Goal: Information Seeking & Learning: Check status

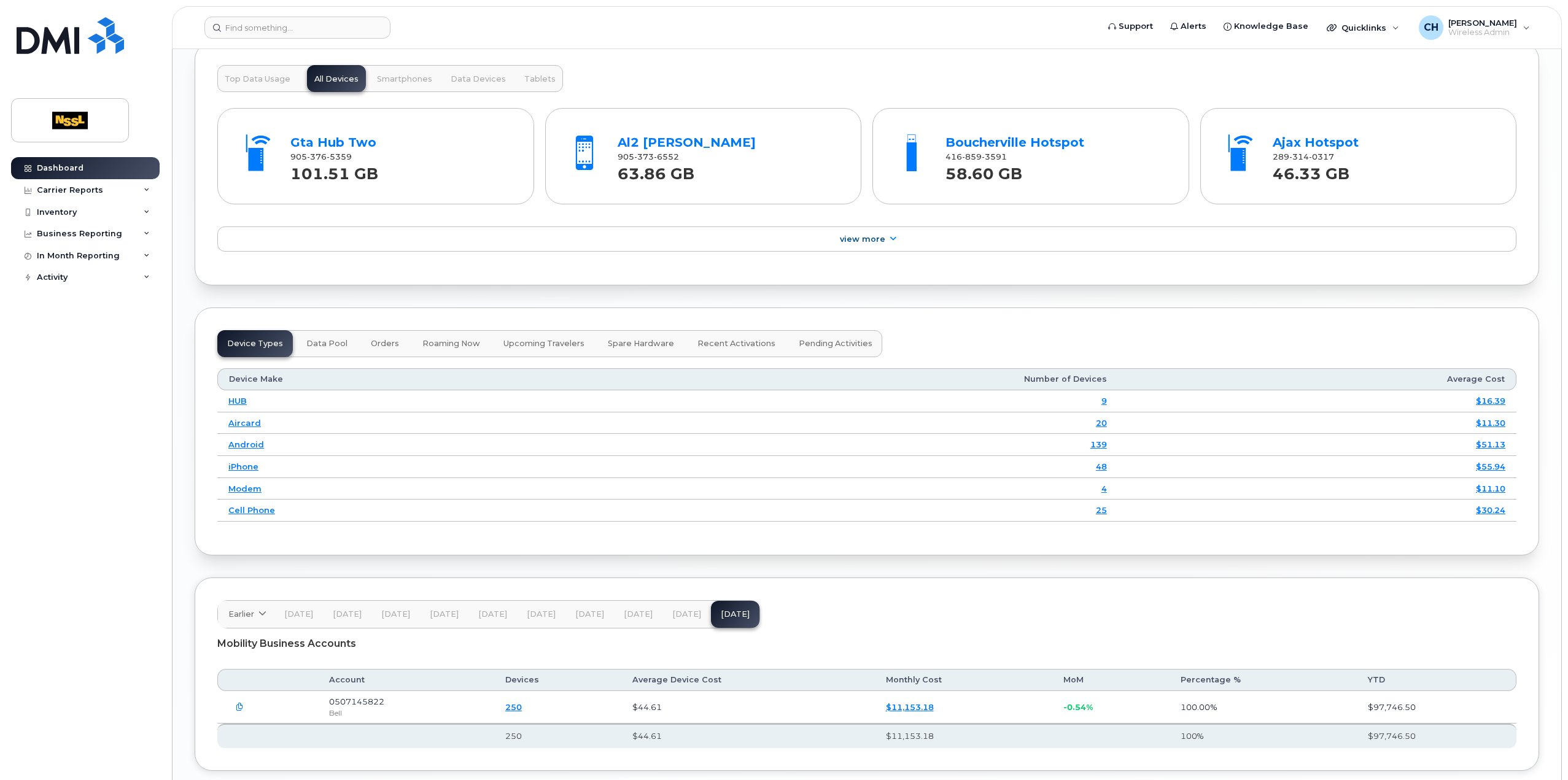
scroll to position [1393, 0]
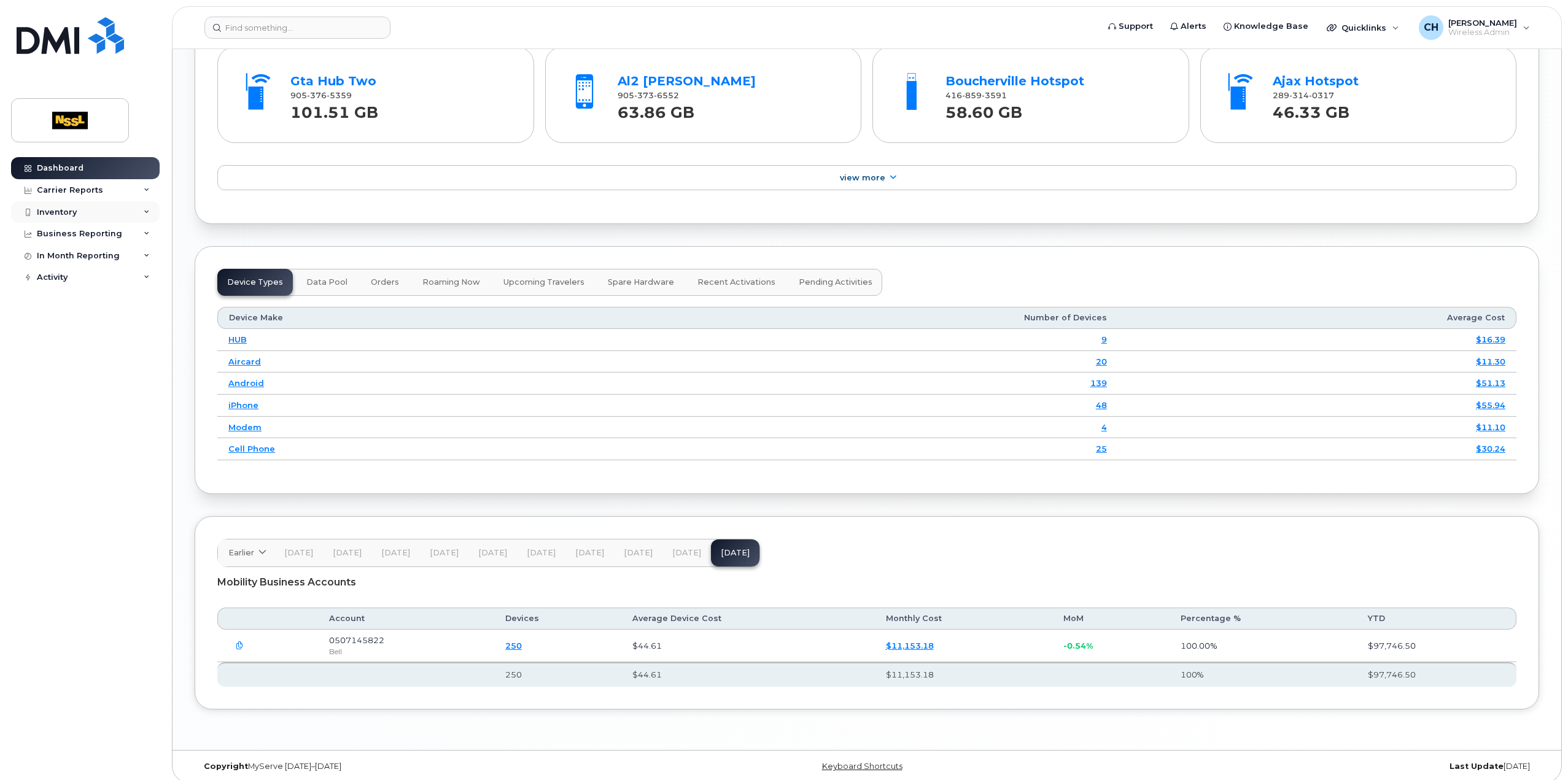
click at [67, 208] on div "Inventory" at bounding box center [56, 213] width 40 height 10
click at [94, 170] on link "Dashboard" at bounding box center [85, 168] width 149 height 22
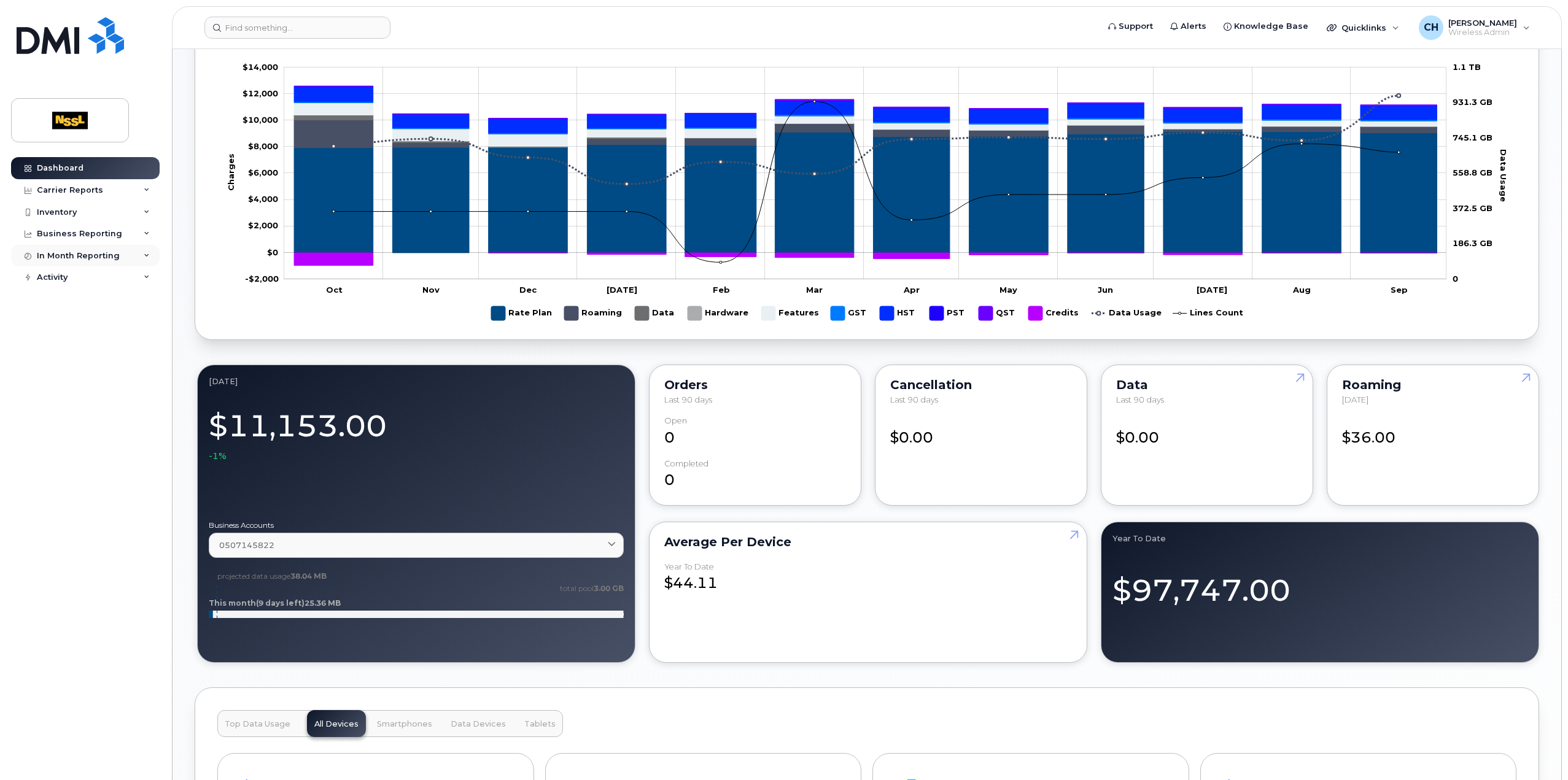
scroll to position [676, 0]
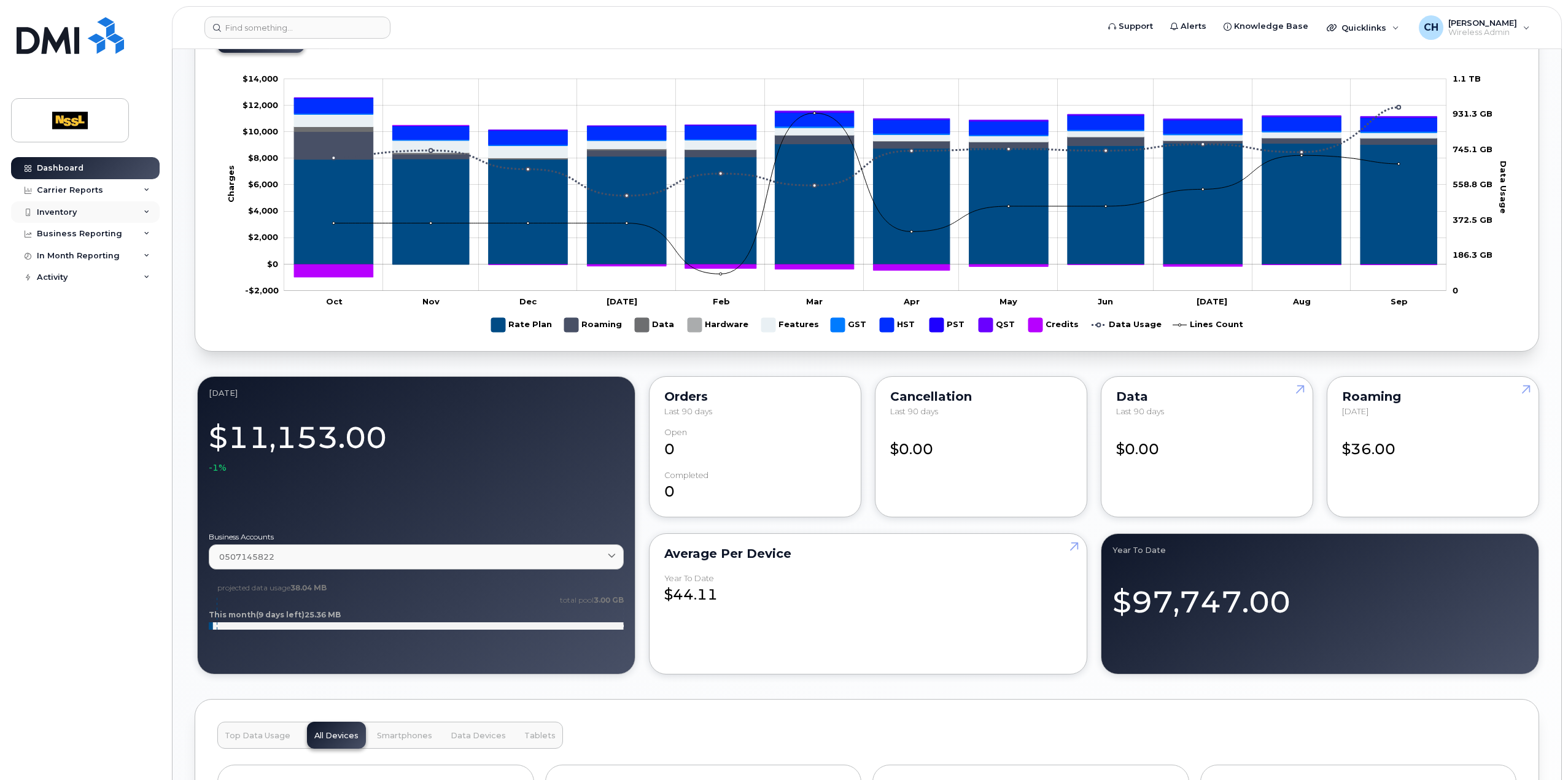
click at [87, 212] on div "Inventory" at bounding box center [85, 212] width 149 height 22
click at [110, 241] on link "Mobility Devices" at bounding box center [96, 235] width 127 height 24
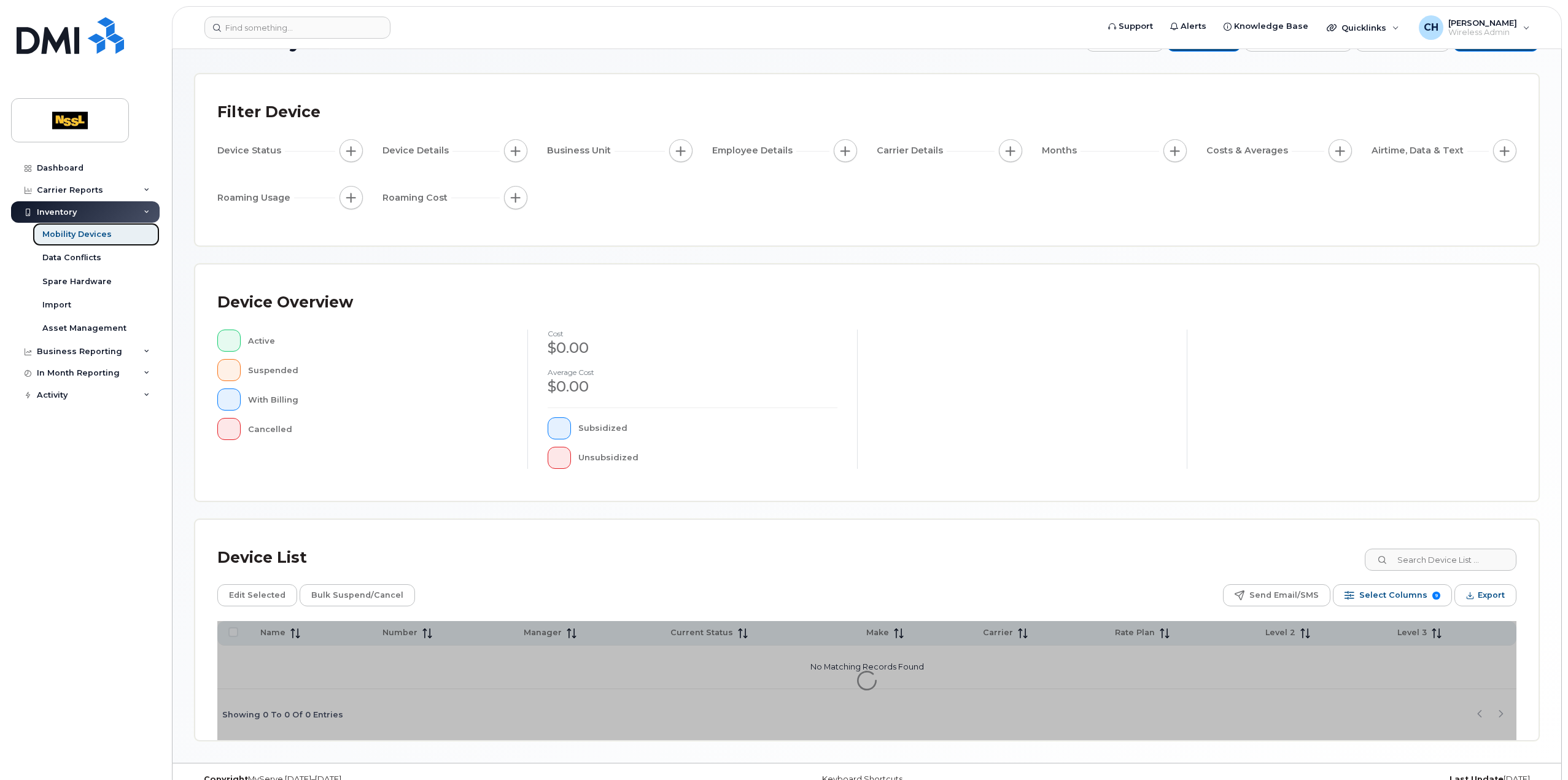
scroll to position [61, 0]
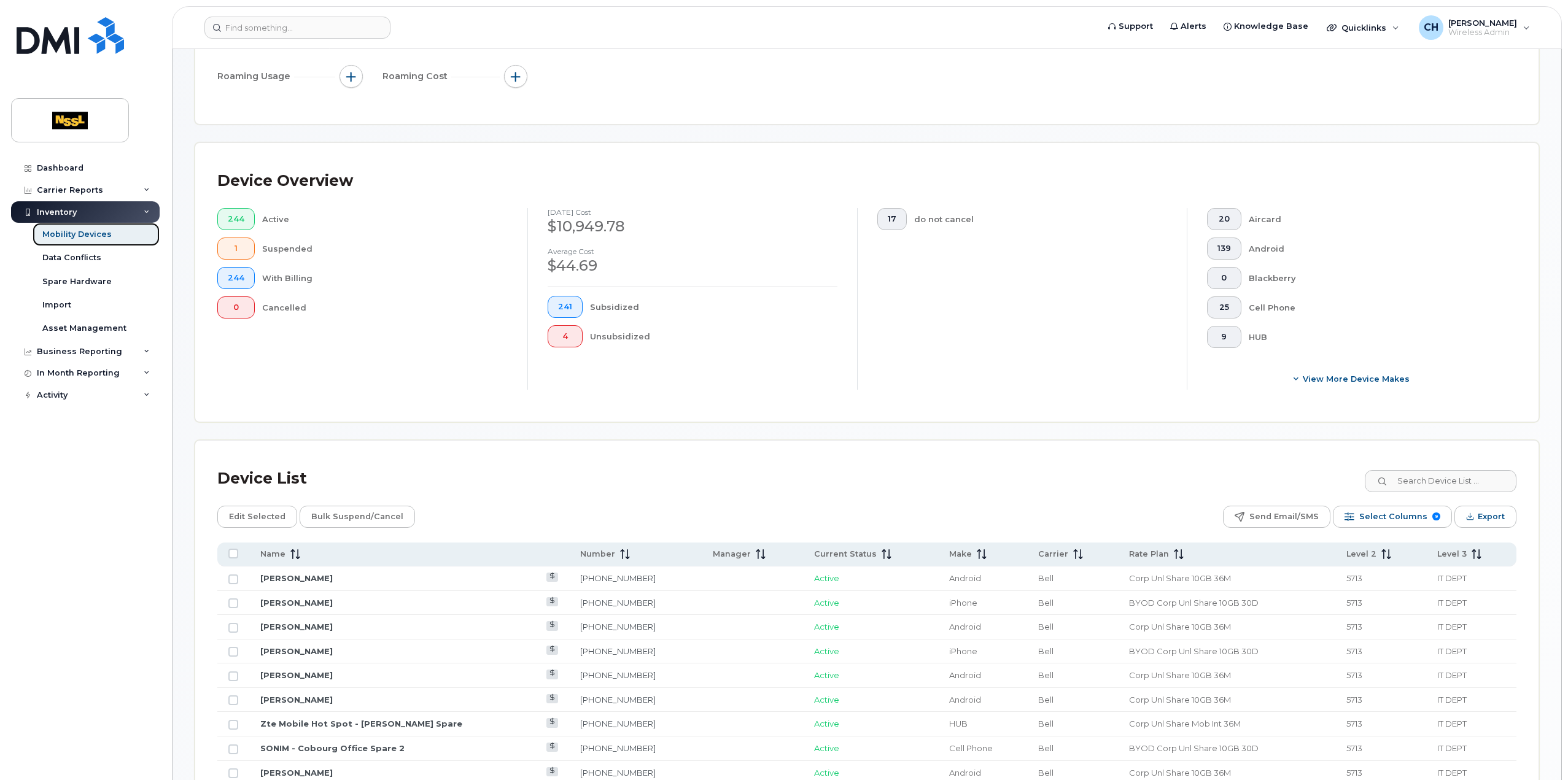
scroll to position [369, 0]
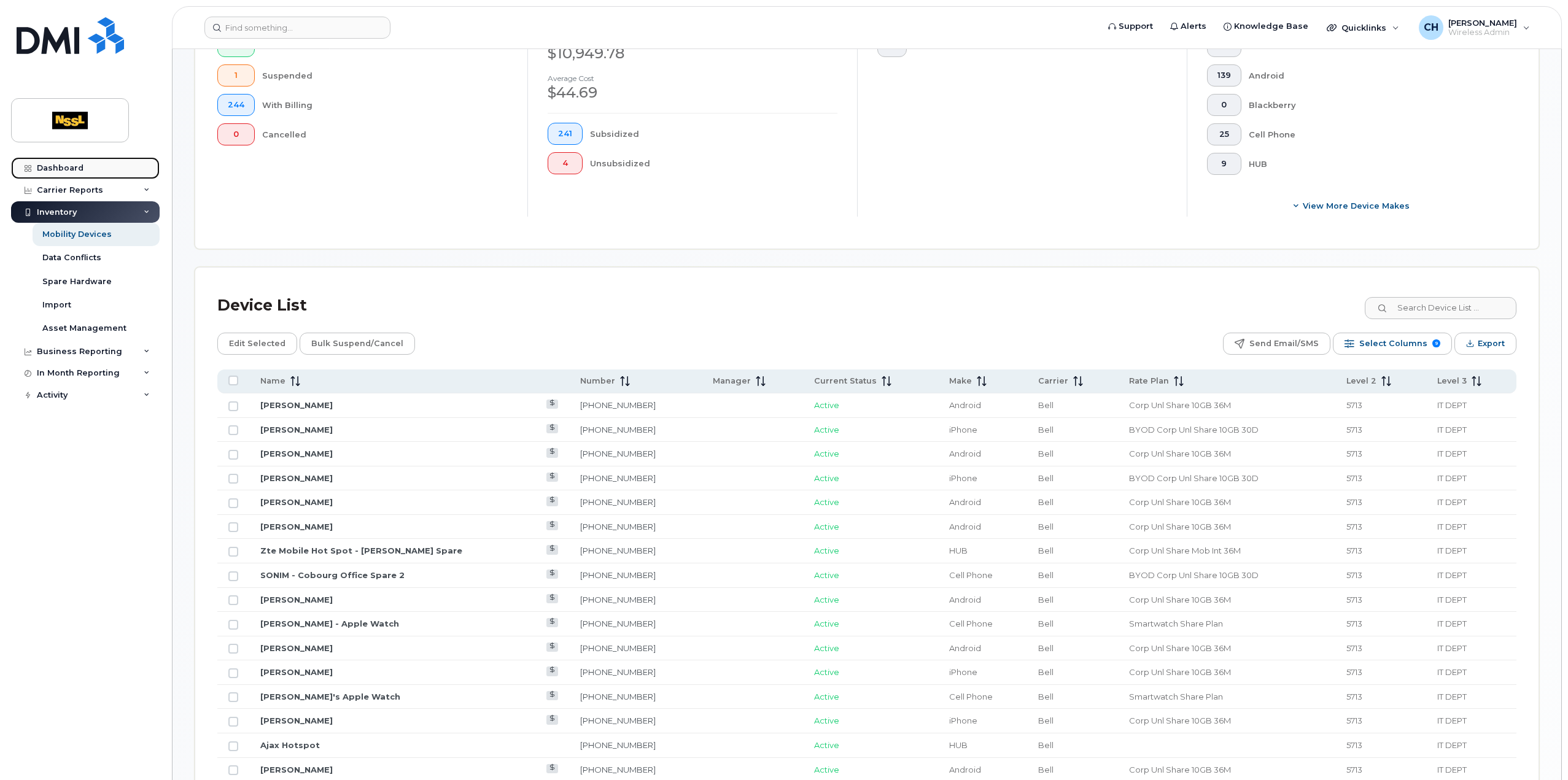
click at [82, 165] on link "Dashboard" at bounding box center [85, 168] width 149 height 22
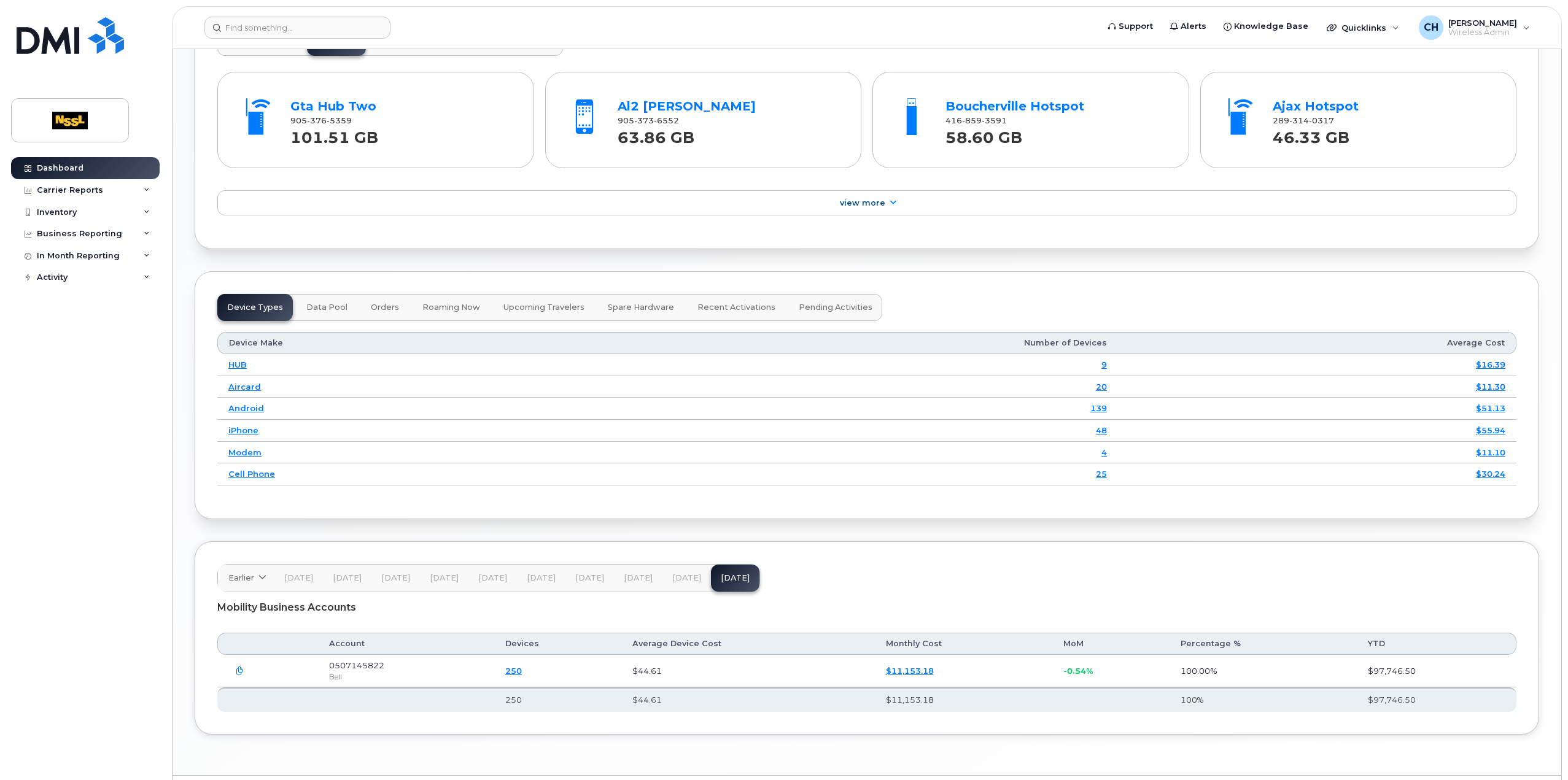
scroll to position [1393, 0]
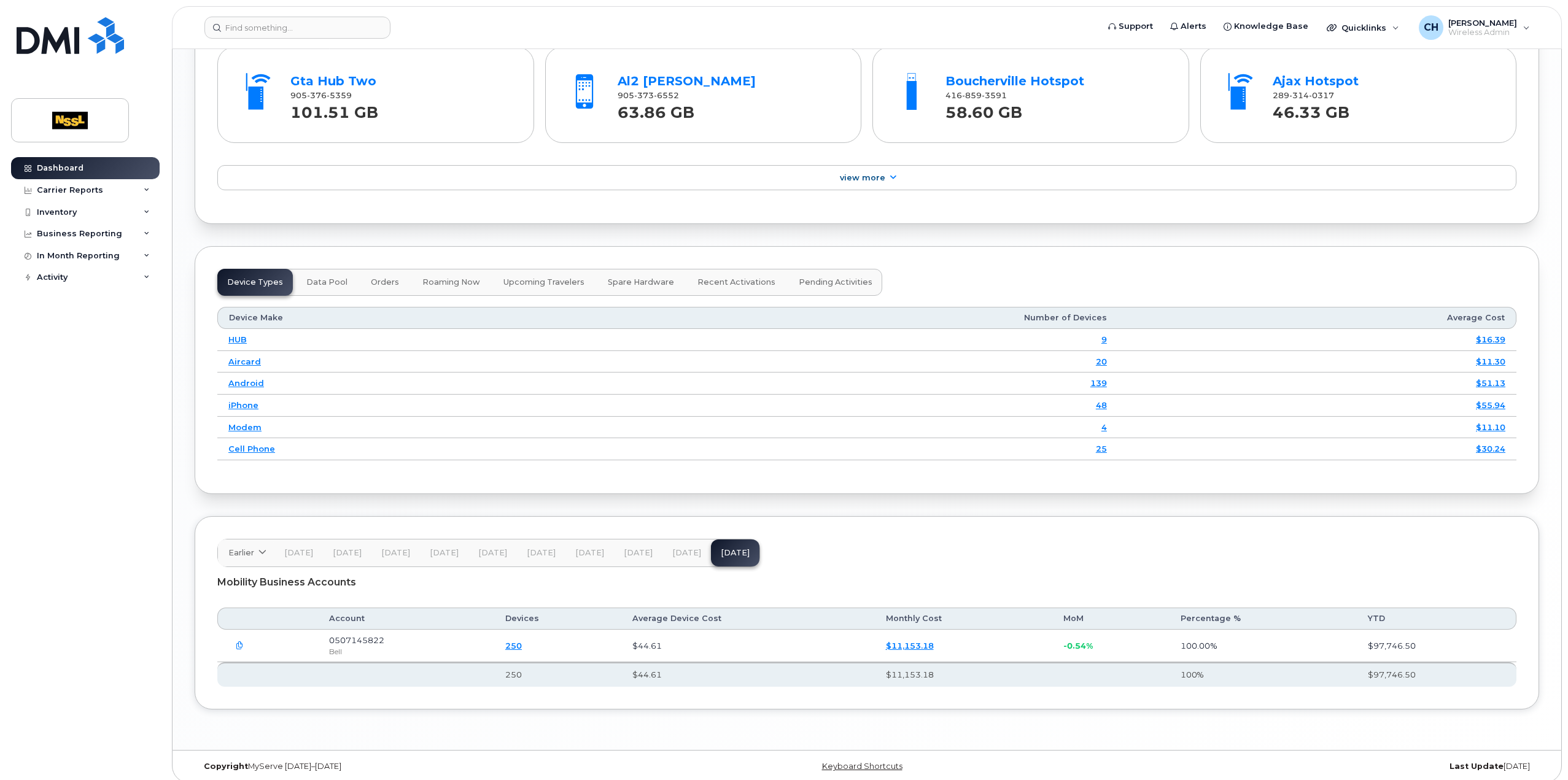
click at [318, 278] on span "Data Pool" at bounding box center [327, 283] width 41 height 10
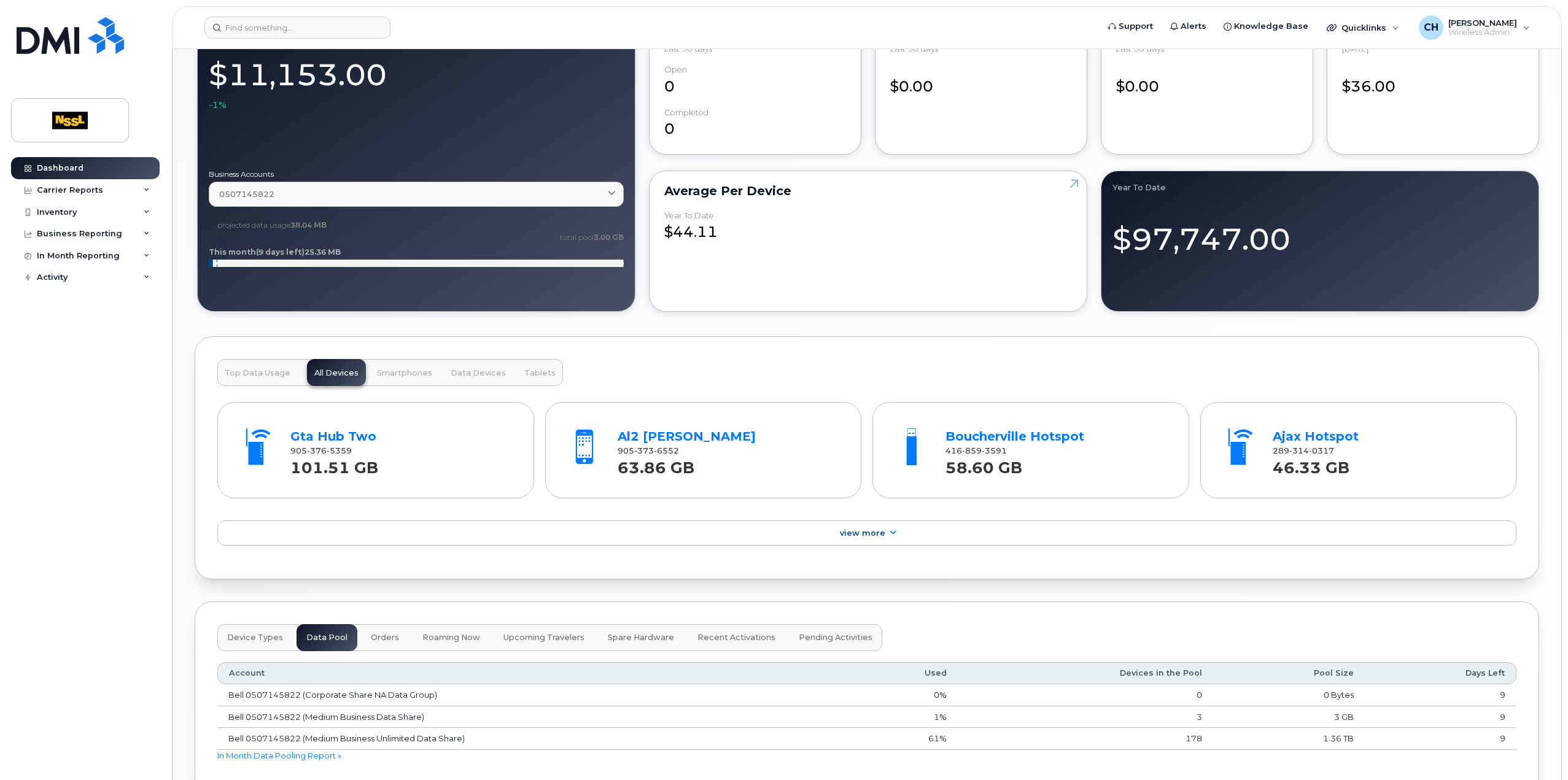
scroll to position [1218, 0]
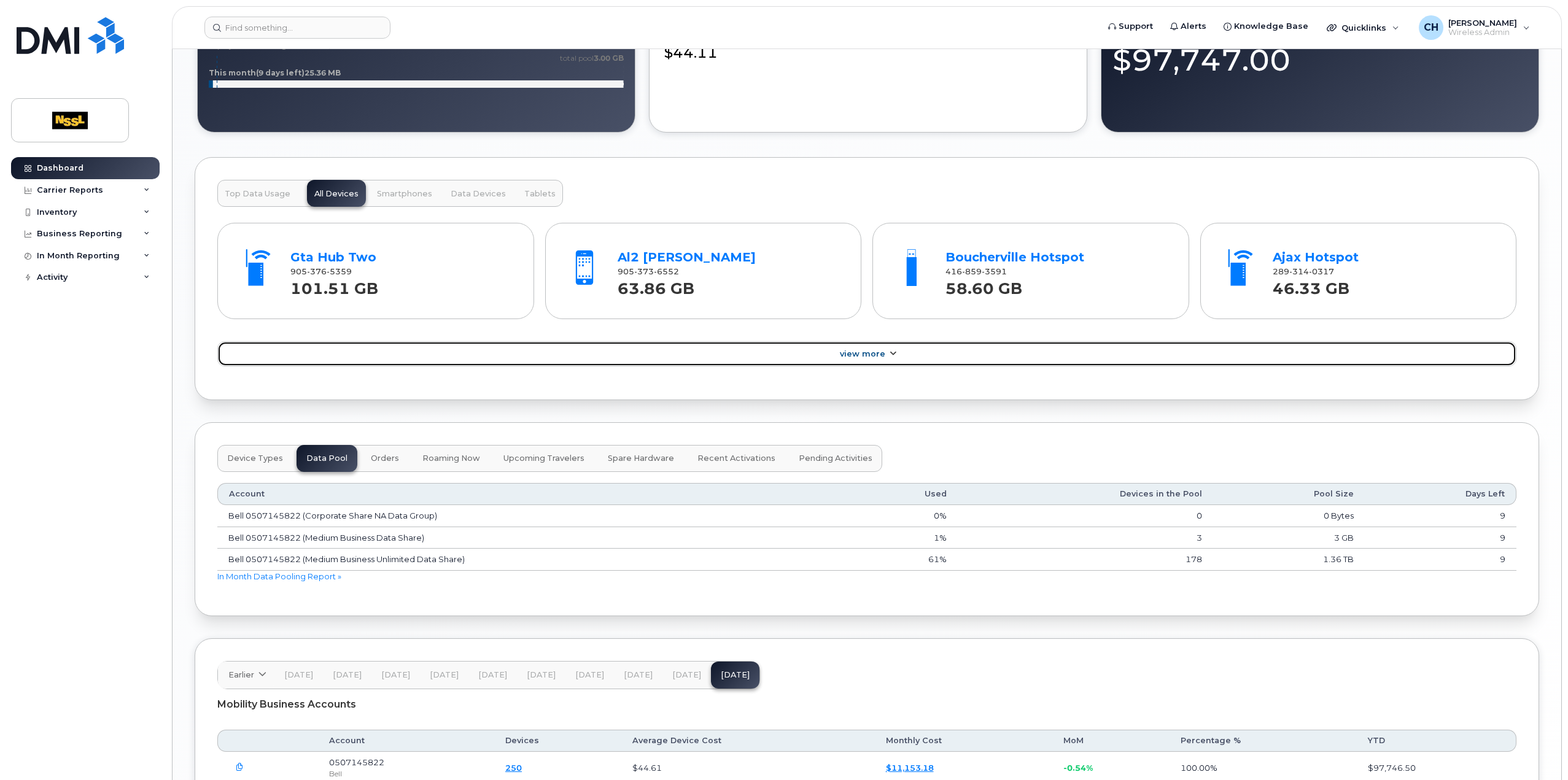
click at [876, 353] on span "View More" at bounding box center [863, 353] width 45 height 9
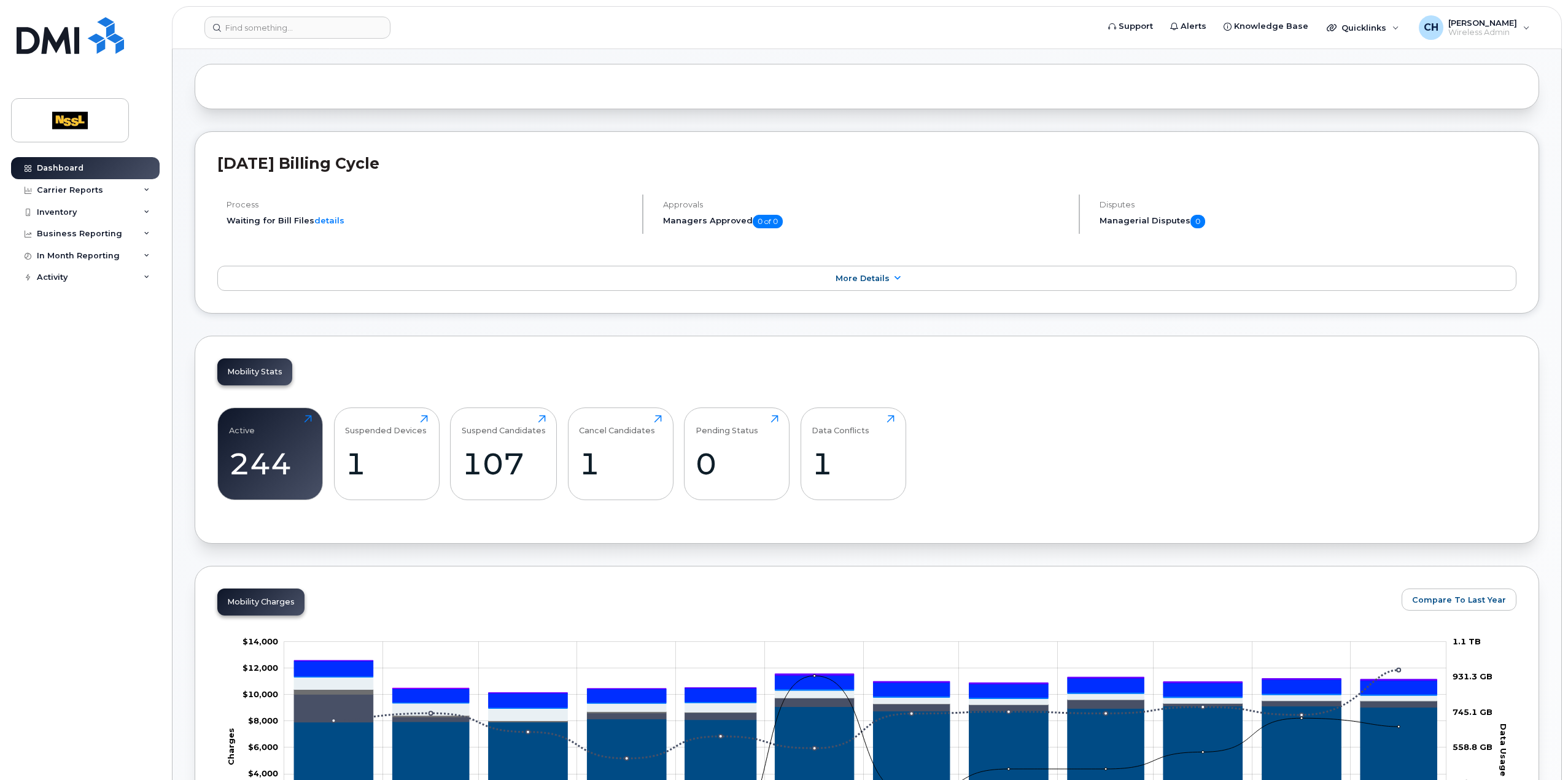
scroll to position [0, 0]
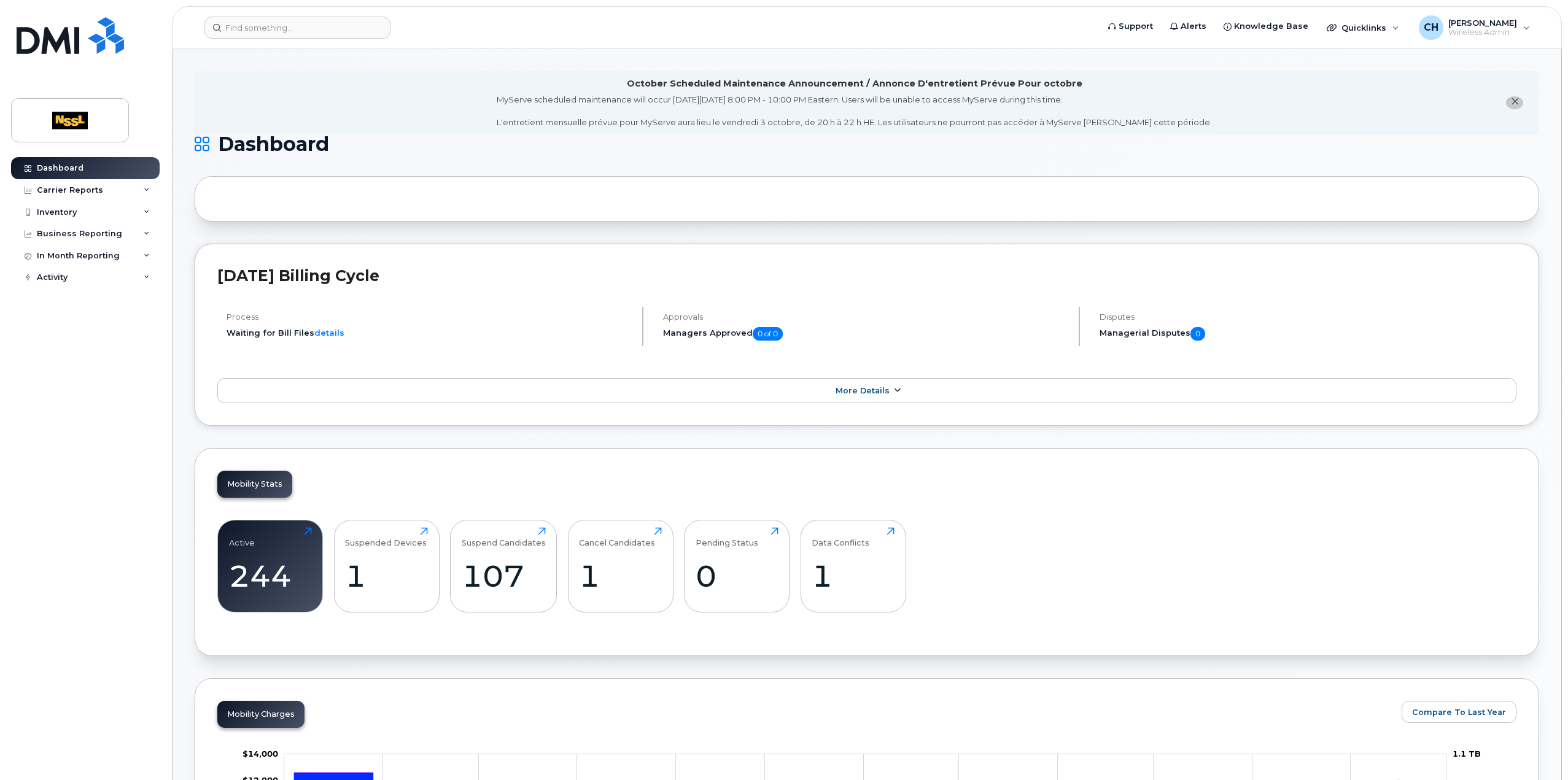
click at [880, 393] on span "More Details" at bounding box center [863, 390] width 54 height 9
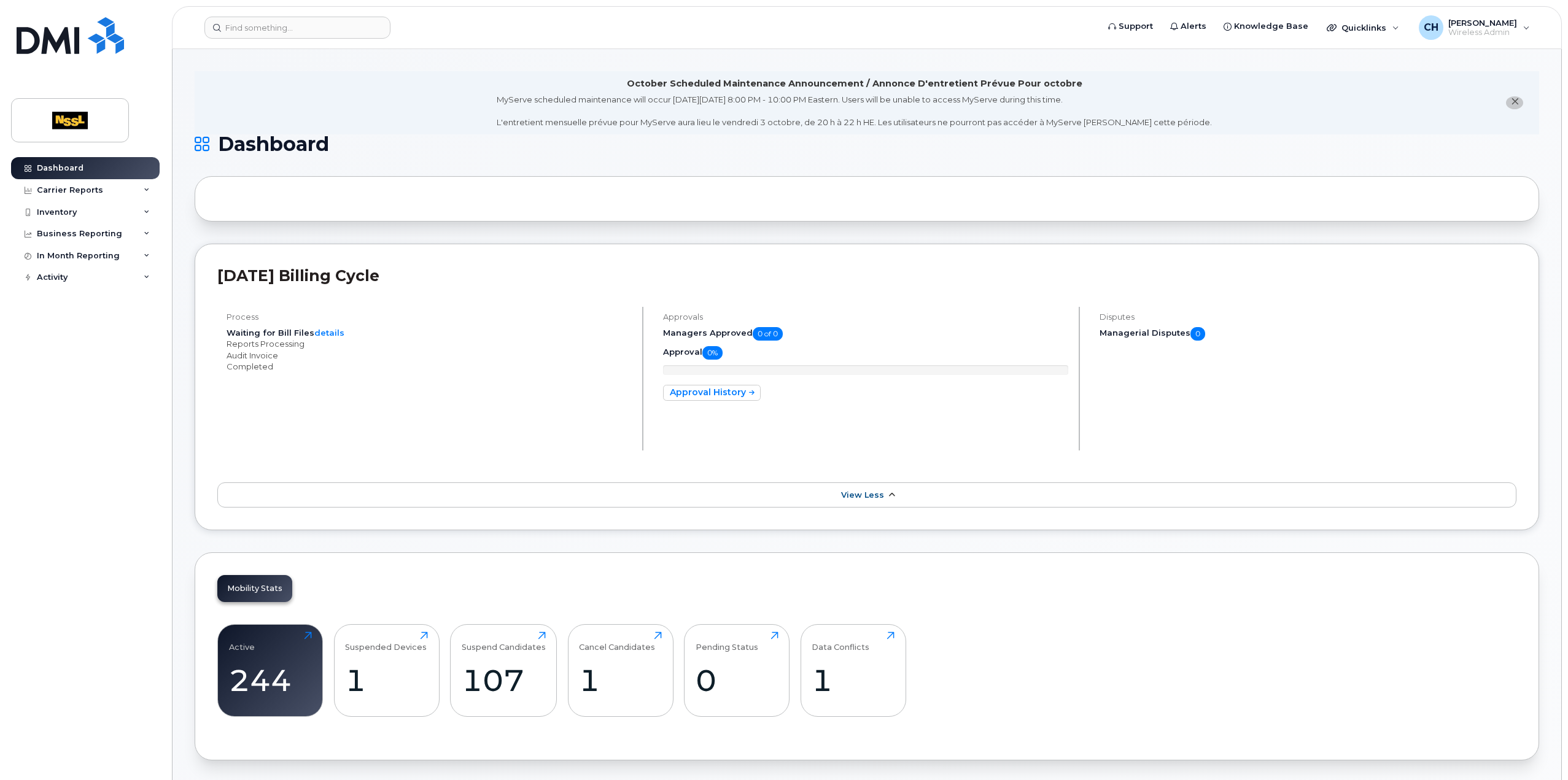
click at [873, 493] on span "View Less" at bounding box center [863, 495] width 43 height 9
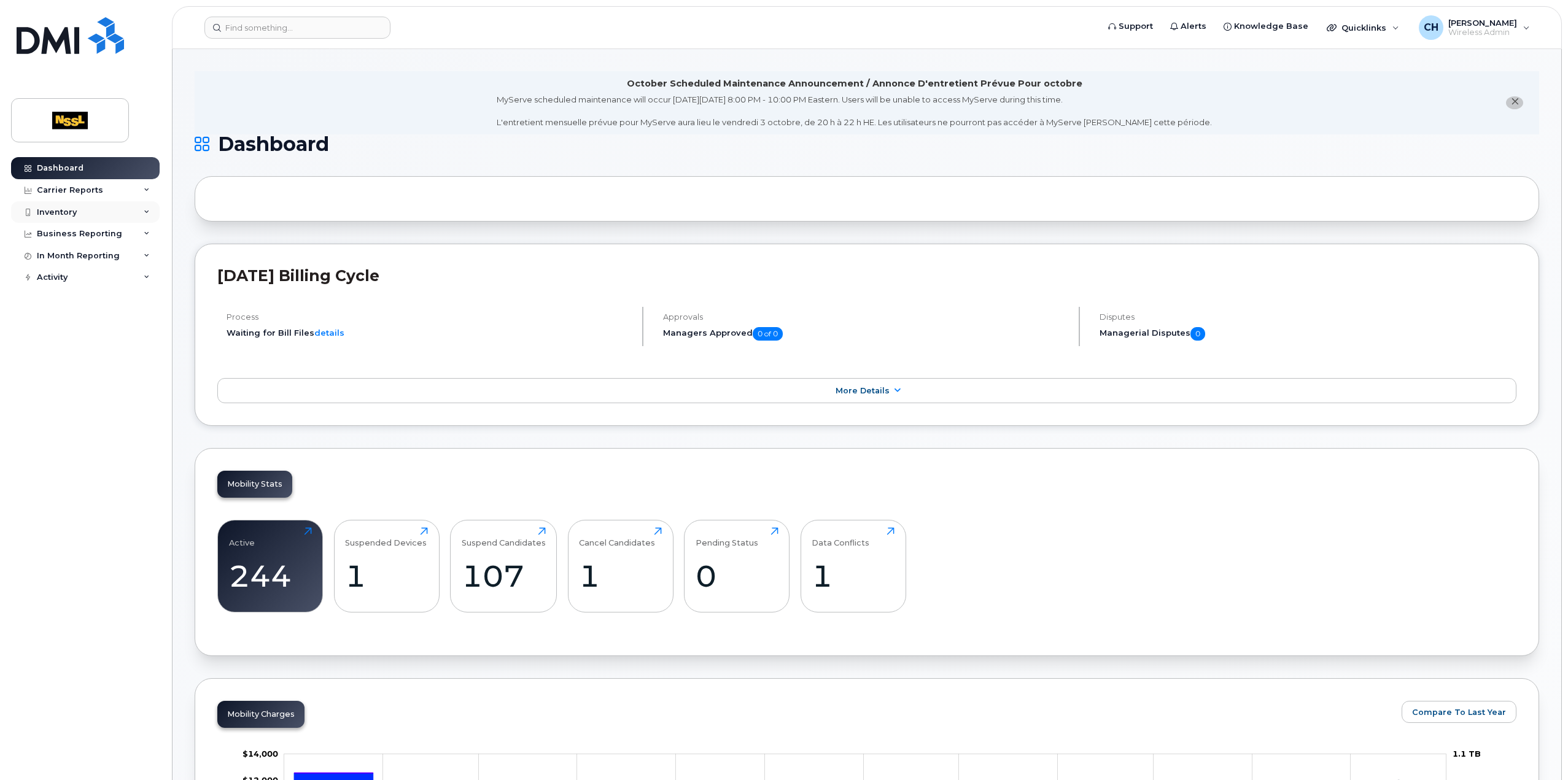
click at [106, 215] on div "Inventory" at bounding box center [85, 212] width 149 height 22
click at [93, 188] on div "Carrier Reports" at bounding box center [70, 190] width 66 height 10
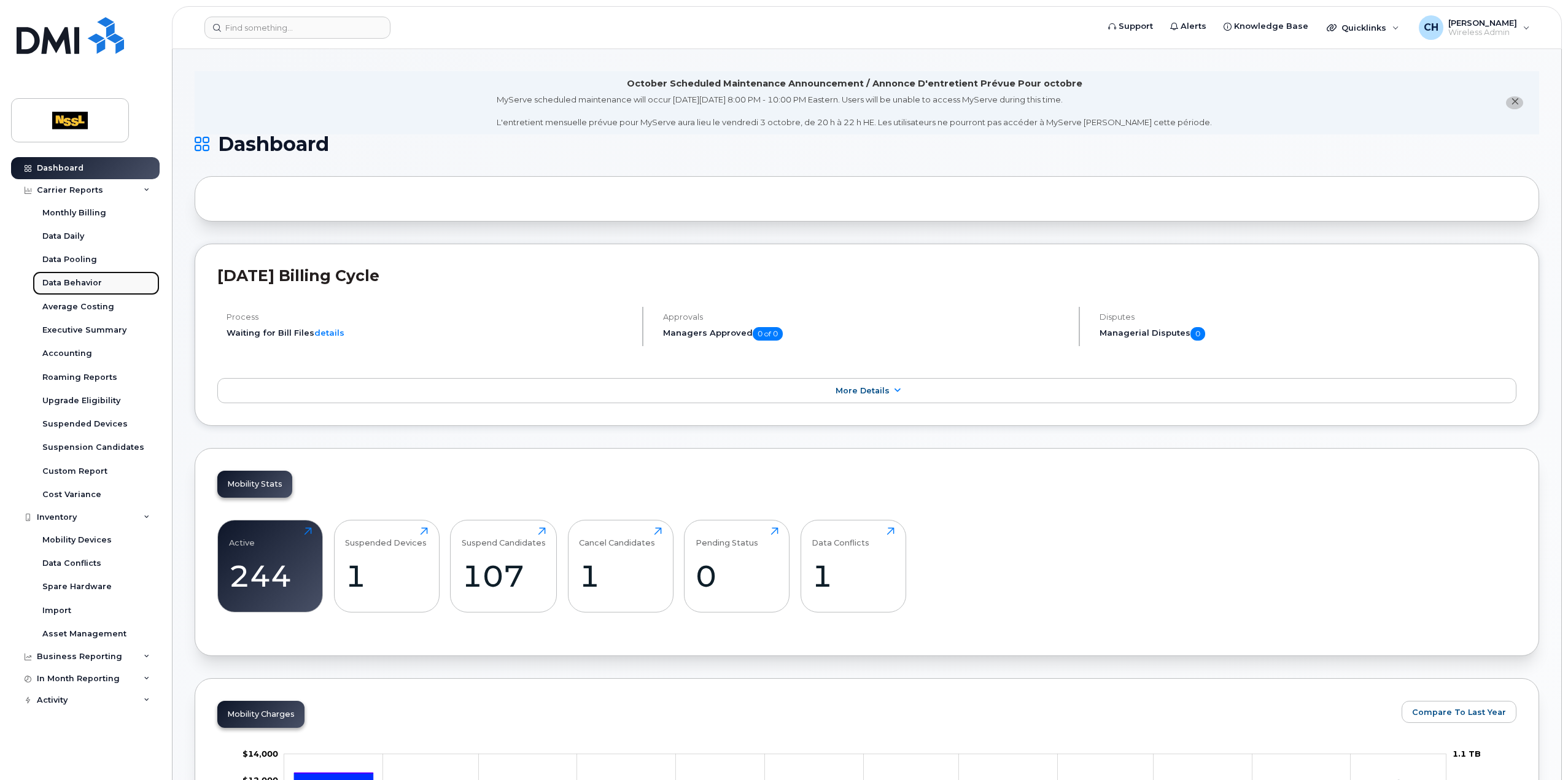
click at [77, 282] on div "Data Behavior" at bounding box center [72, 283] width 60 height 11
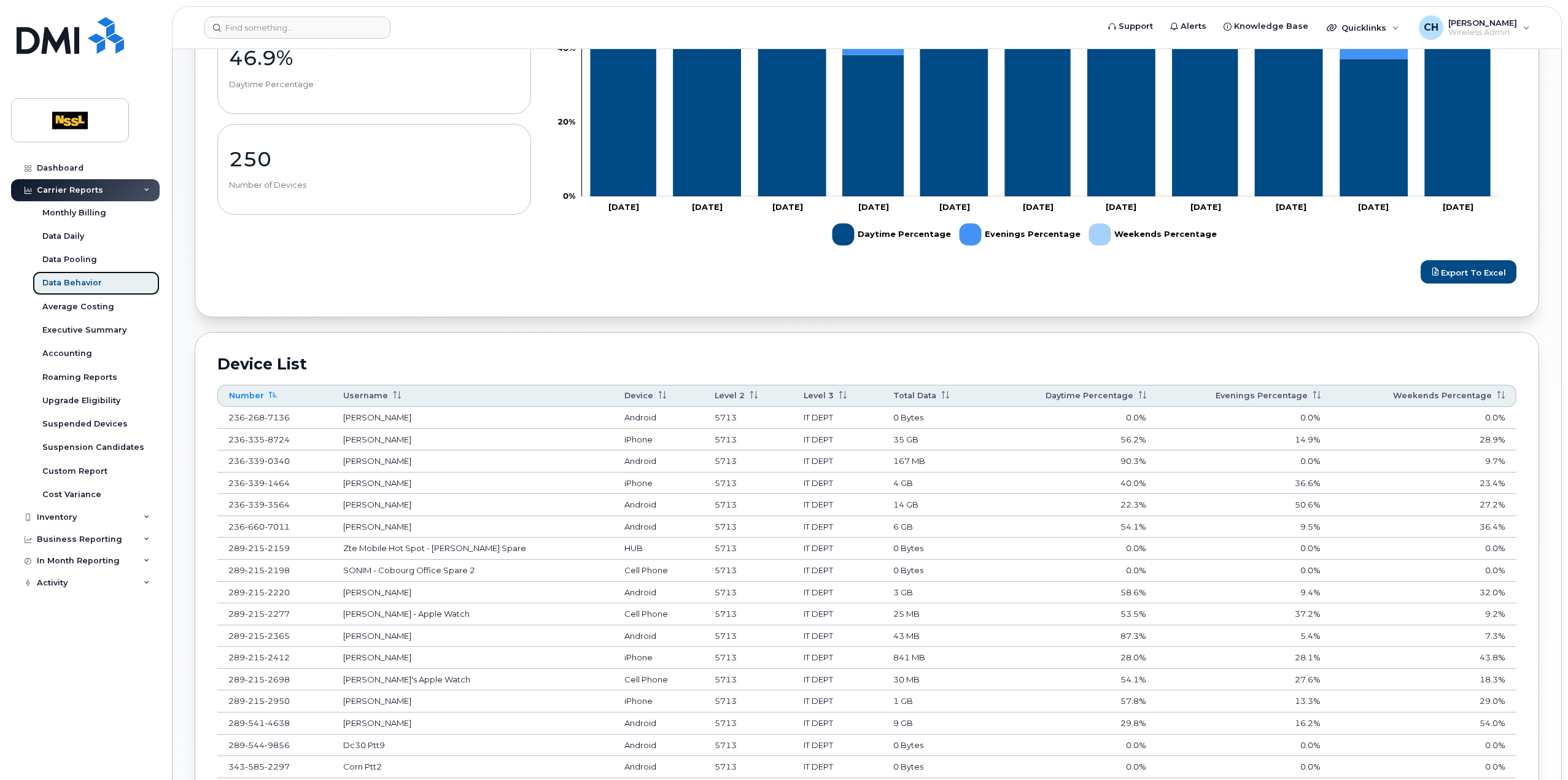
scroll to position [491, 0]
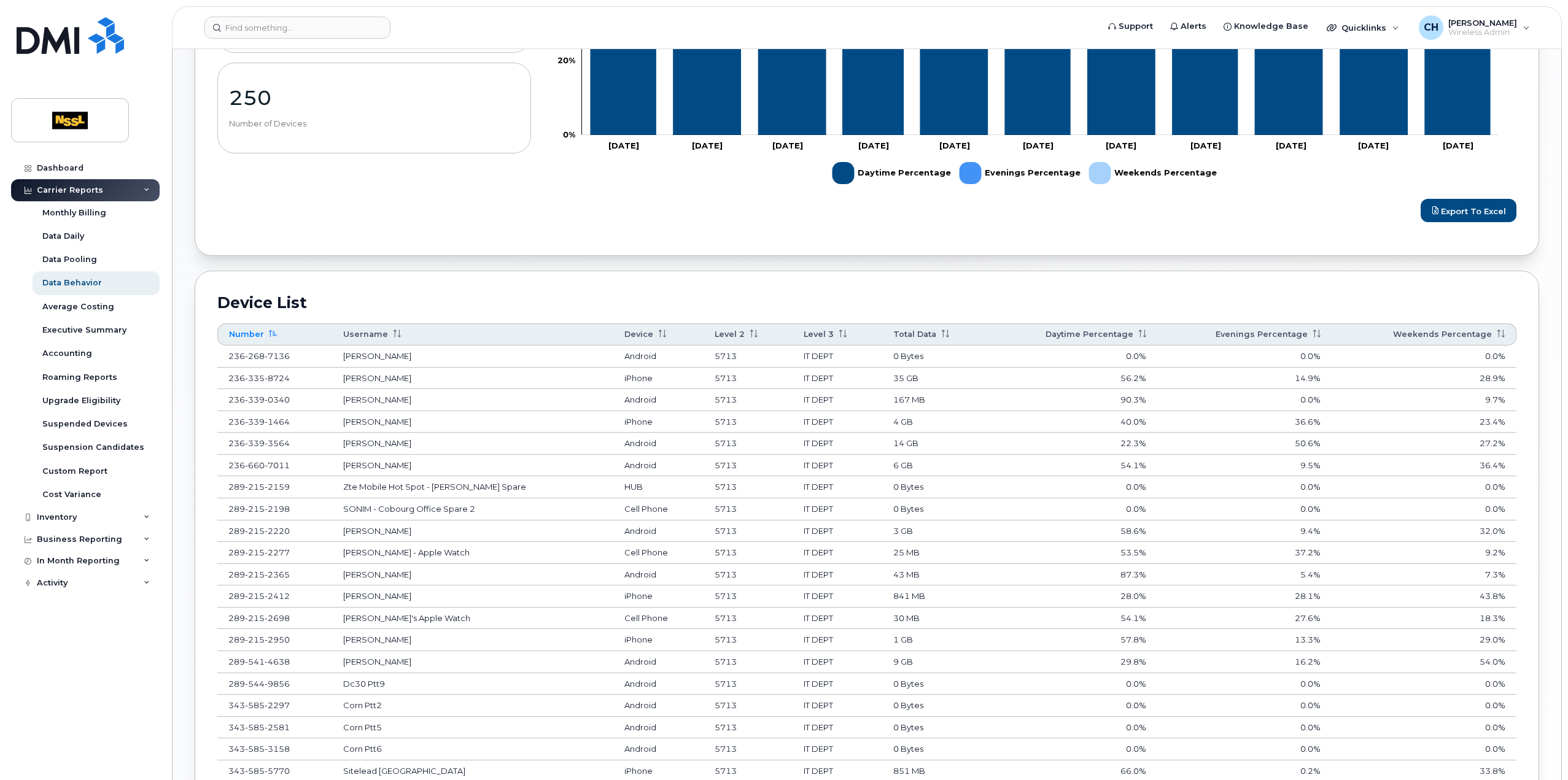
click at [907, 338] on th "Total Data" at bounding box center [935, 334] width 107 height 22
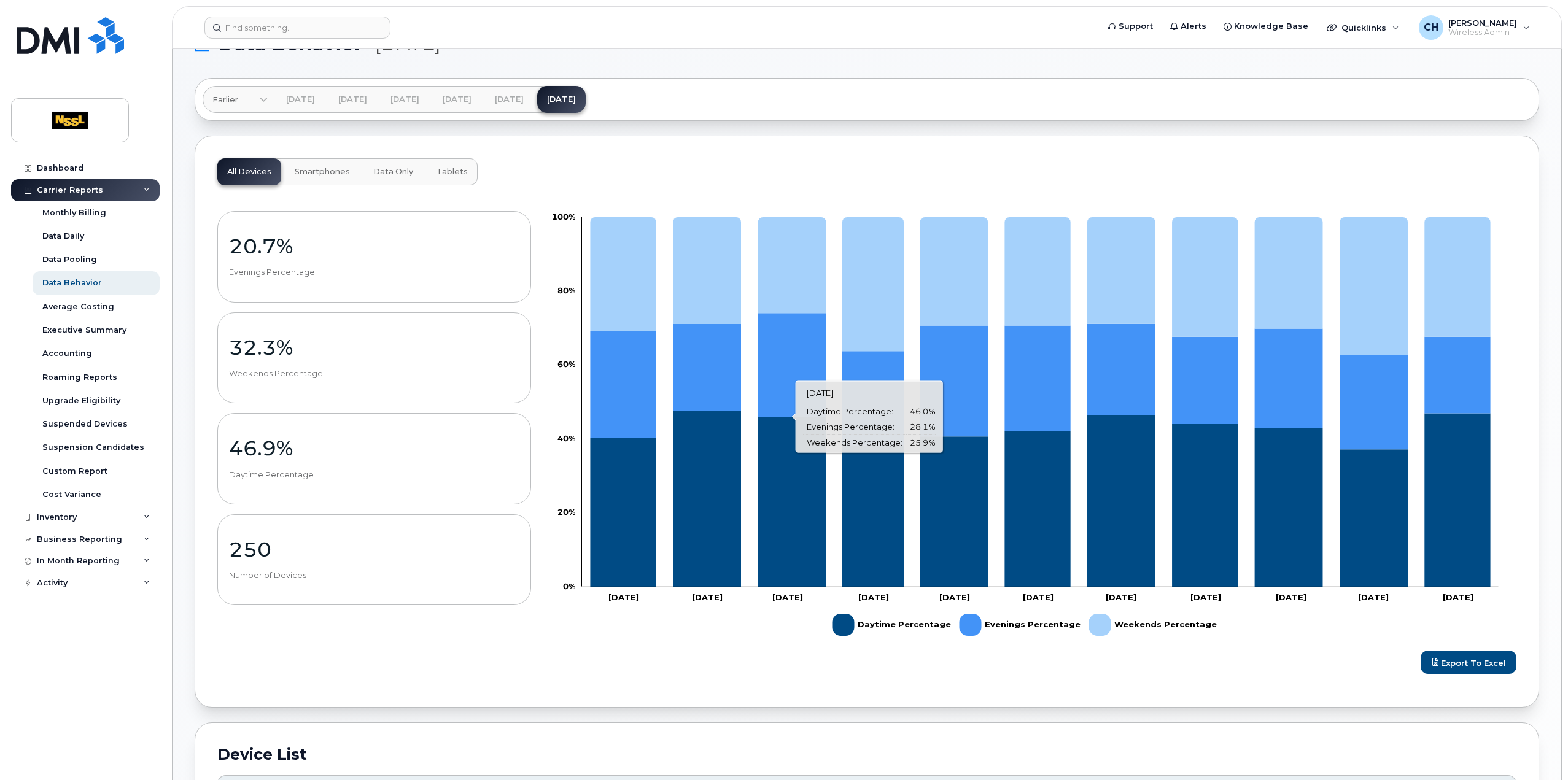
scroll to position [0, 0]
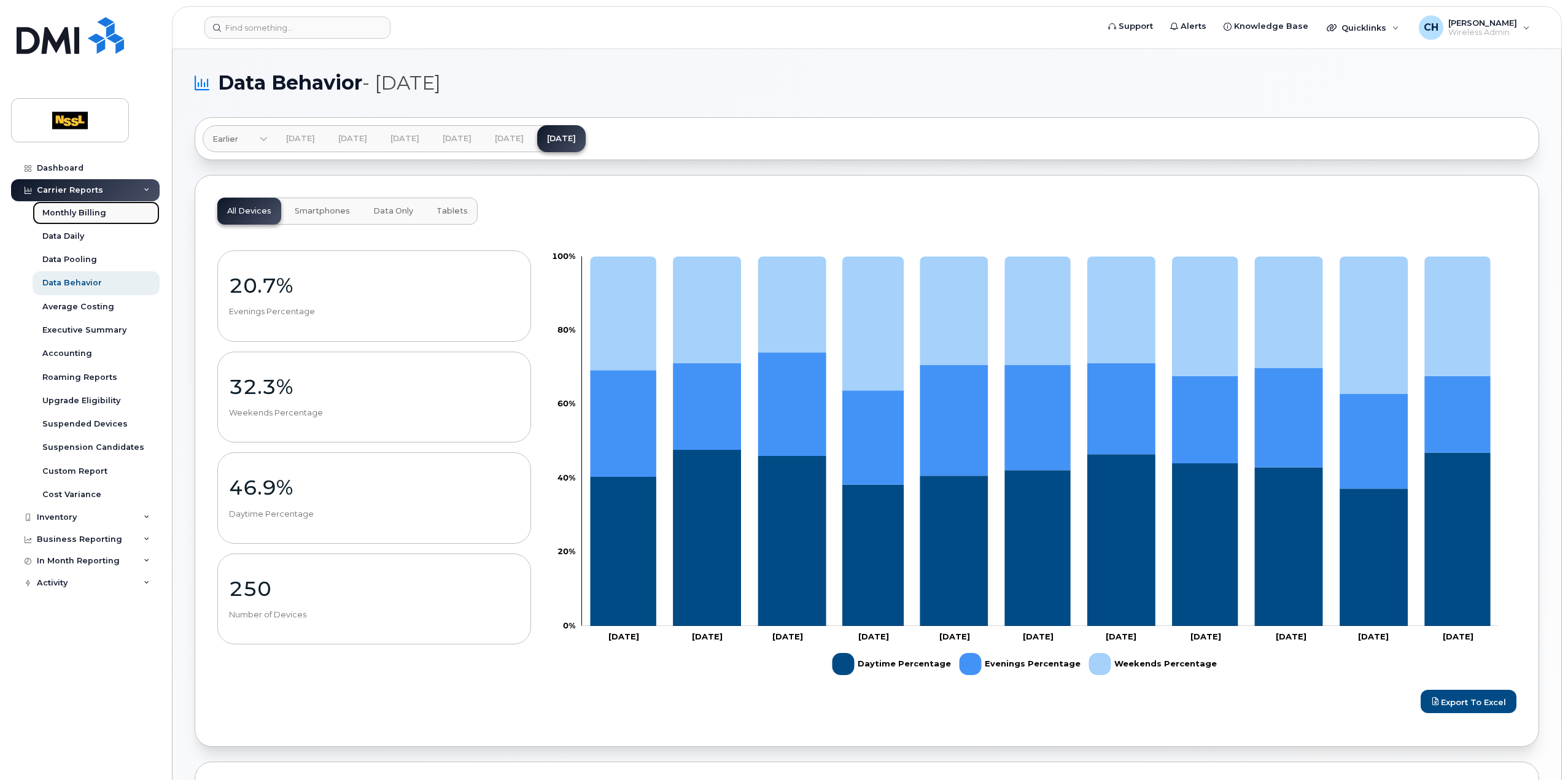
click at [82, 214] on div "Monthly Billing" at bounding box center [74, 213] width 64 height 11
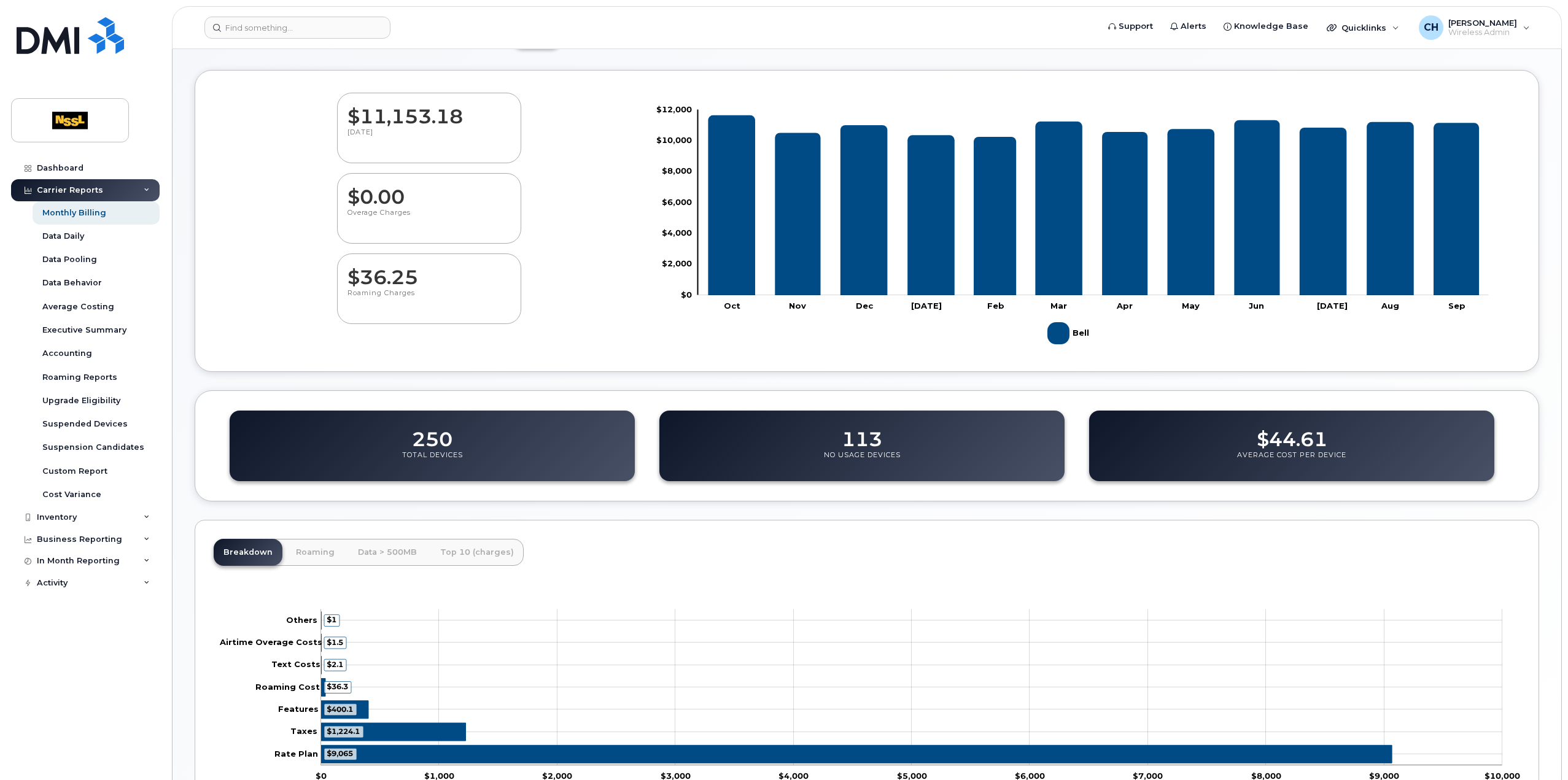
scroll to position [240, 0]
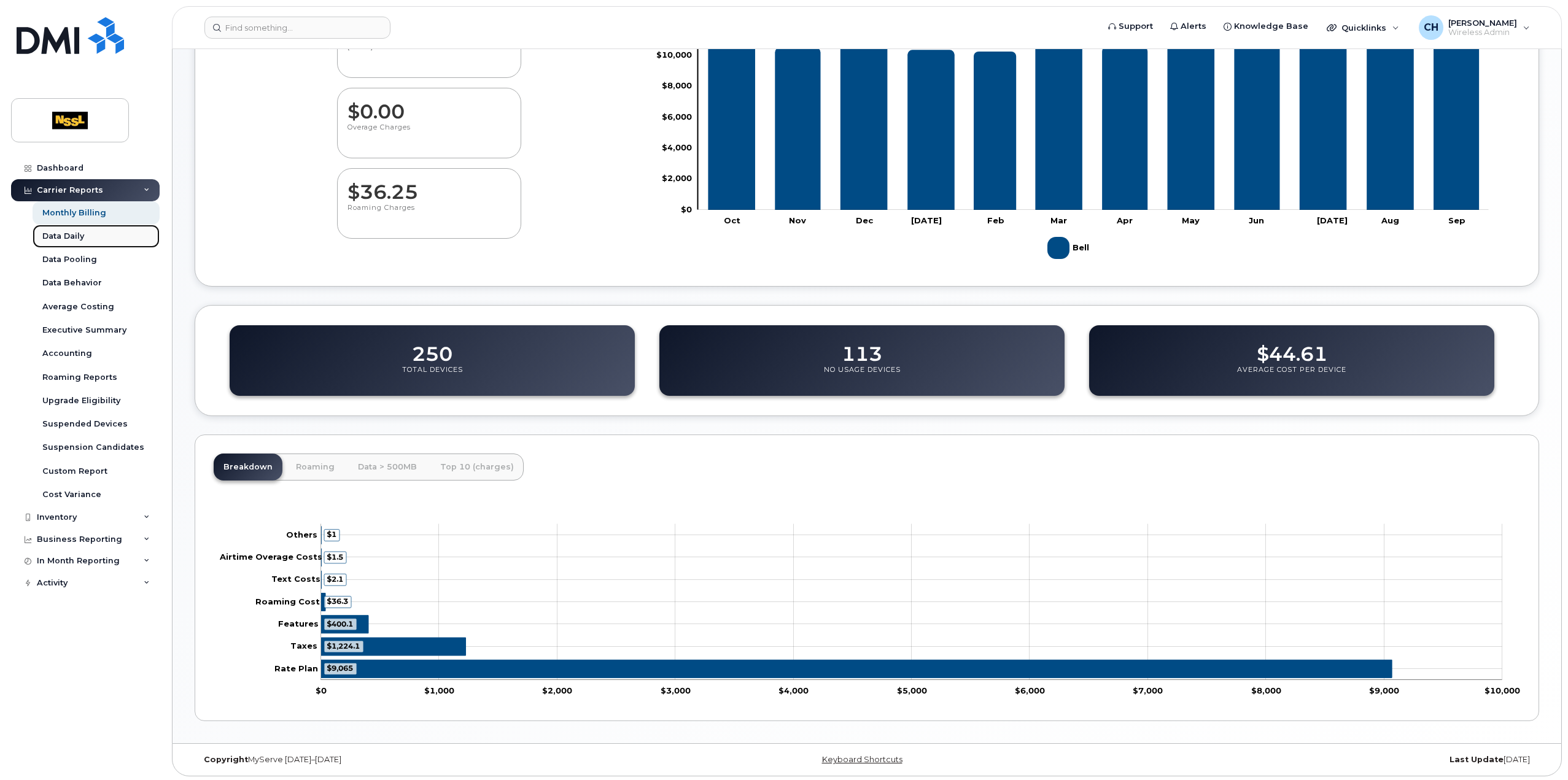
click at [80, 240] on div "Data Daily" at bounding box center [63, 236] width 42 height 11
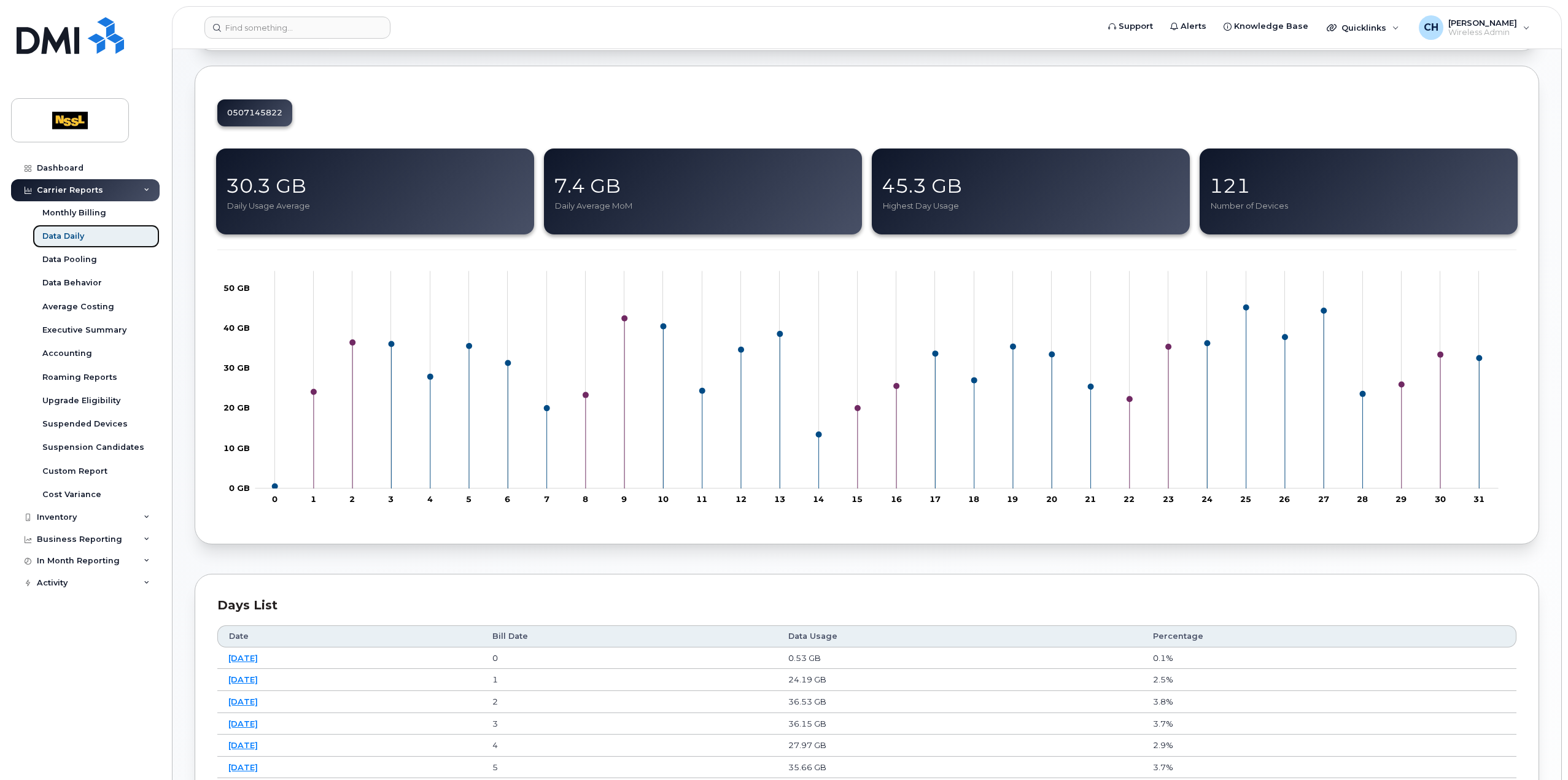
scroll to position [123, 0]
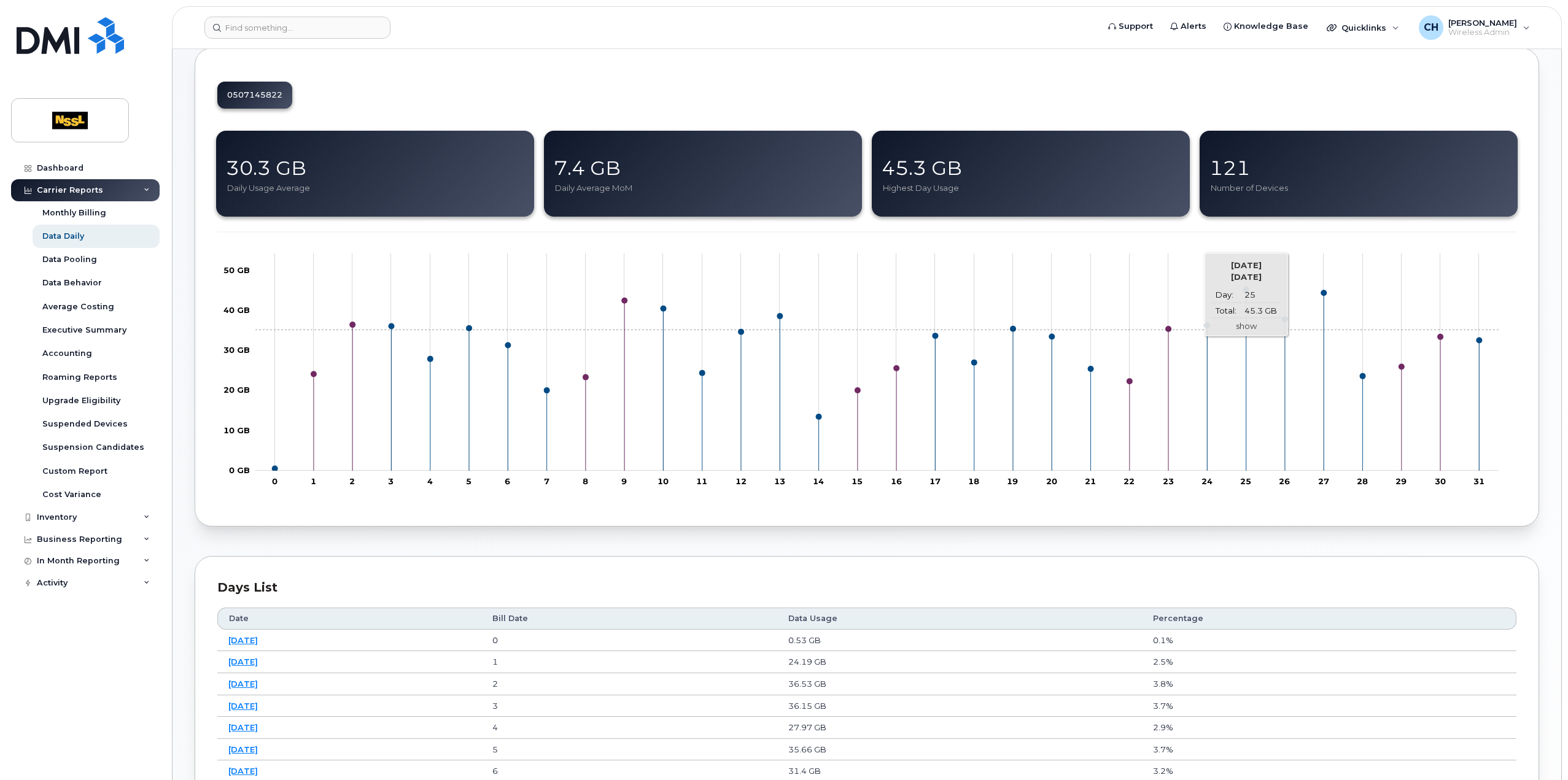
click link "show"
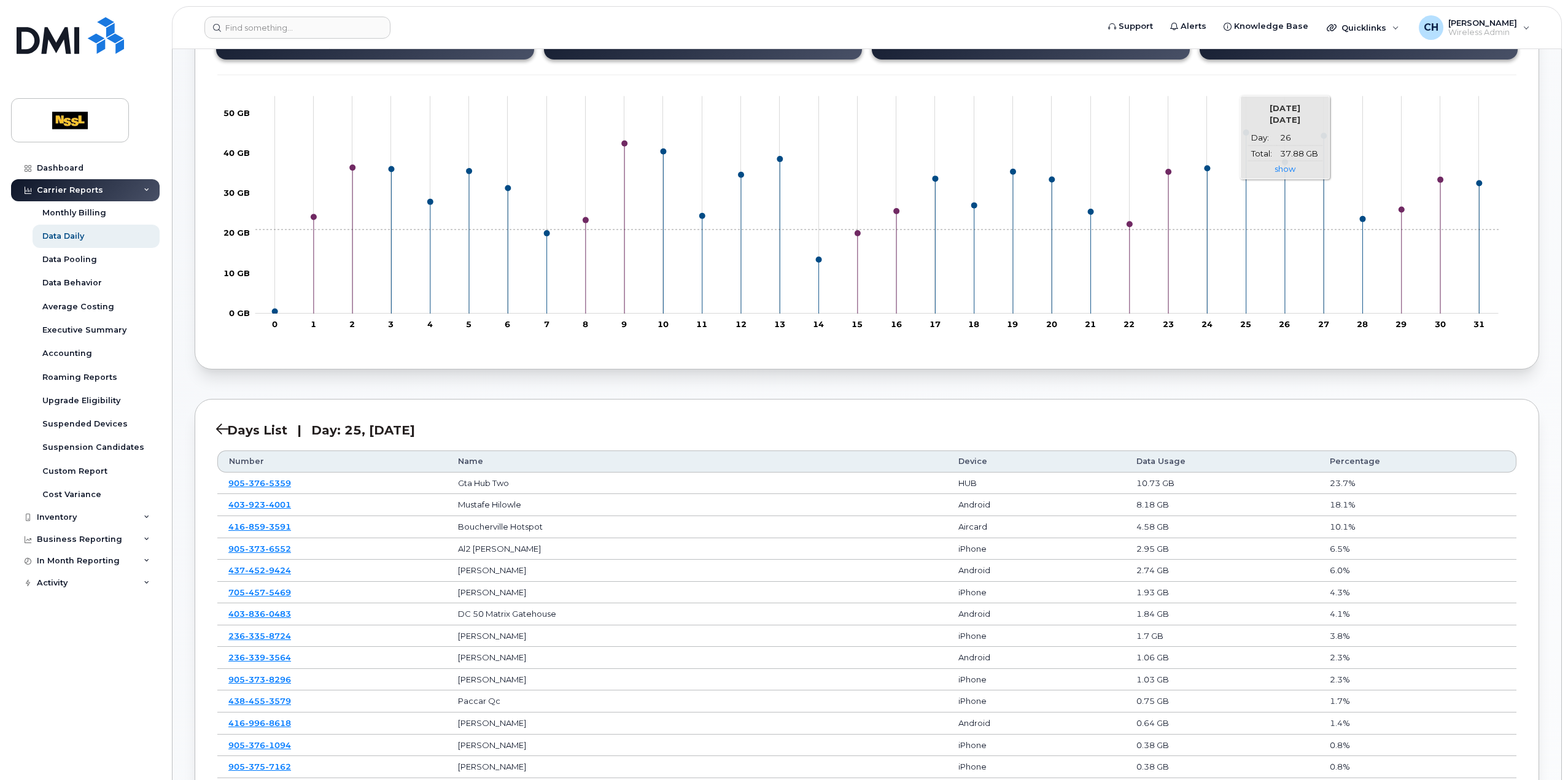
scroll to position [307, 0]
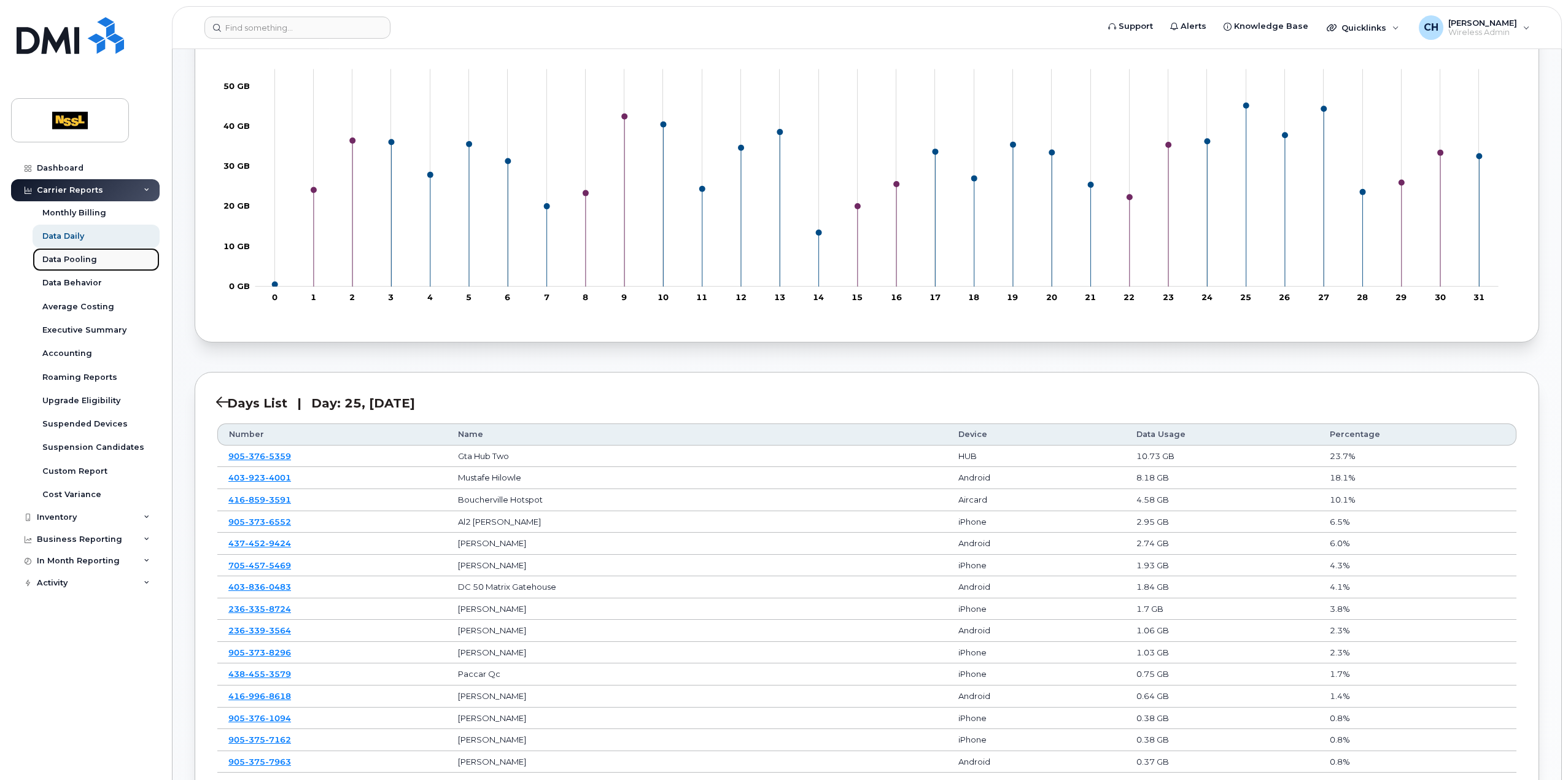
click at [89, 255] on div "Data Pooling" at bounding box center [69, 259] width 55 height 11
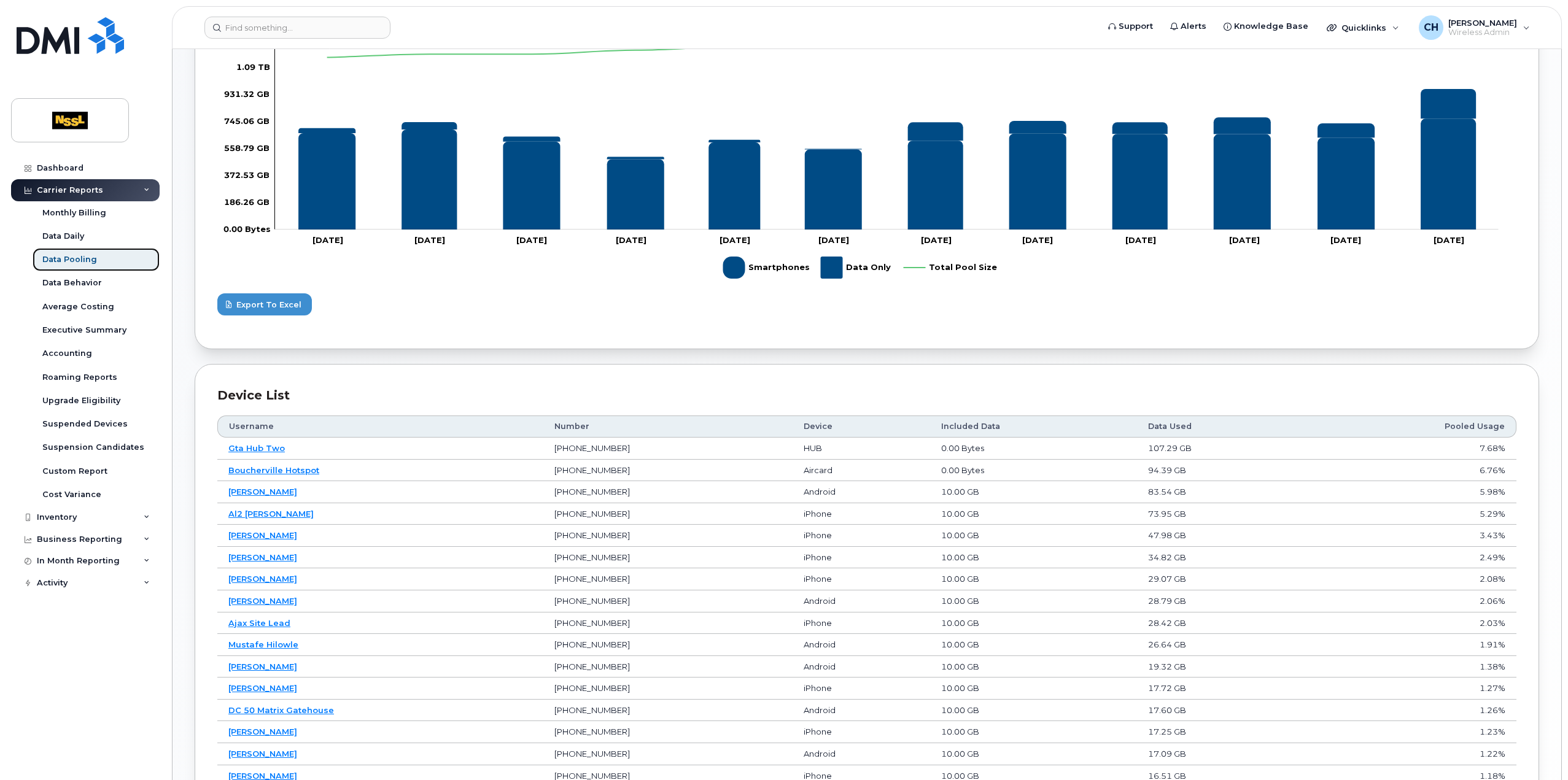
scroll to position [582, 0]
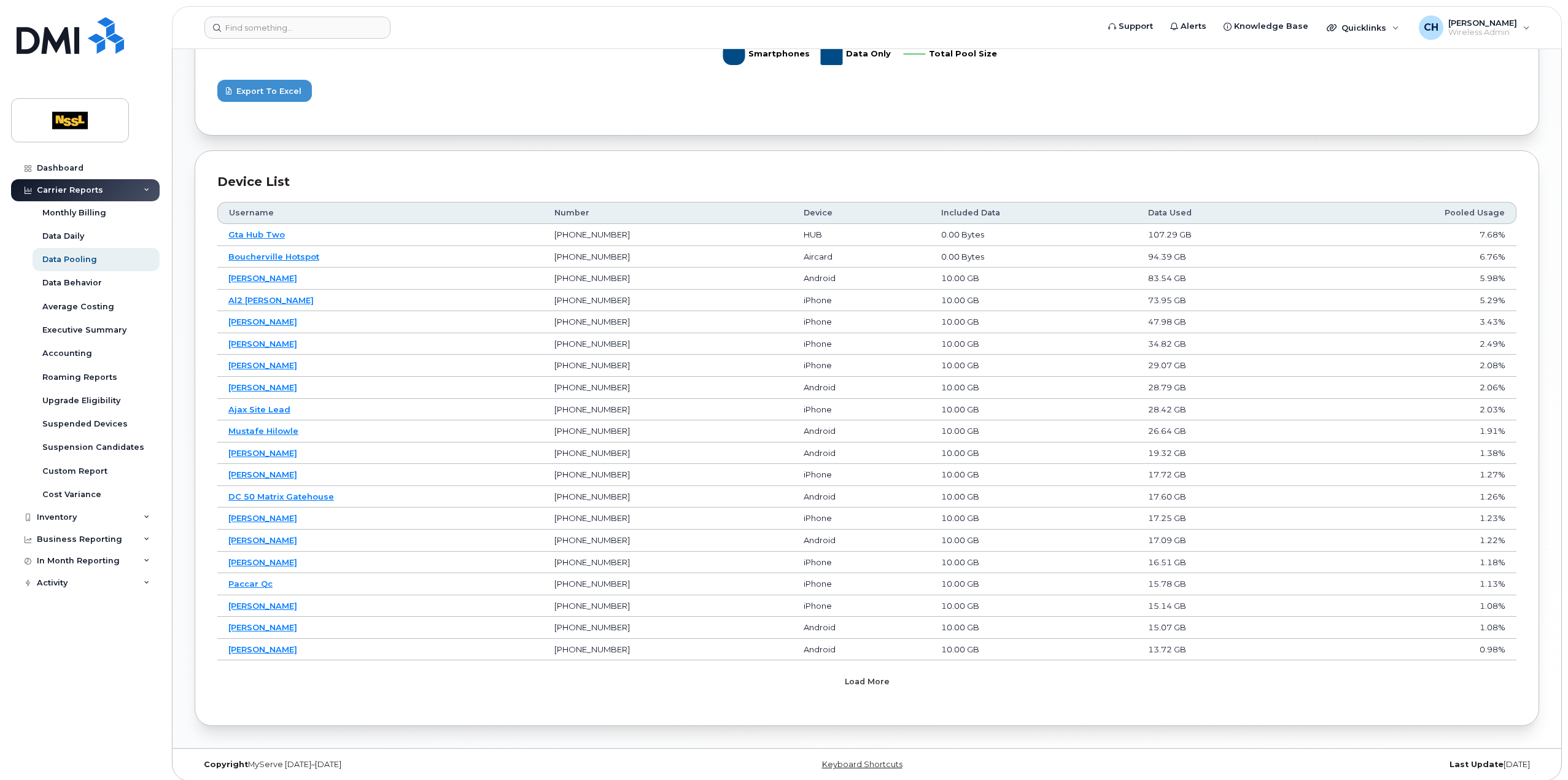
click at [847, 676] on span "Load more" at bounding box center [867, 682] width 45 height 12
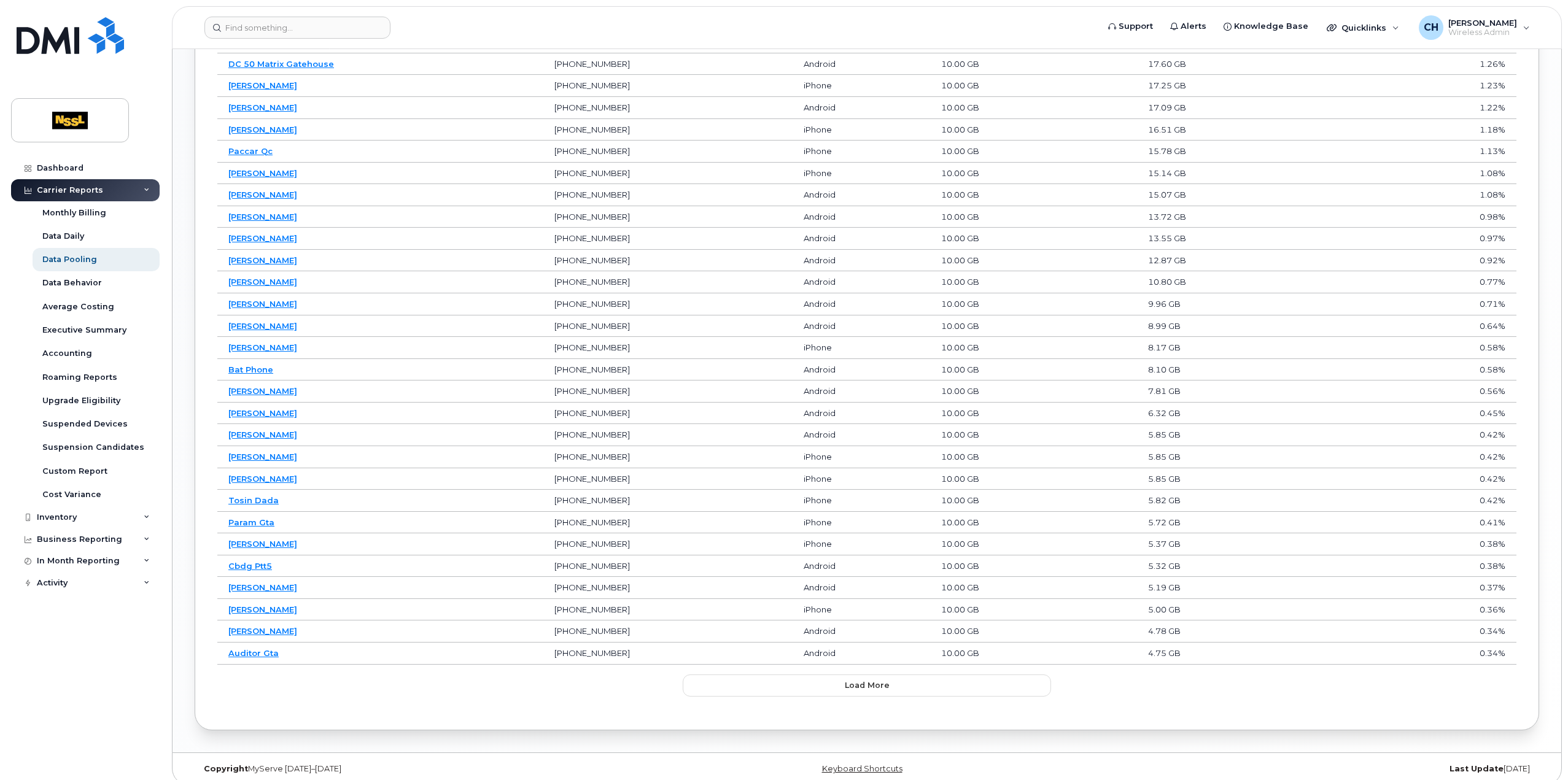
scroll to position [0, 0]
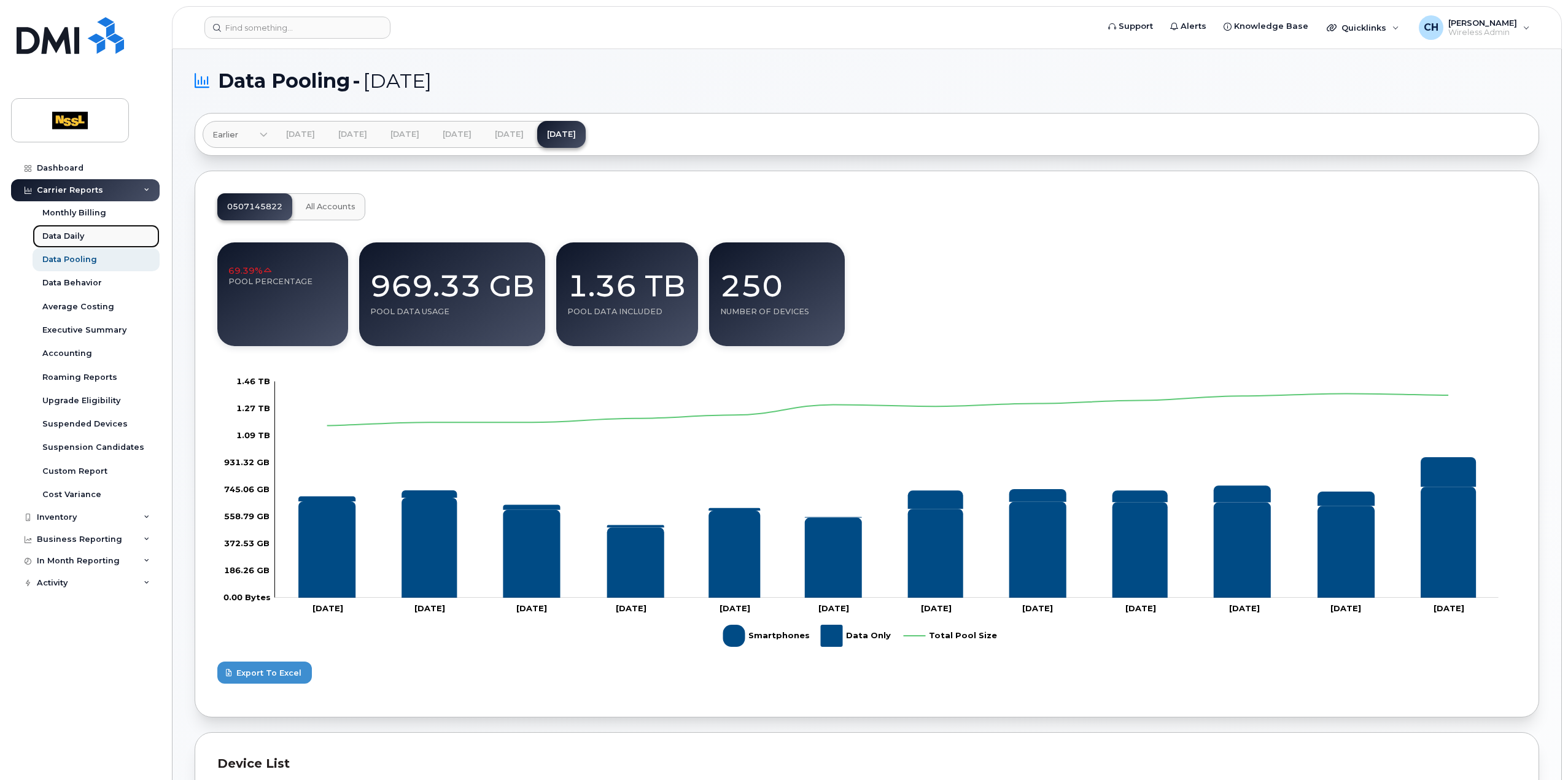
click at [66, 238] on div "Data Daily" at bounding box center [63, 236] width 42 height 11
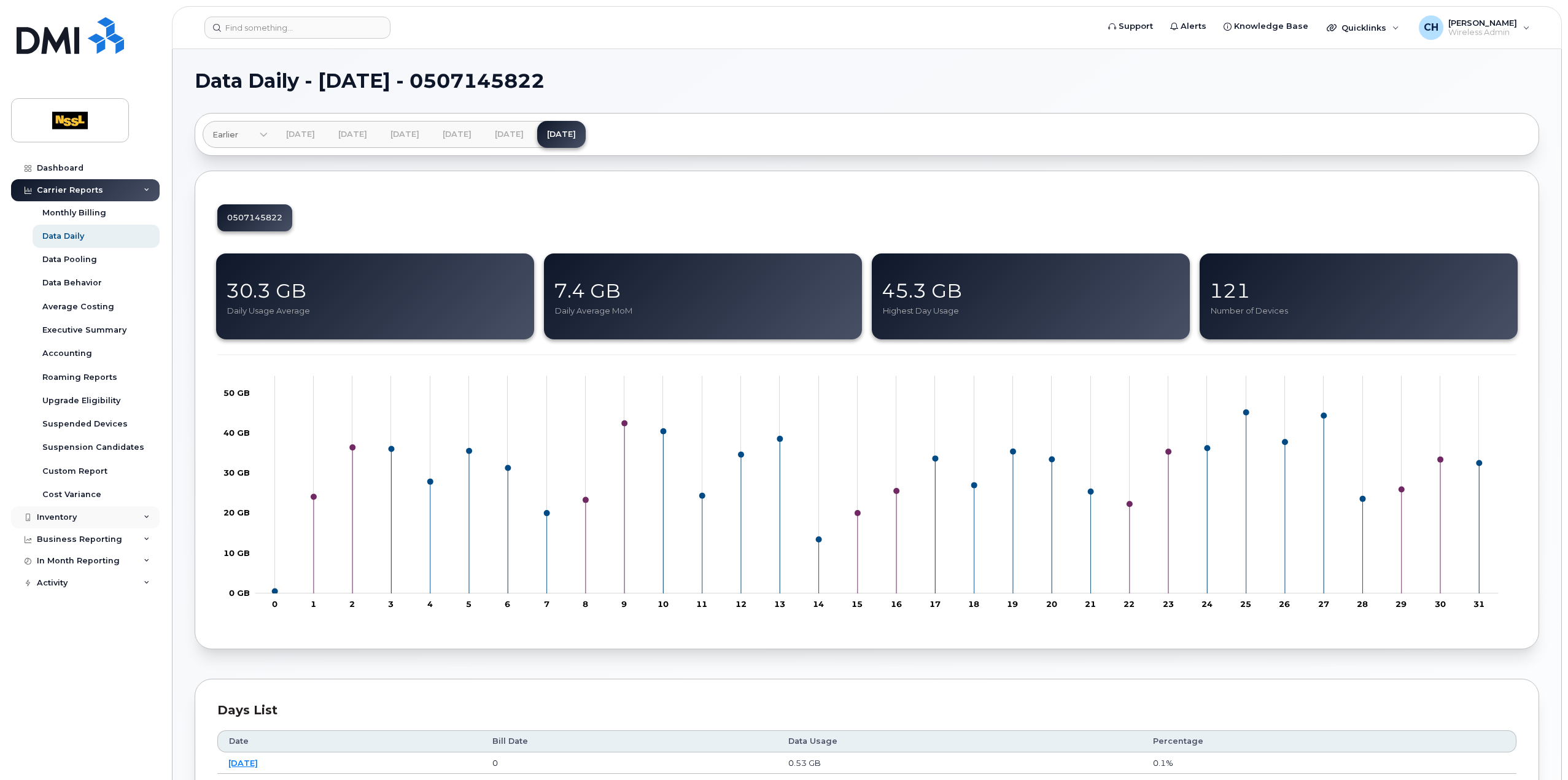
click at [85, 512] on div "Inventory" at bounding box center [85, 517] width 149 height 22
click at [85, 539] on div "Mobility Devices" at bounding box center [77, 539] width 69 height 11
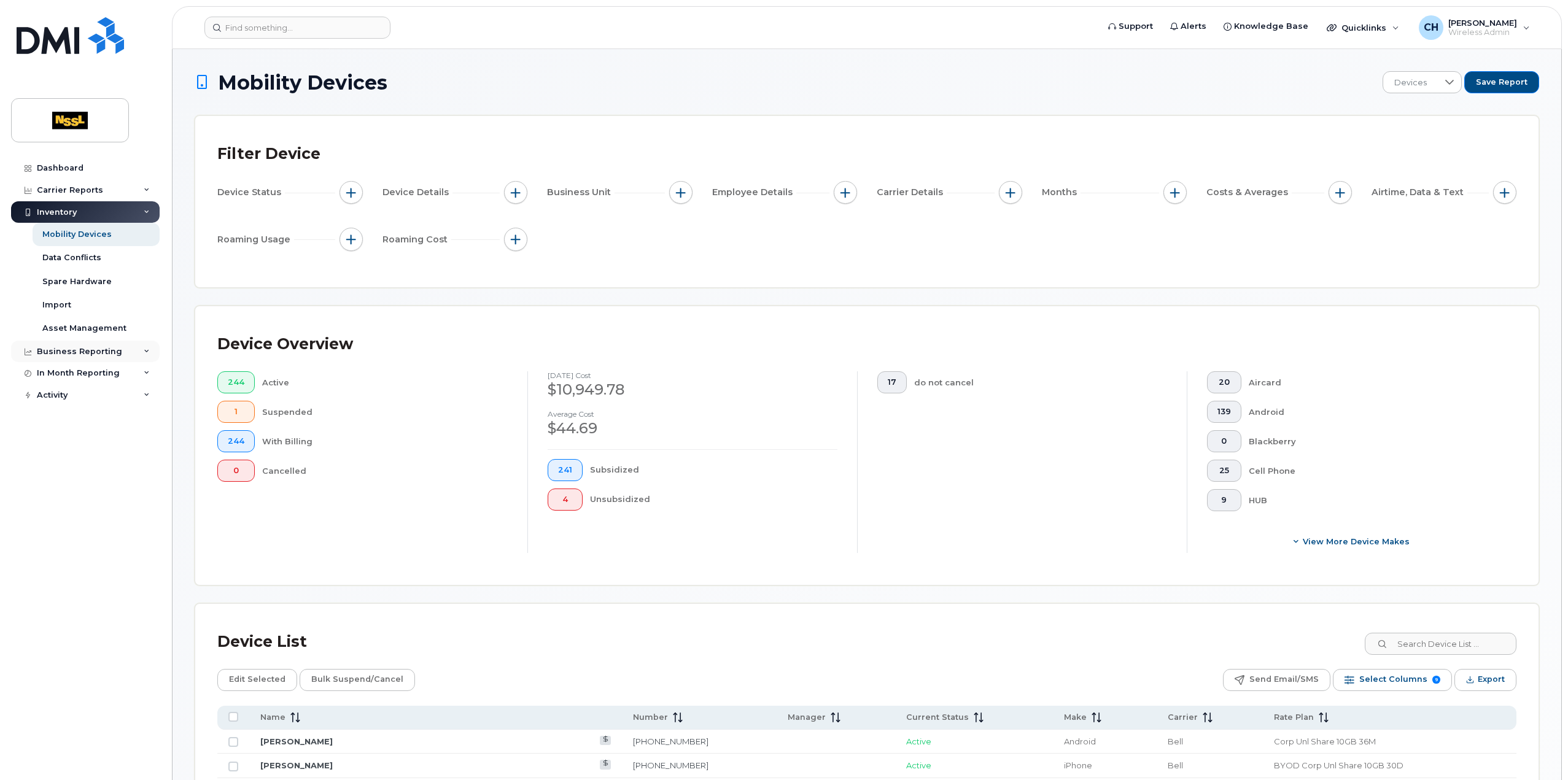
click at [112, 354] on div "Business Reporting" at bounding box center [79, 352] width 85 height 10
click at [105, 374] on div "In Month Reporting" at bounding box center [78, 374] width 82 height 10
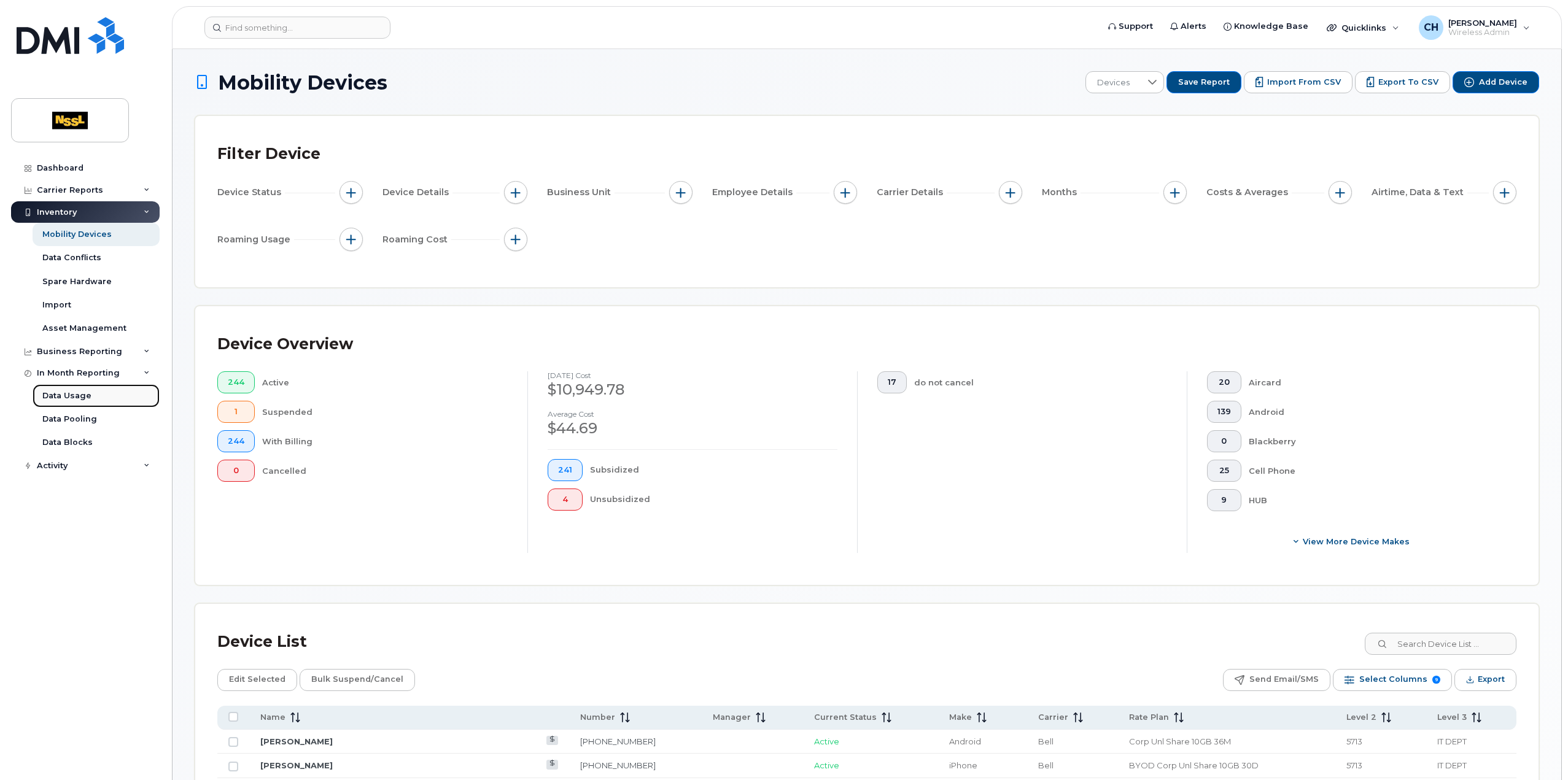
click at [65, 394] on div "Data Usage" at bounding box center [66, 395] width 49 height 11
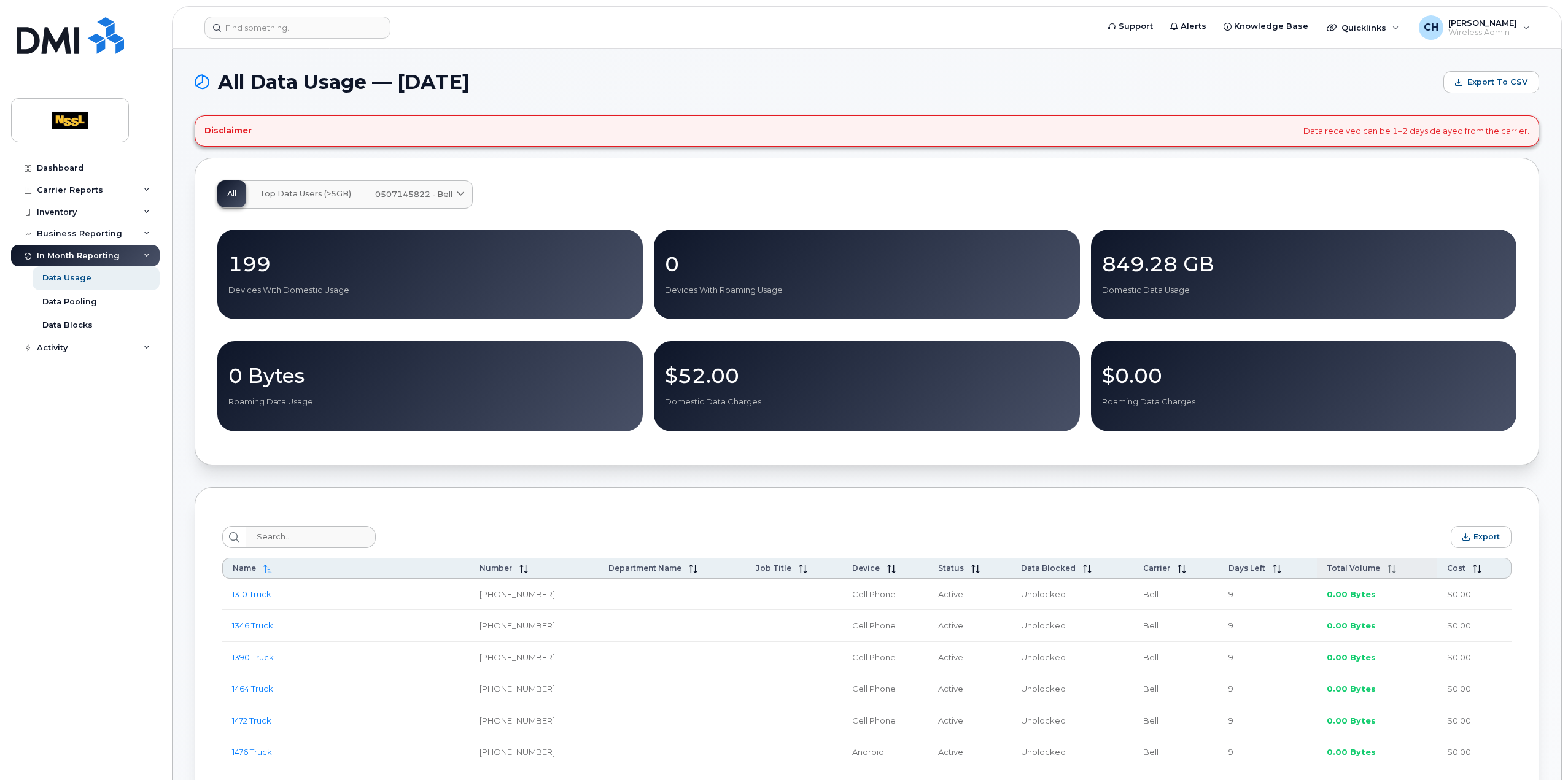
click at [1392, 568] on icon at bounding box center [1392, 569] width 8 height 8
click at [1374, 569] on span at bounding box center [1382, 569] width 16 height 10
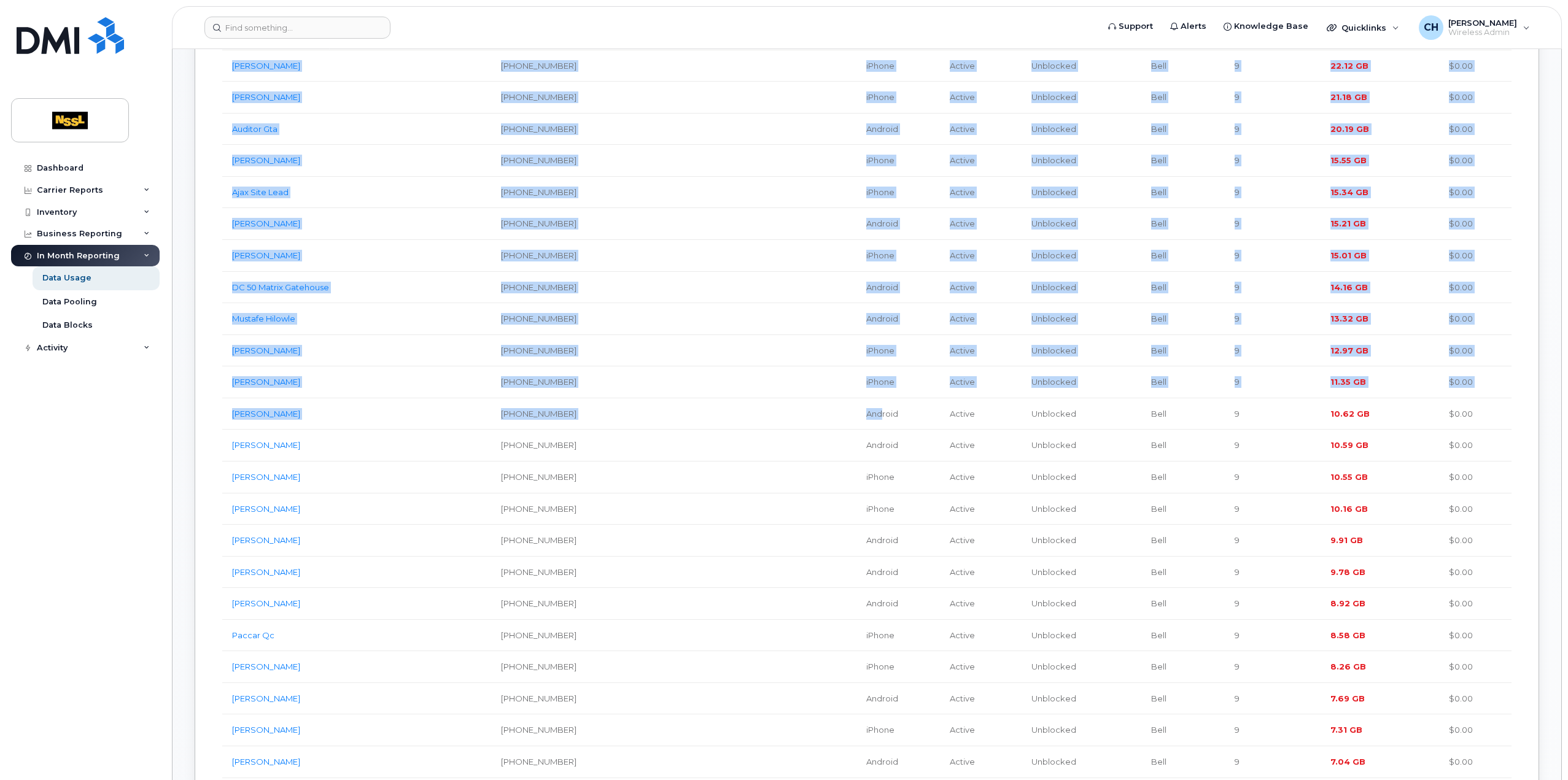
scroll to position [859, 0]
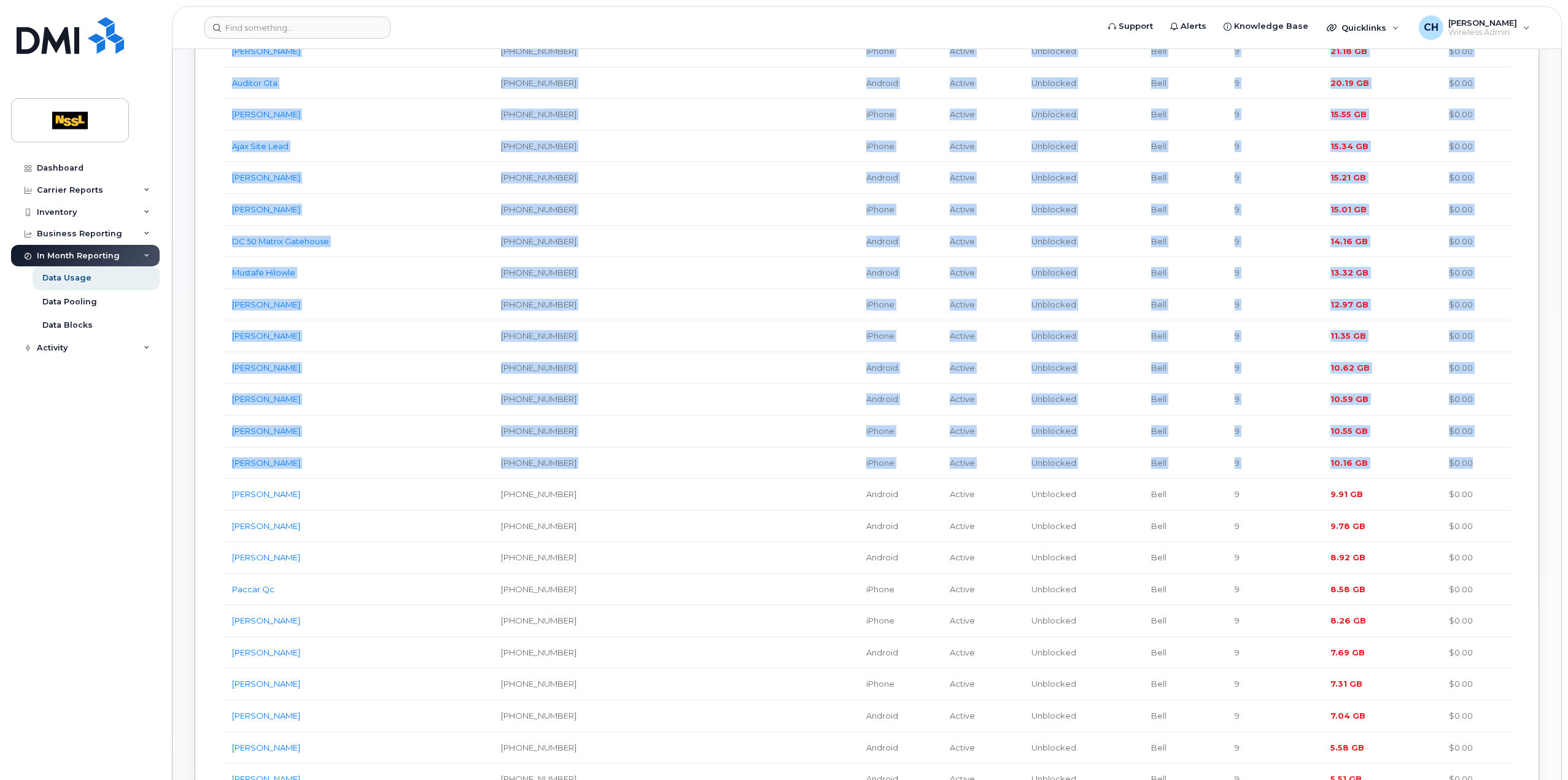
drag, startPoint x: 210, startPoint y: 160, endPoint x: 1485, endPoint y: 461, distance: 1310.0
copy div "Name Number Department Name Job Title Device Status Data Blocked Carrier Days L…"
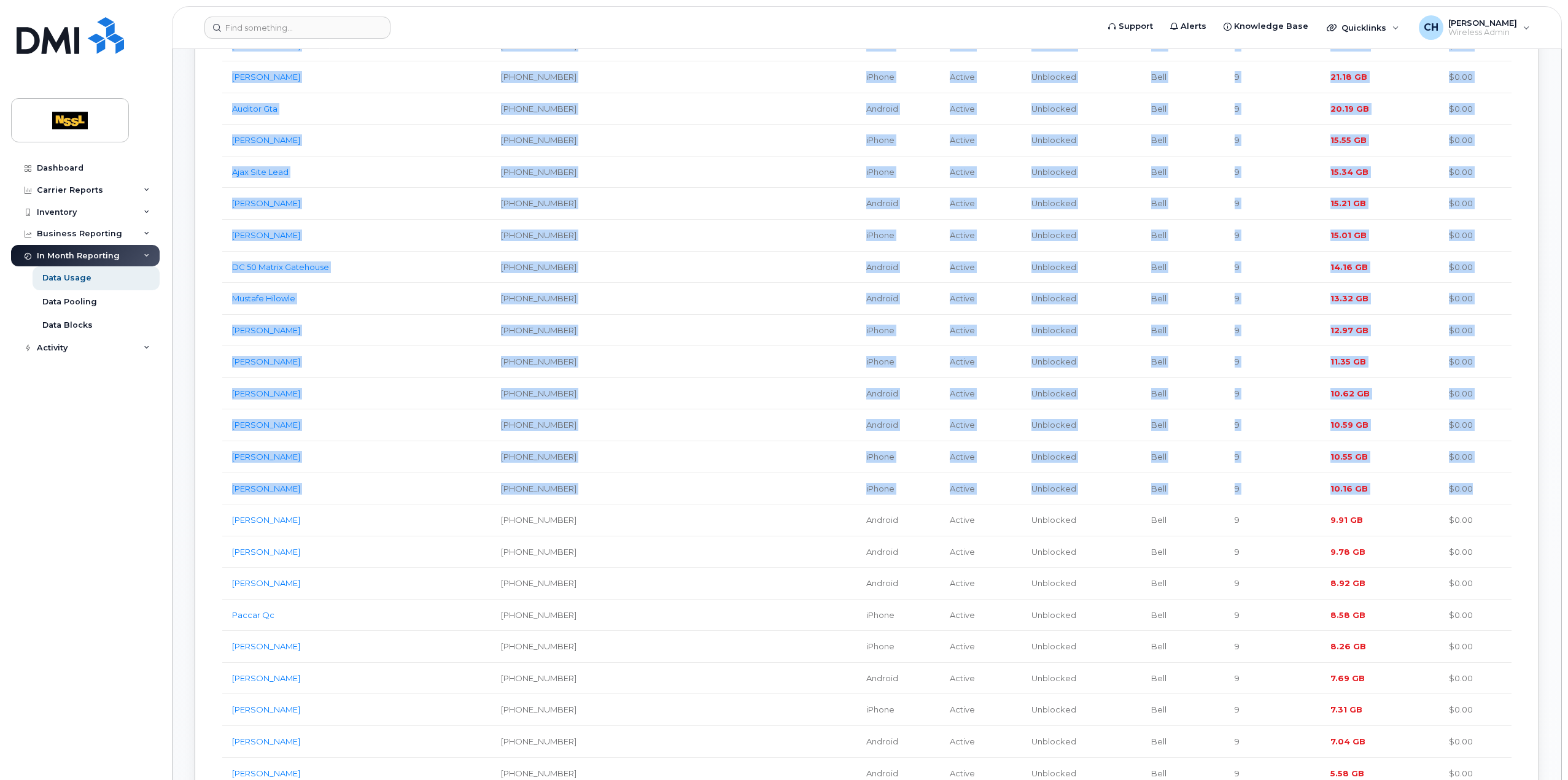
scroll to position [0, 0]
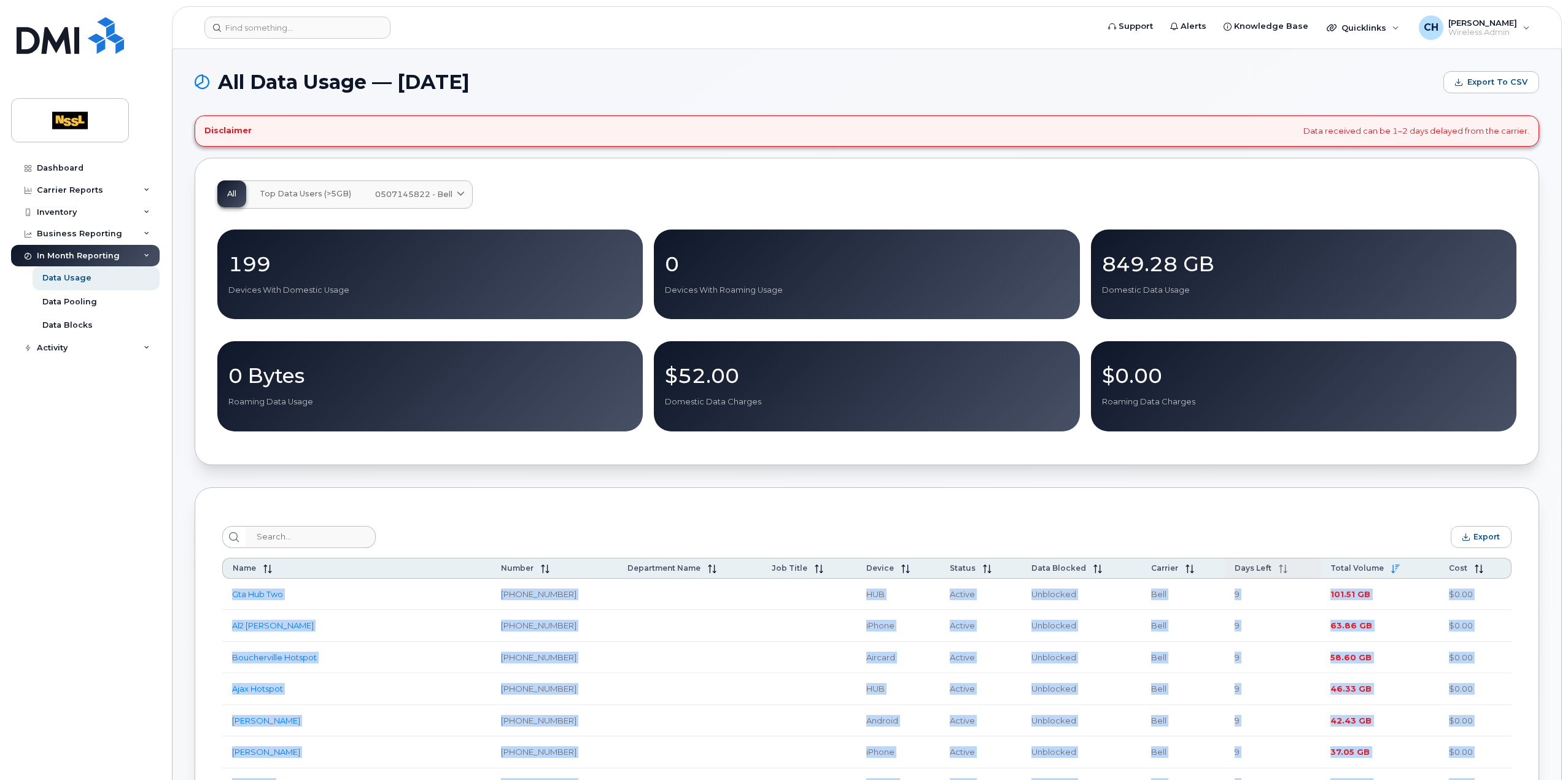
click at [1268, 576] on th "Days Left" at bounding box center [1273, 568] width 97 height 21
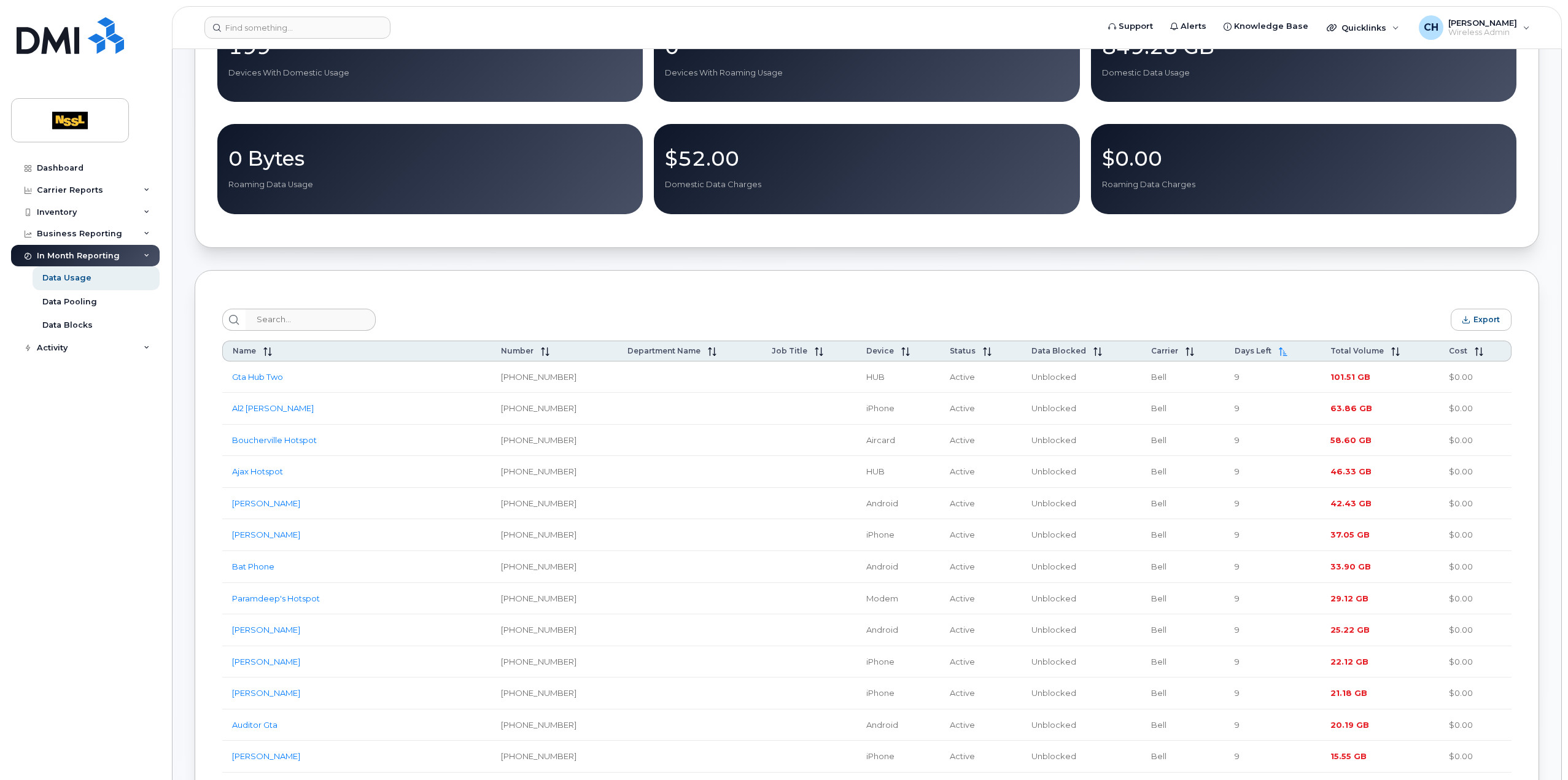
scroll to position [123, 0]
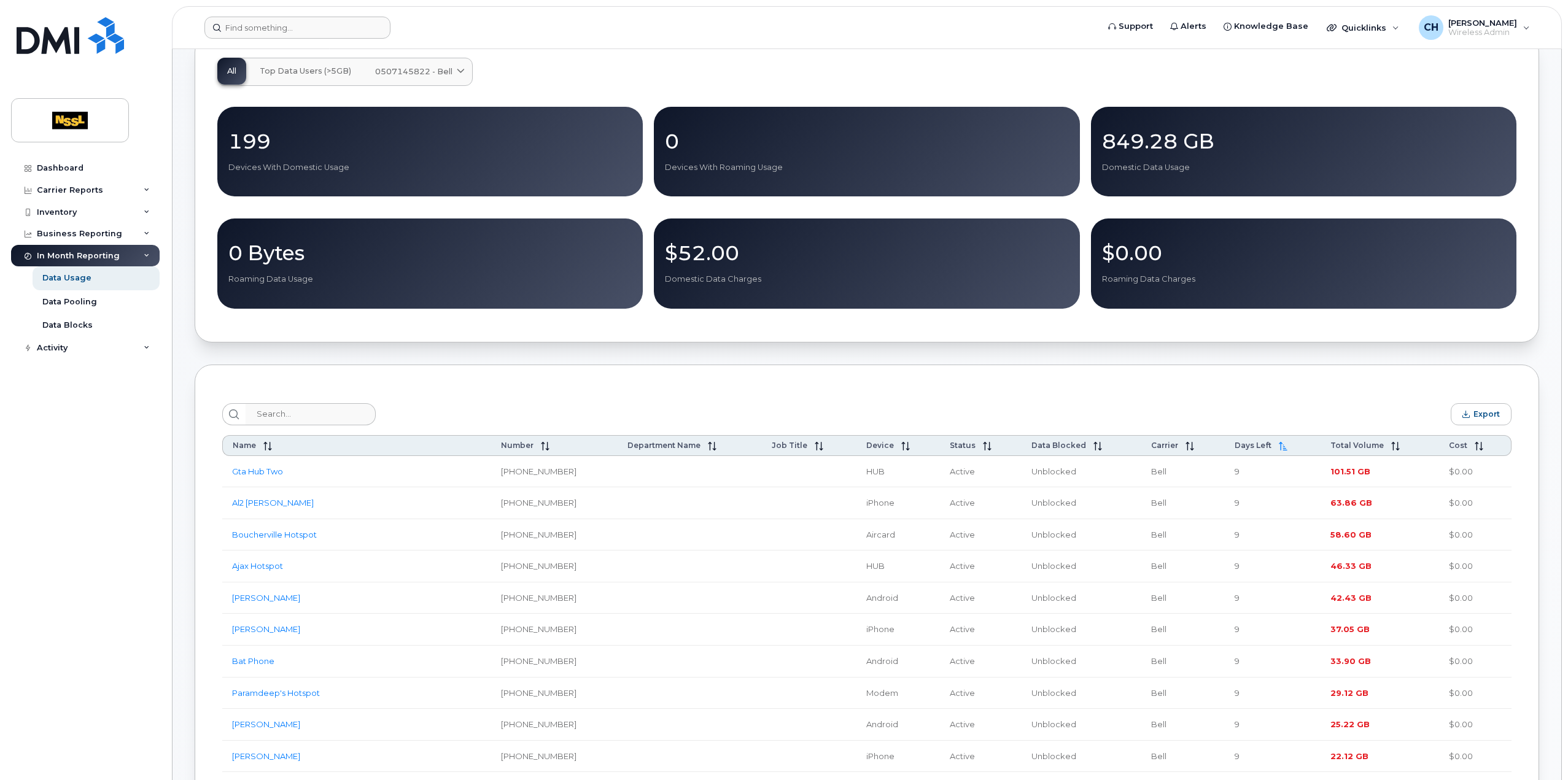
click at [253, 38] on header "Support Alerts Knowledge Base Quicklinks Suspend / Cancel Device Change SIM Car…" at bounding box center [867, 27] width 1390 height 43
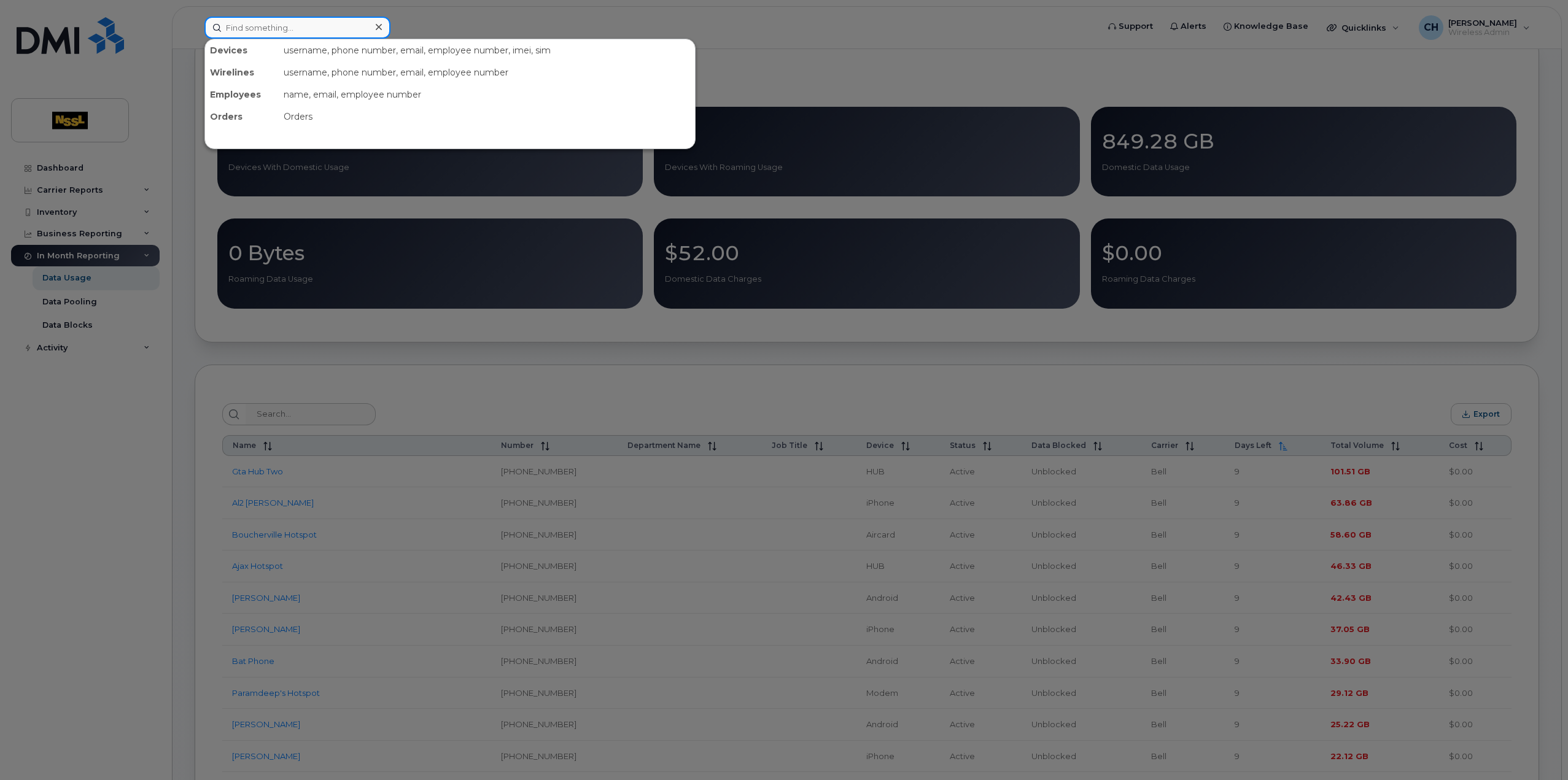
click at [263, 27] on input at bounding box center [297, 28] width 186 height 22
click at [342, 26] on input at bounding box center [297, 28] width 186 height 22
paste input "9053754811"
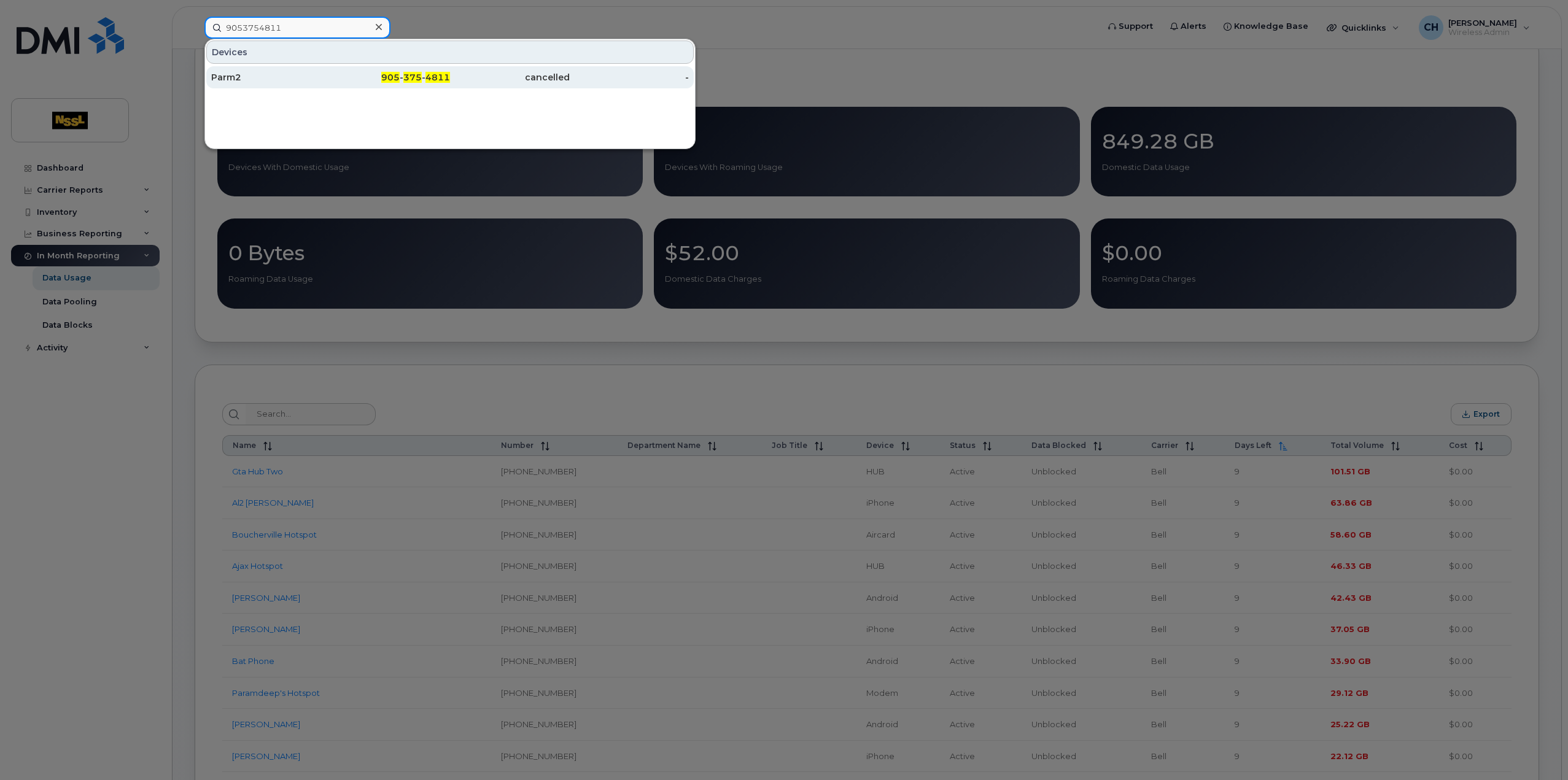
type input "9053754811"
click at [297, 77] on div "Parm2" at bounding box center [271, 77] width 120 height 13
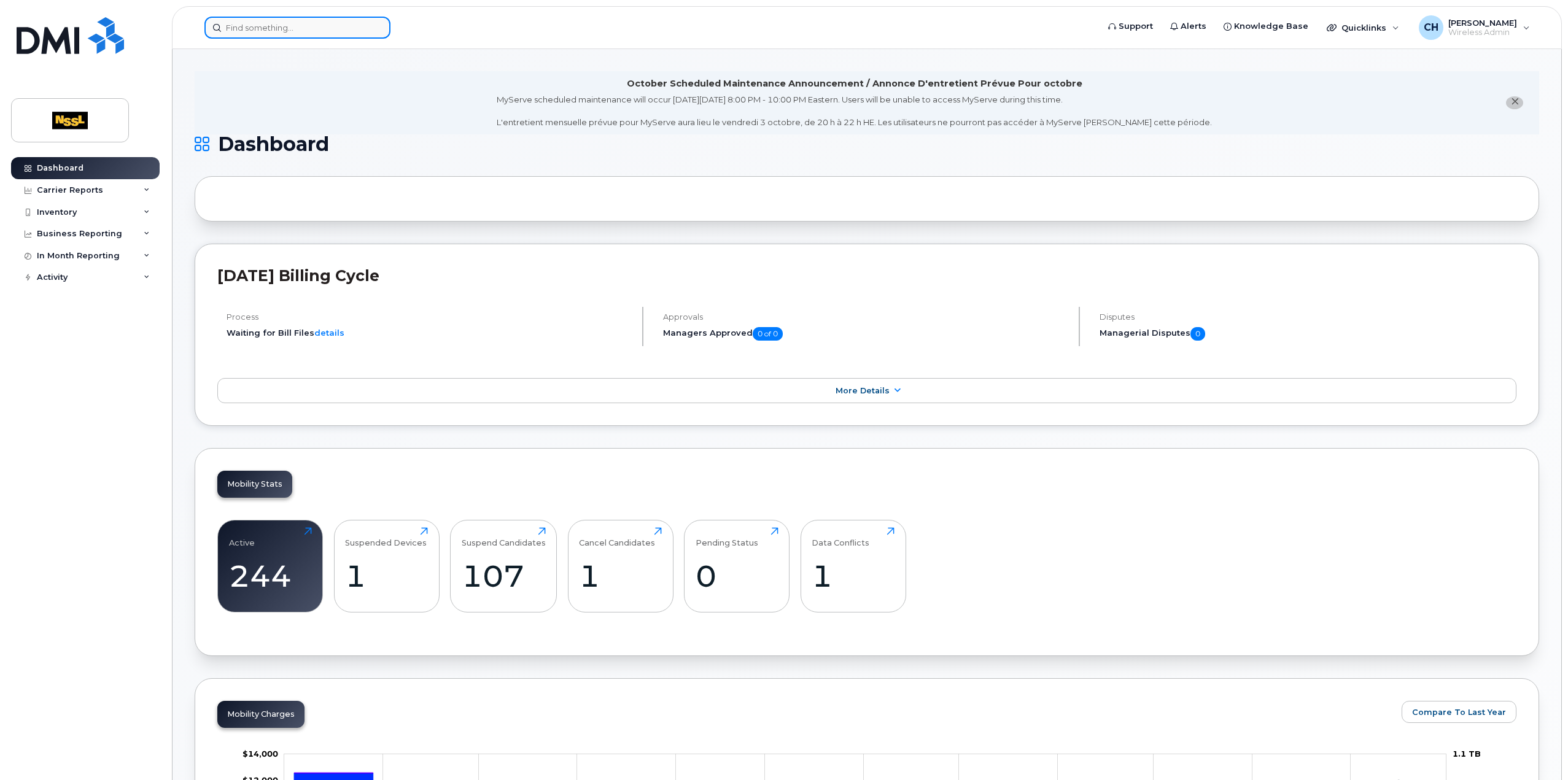
click at [278, 31] on input at bounding box center [297, 28] width 186 height 22
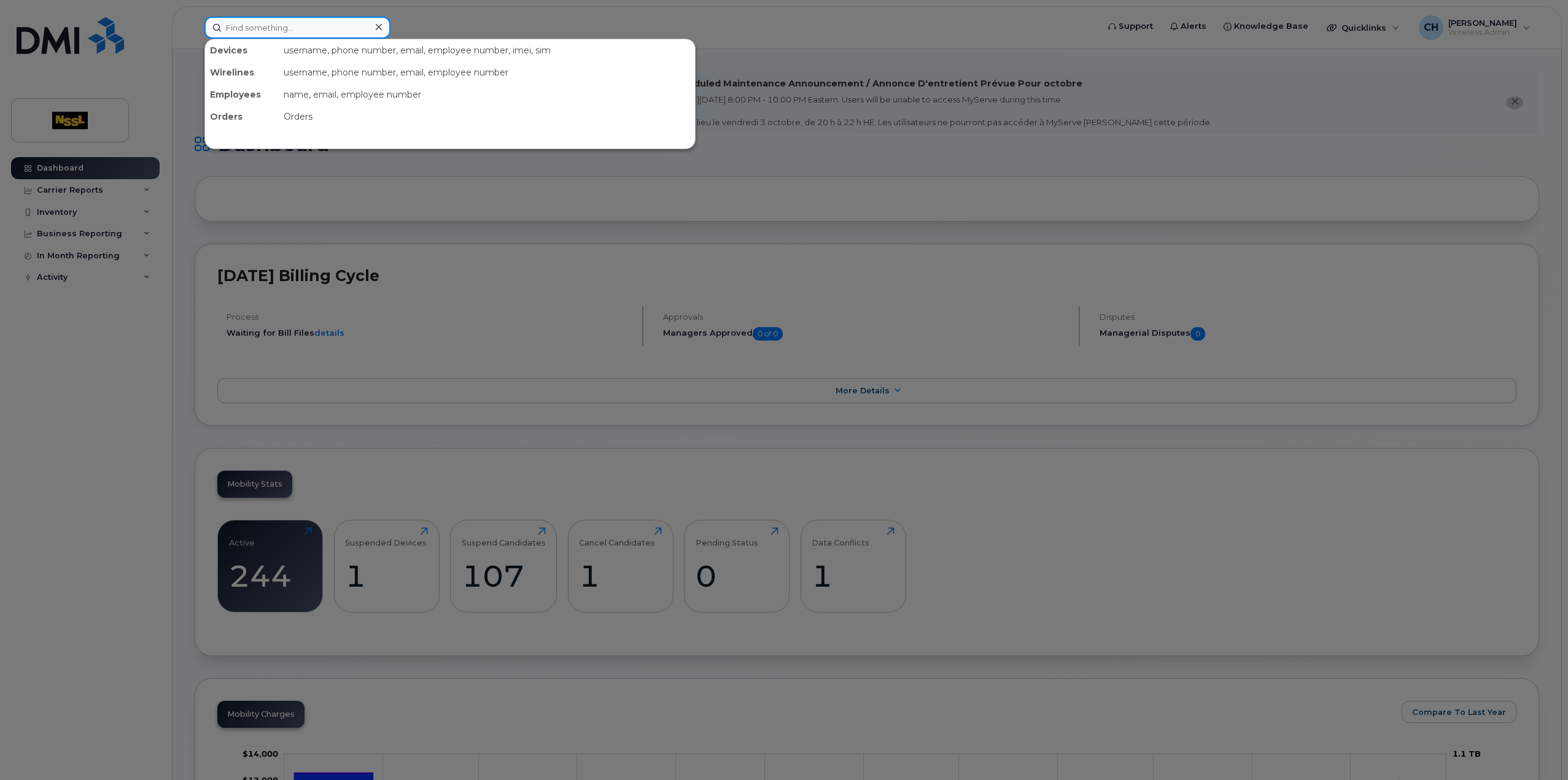
click at [308, 24] on input at bounding box center [297, 28] width 186 height 22
click at [320, 30] on input at bounding box center [297, 28] width 186 height 22
paste input "5142497534"
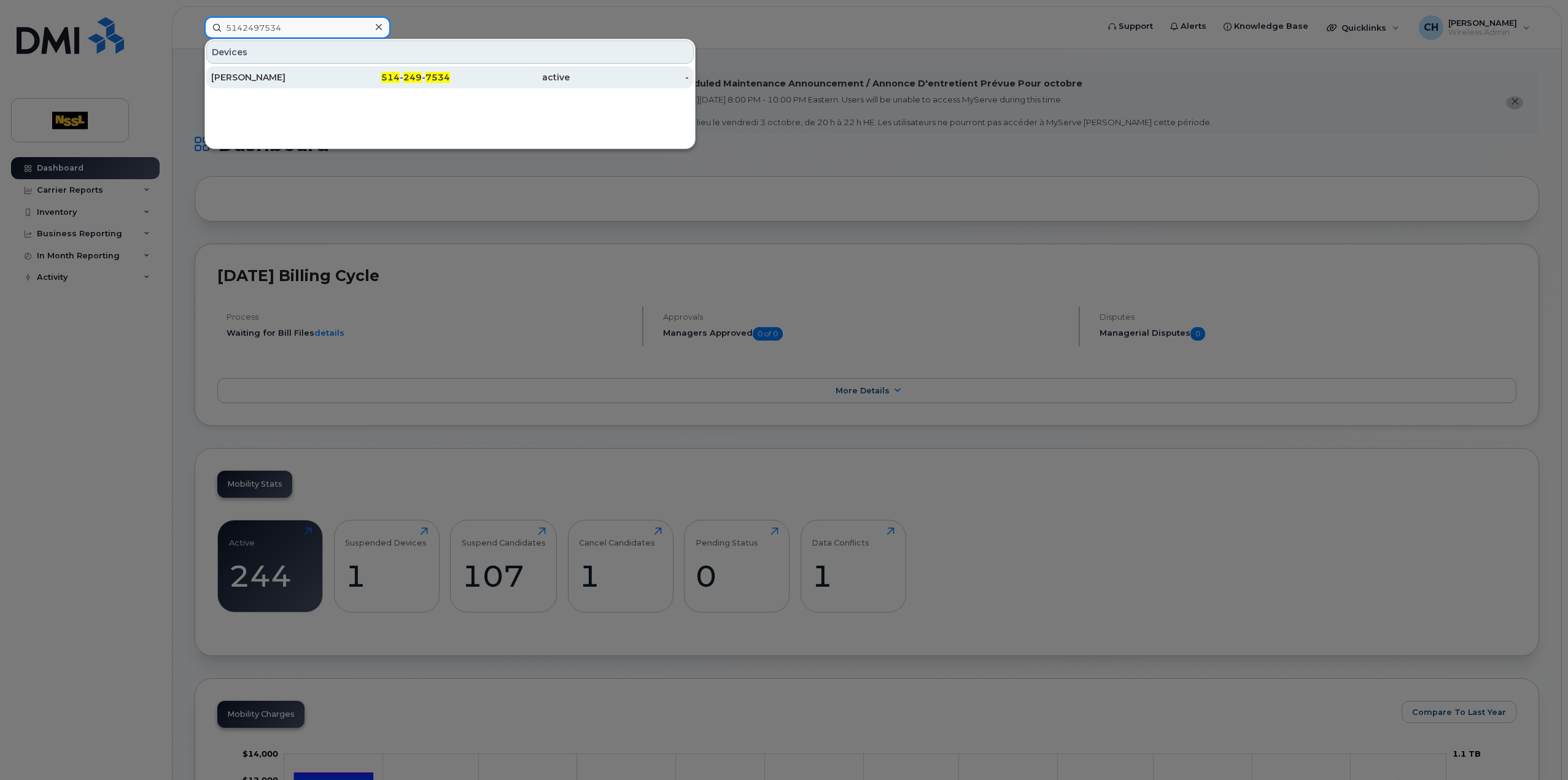
type input "5142497534"
click at [322, 79] on div "[PERSON_NAME]" at bounding box center [271, 77] width 120 height 13
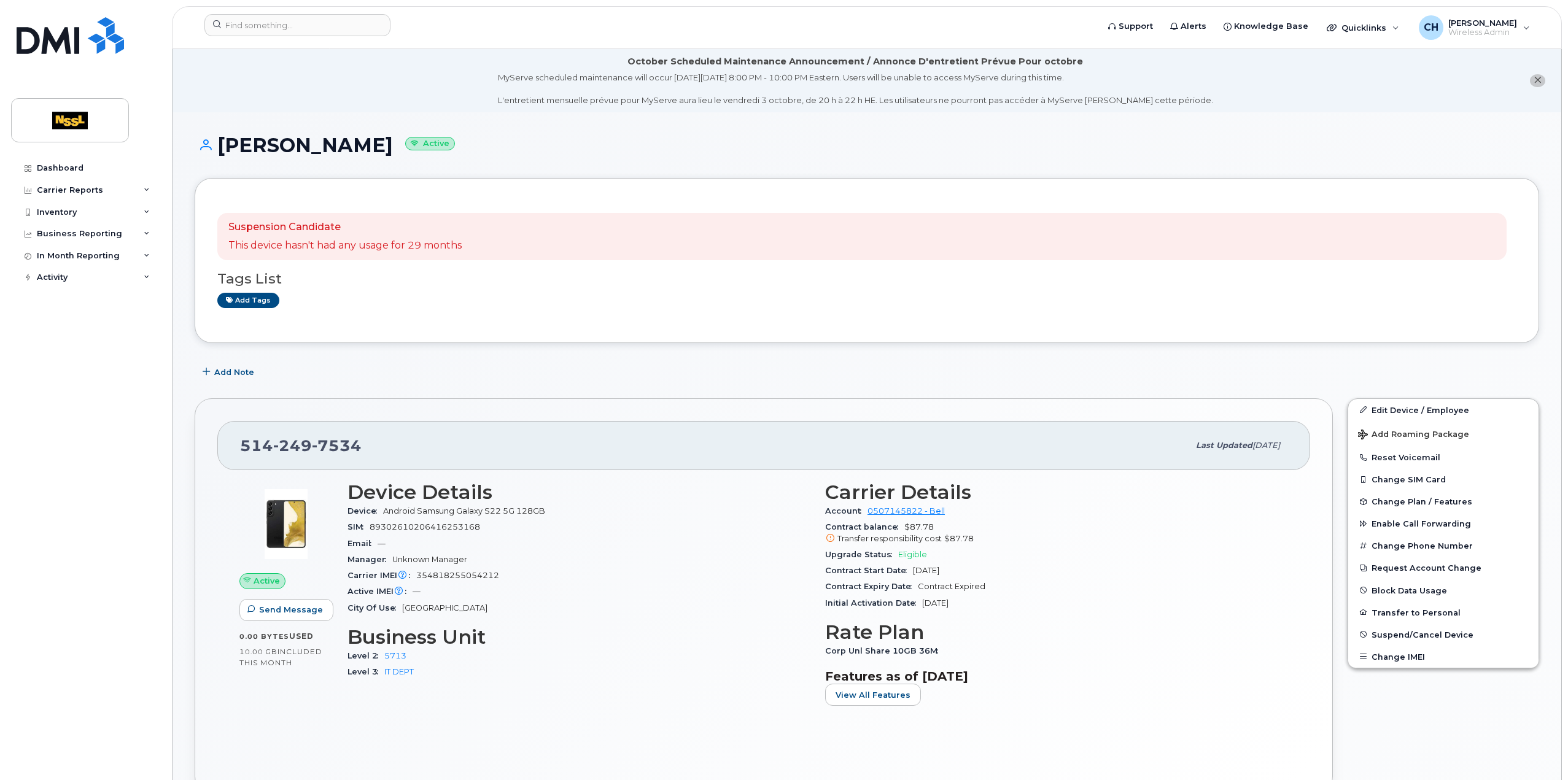
click at [828, 537] on icon at bounding box center [830, 538] width 8 height 8
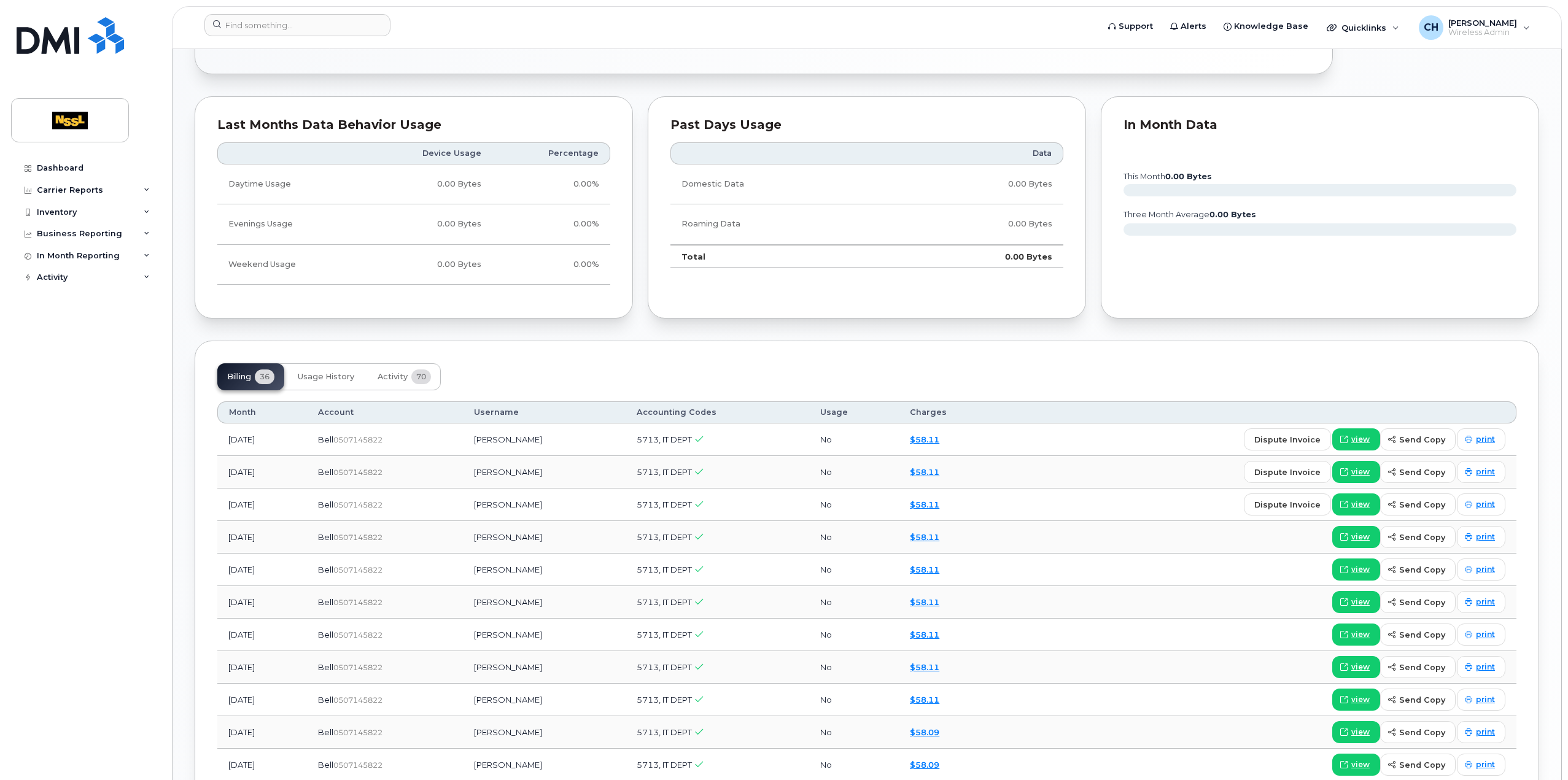
scroll to position [737, 0]
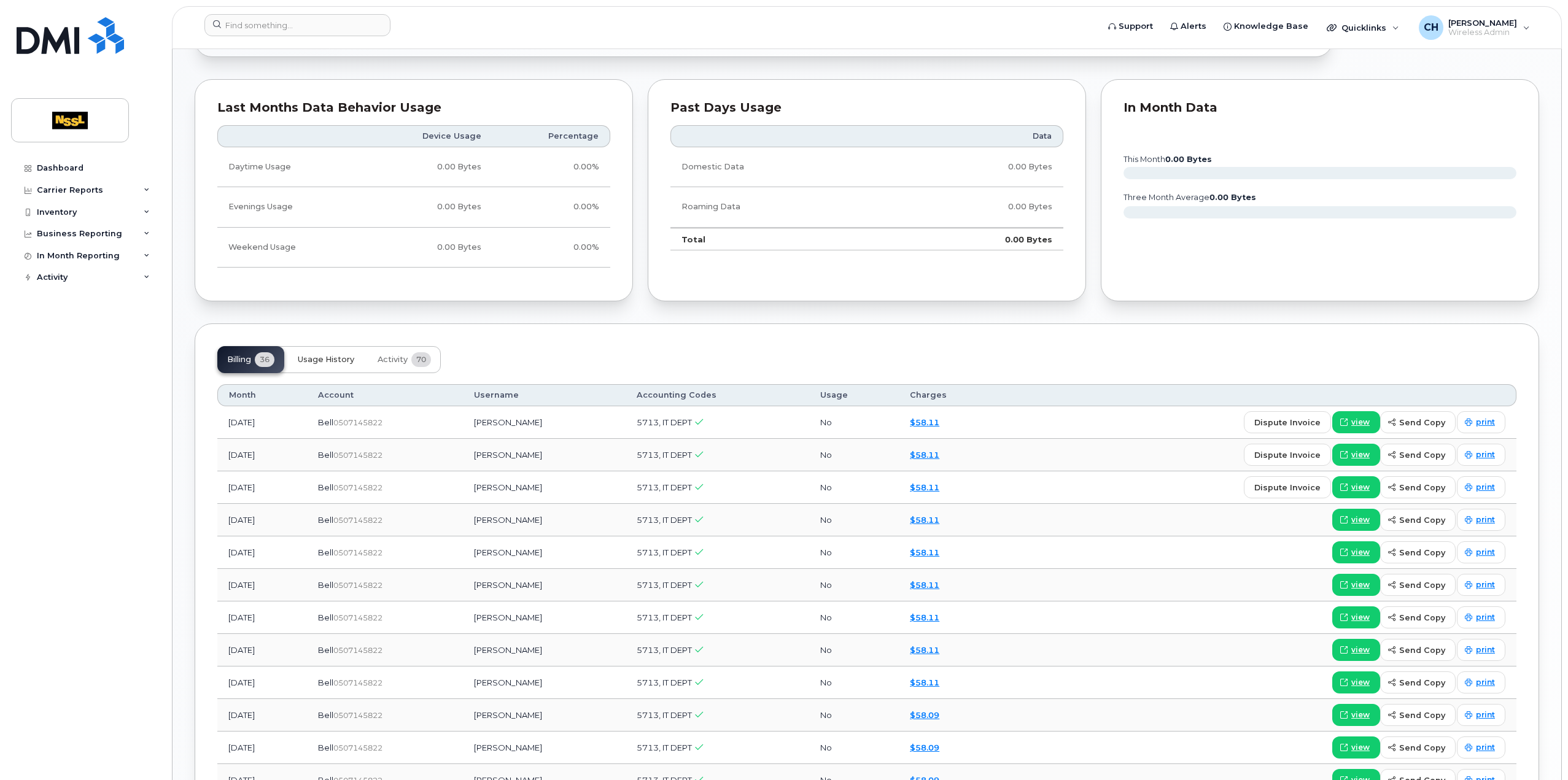
click at [328, 355] on span "Usage History" at bounding box center [326, 360] width 56 height 10
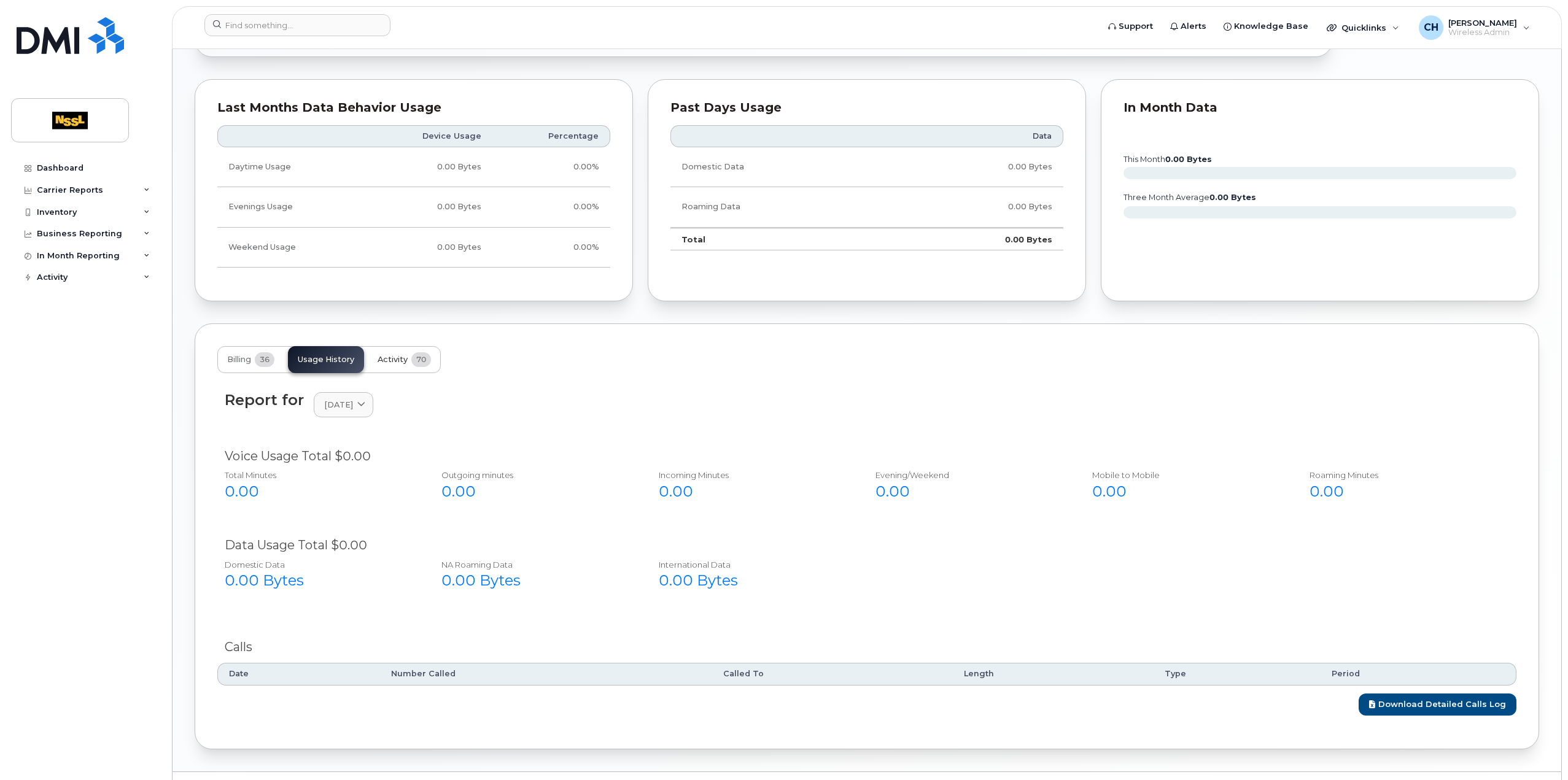
click at [384, 355] on span "Activity" at bounding box center [393, 360] width 30 height 10
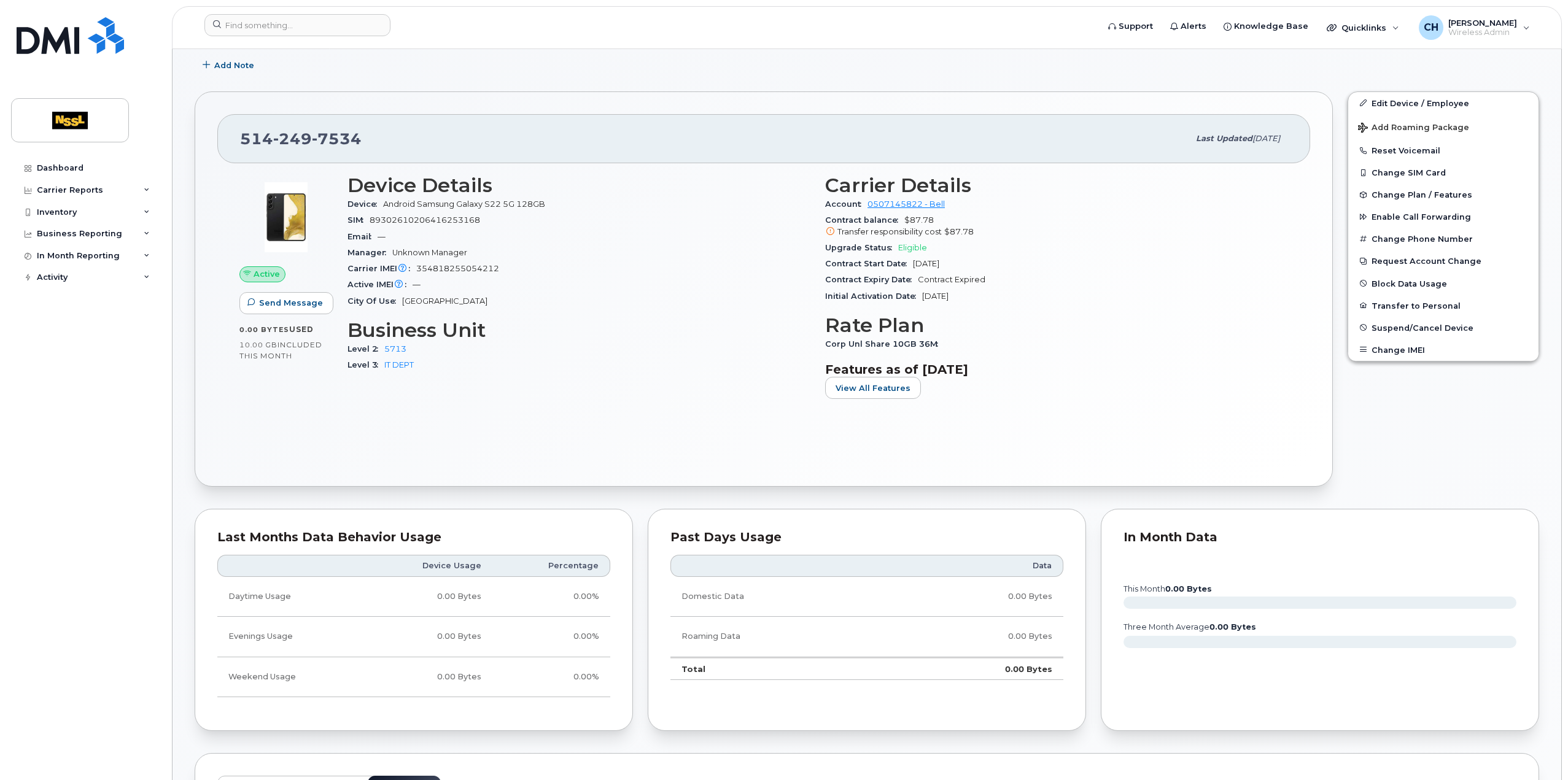
scroll to position [0, 0]
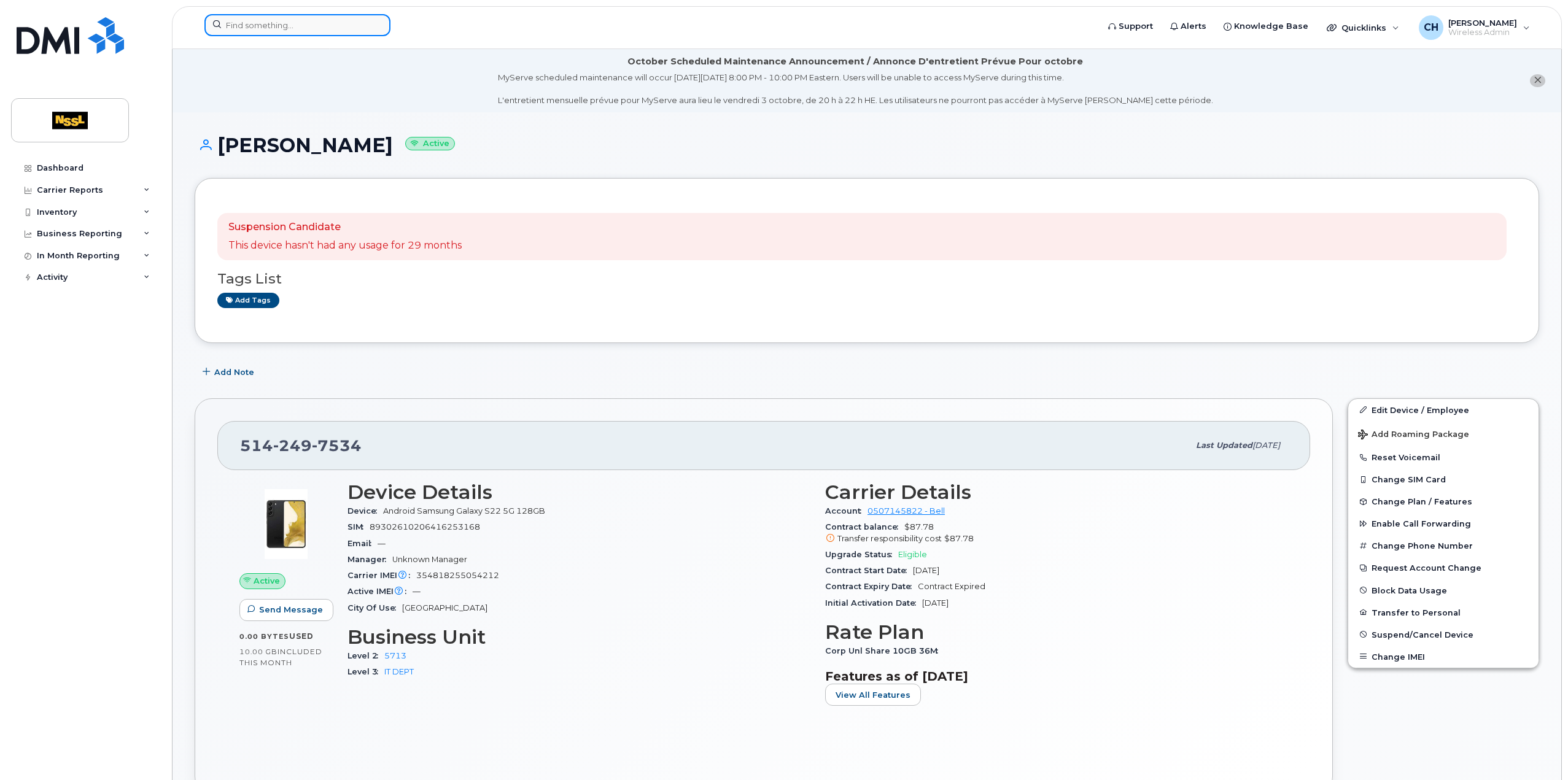
click at [306, 19] on input at bounding box center [297, 25] width 186 height 22
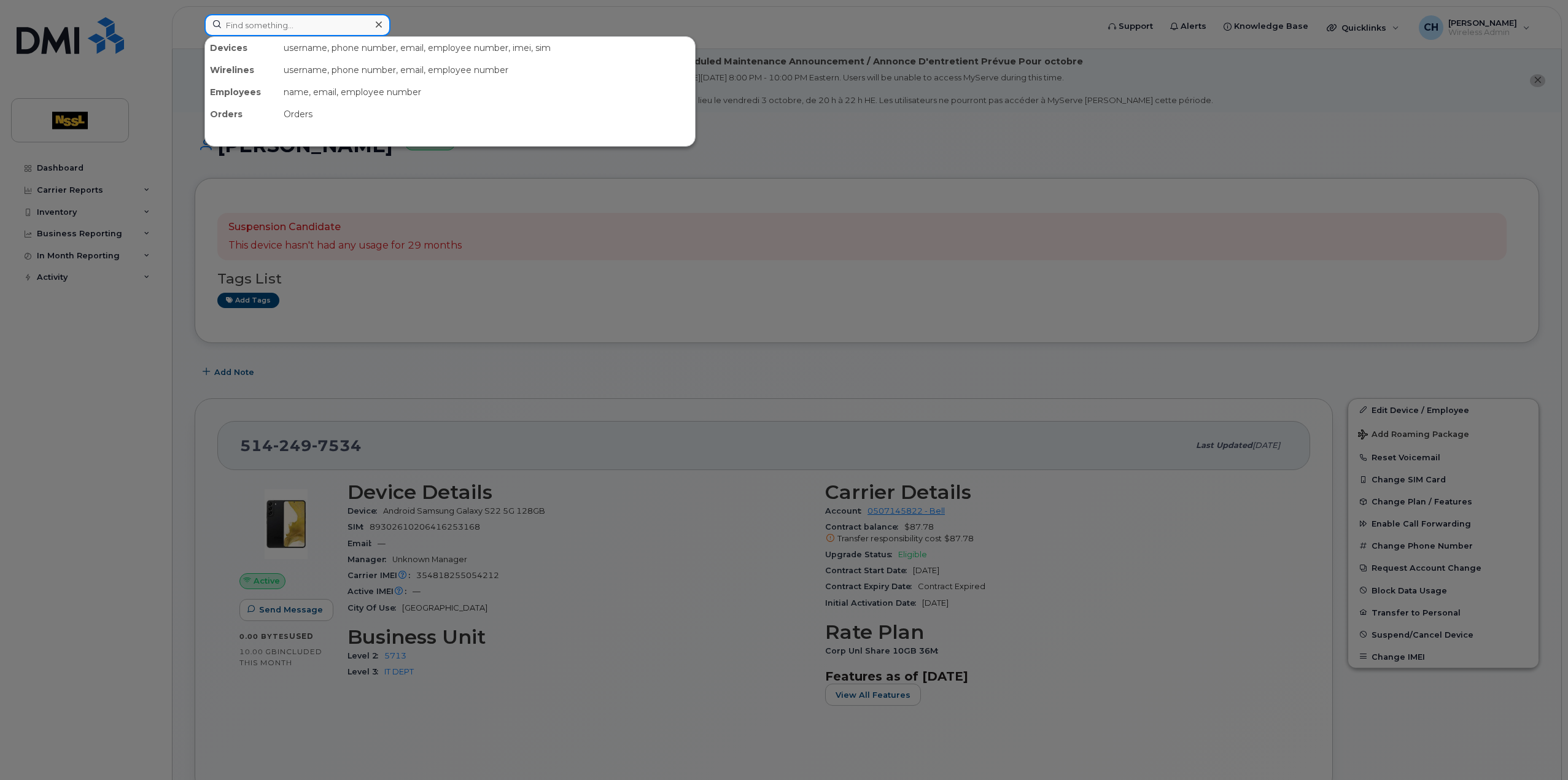
paste input "9053769081"
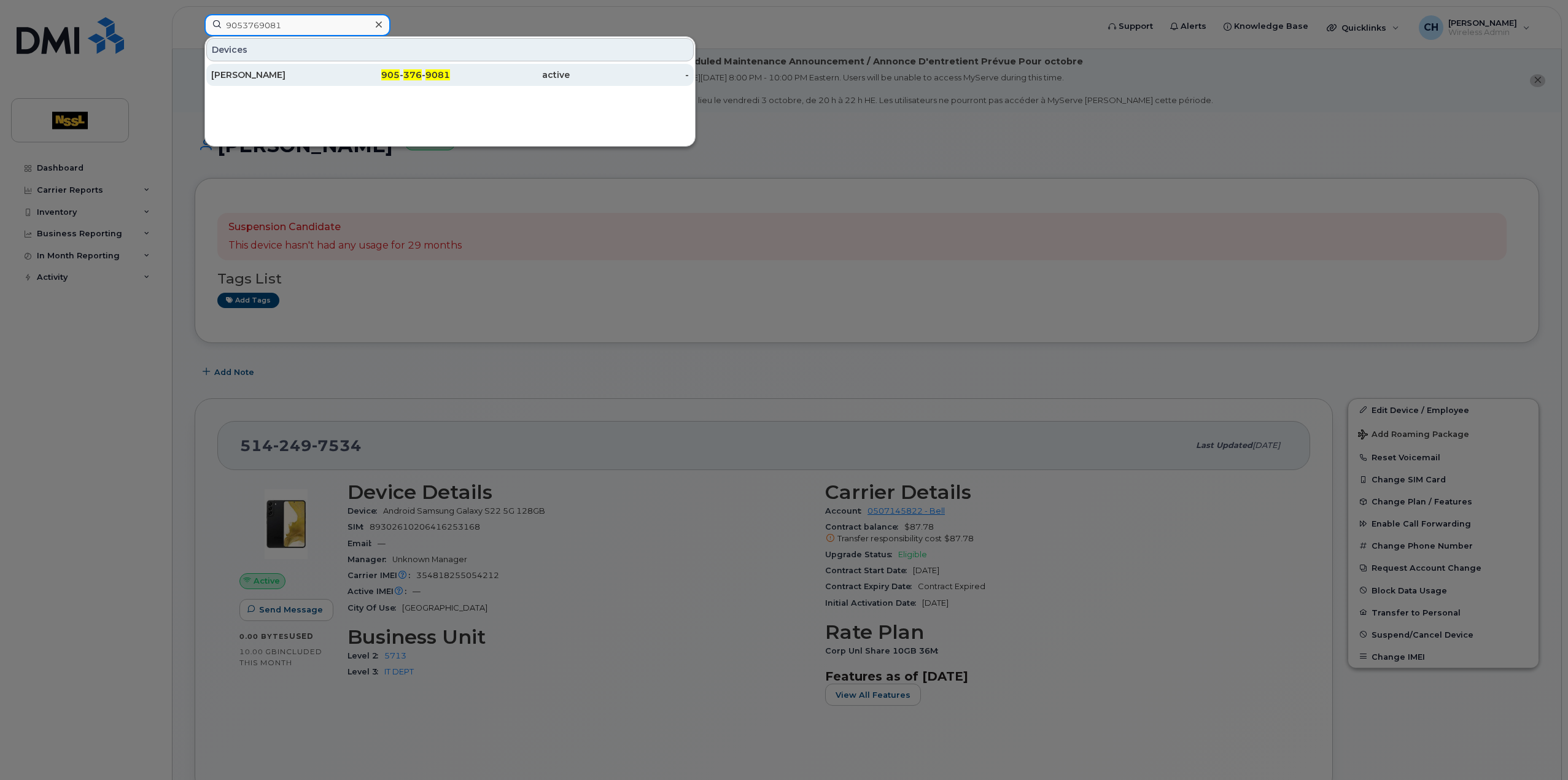
type input "9053769081"
click at [268, 73] on div "[PERSON_NAME]" at bounding box center [271, 75] width 120 height 13
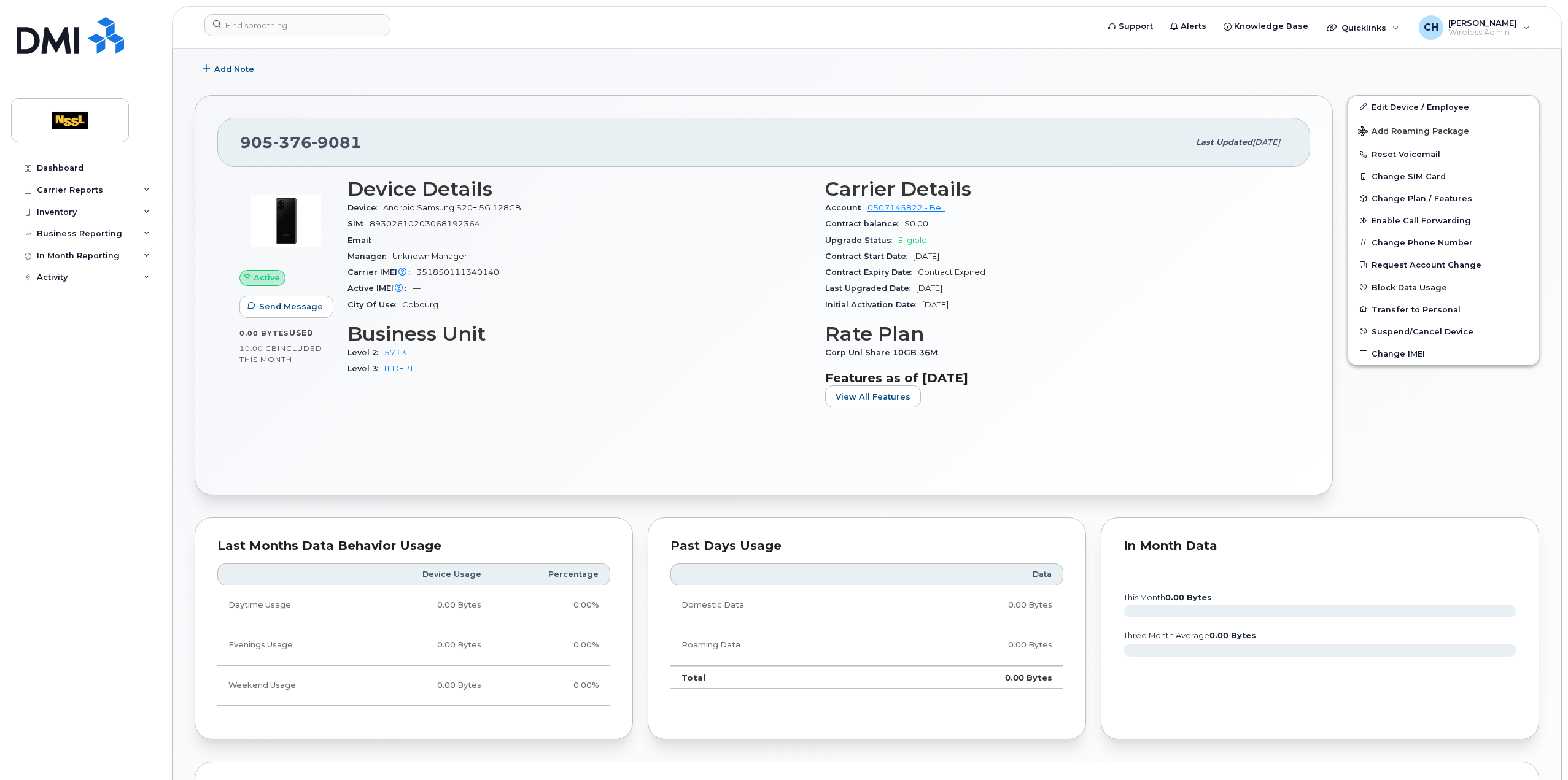
scroll to position [184, 0]
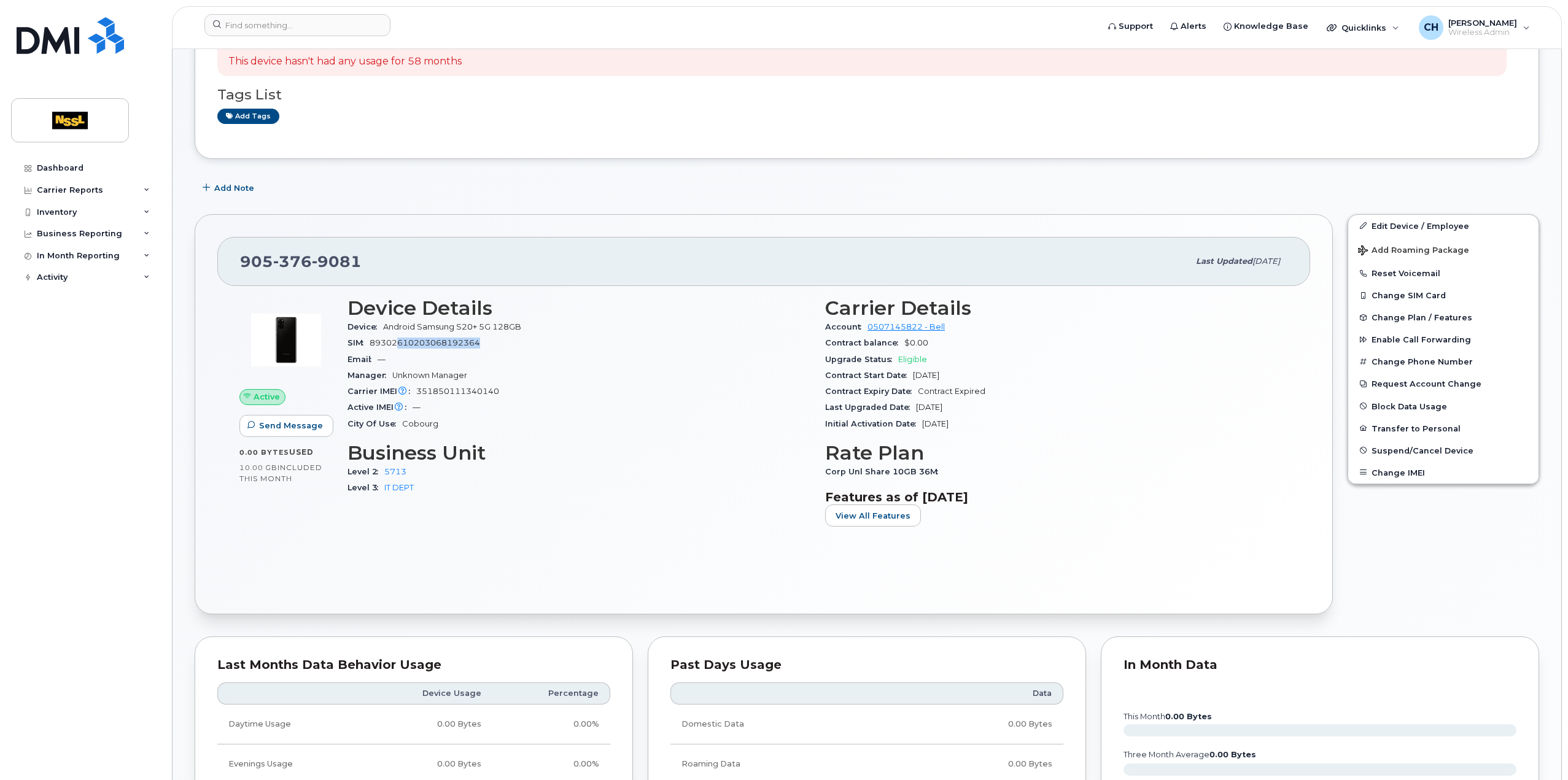
drag, startPoint x: 487, startPoint y: 346, endPoint x: 396, endPoint y: 340, distance: 91.2
click at [396, 340] on div "SIM [TECHNICAL_ID]" at bounding box center [579, 342] width 463 height 16
click at [422, 344] on span "89302610203068192364" at bounding box center [424, 342] width 110 height 9
drag, startPoint x: 427, startPoint y: 344, endPoint x: 490, endPoint y: 337, distance: 63.4
click at [490, 337] on div "SIM 89302610203068192364" at bounding box center [579, 342] width 463 height 16
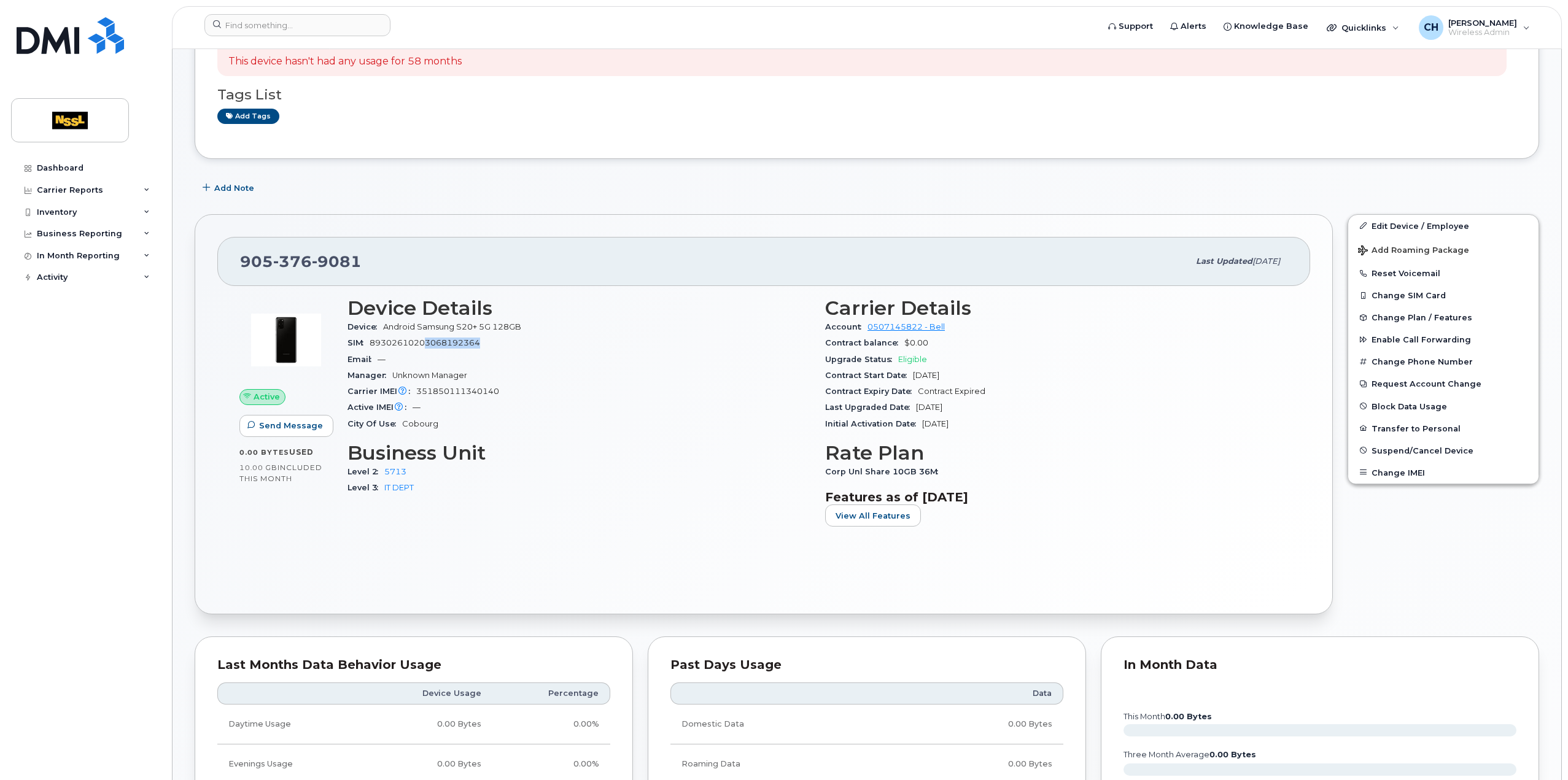
copy span "3068192364"
click at [310, 28] on input at bounding box center [297, 25] width 186 height 22
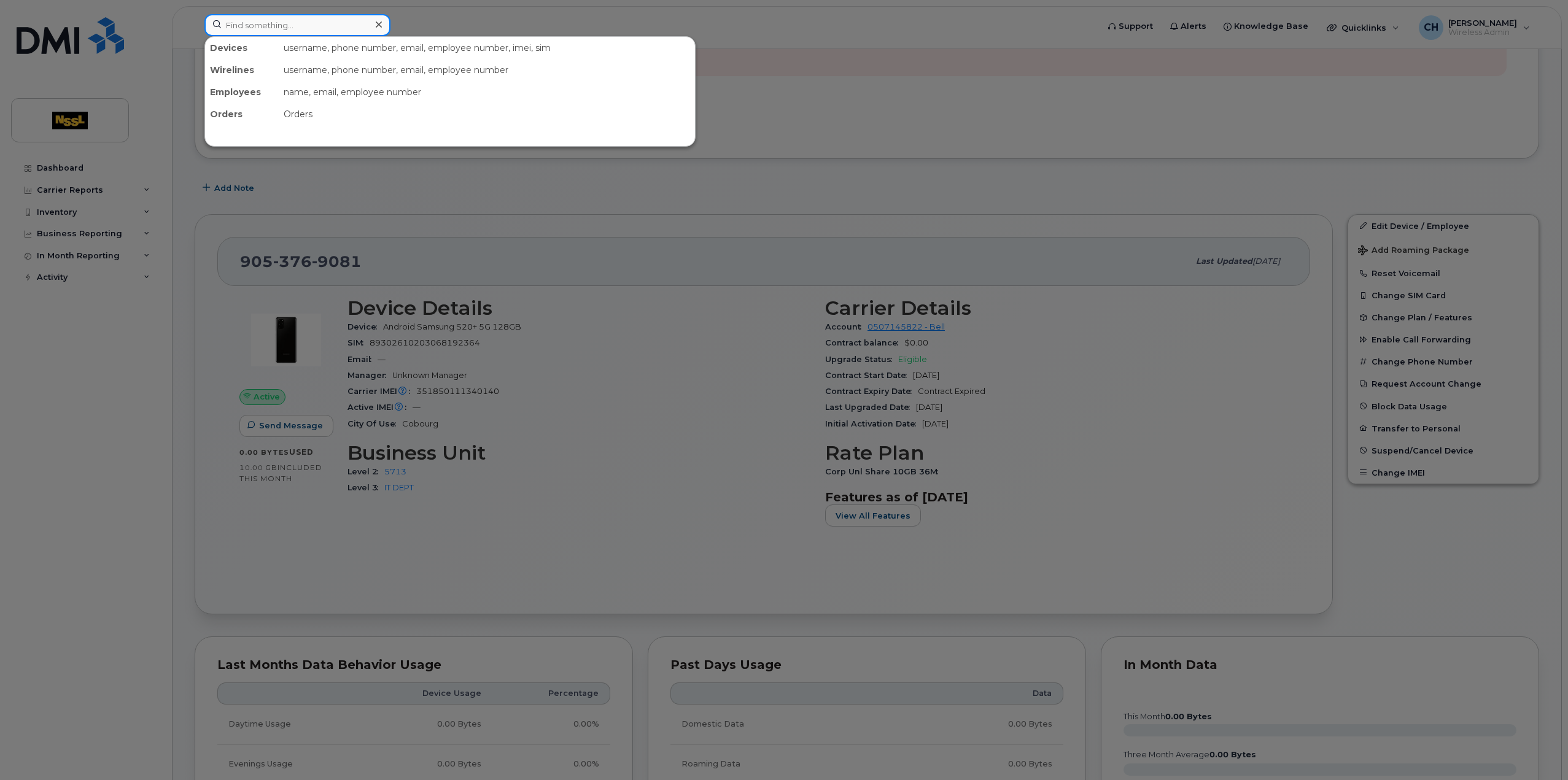
paste input "9053757813"
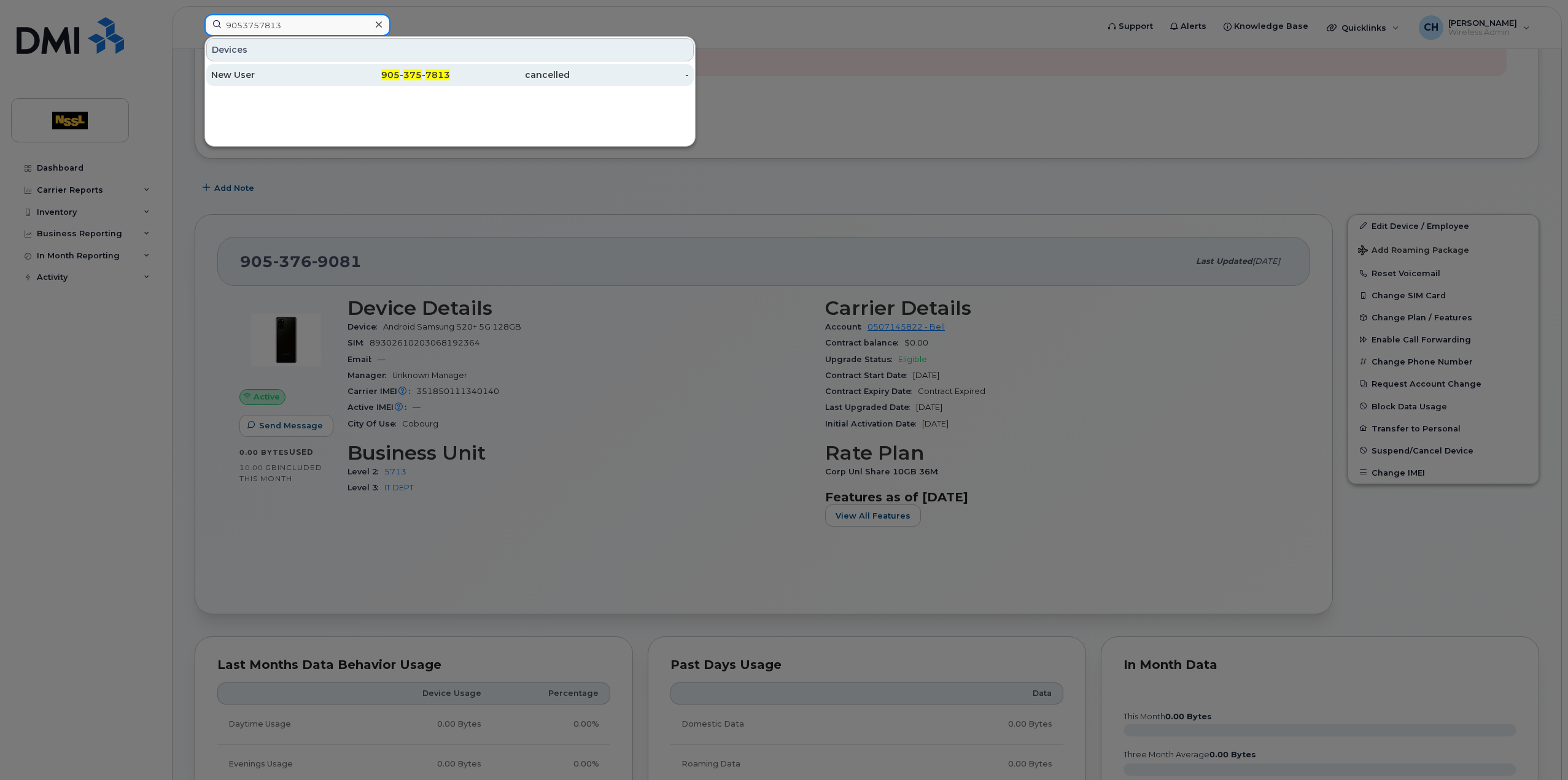
type input "9053757813"
click at [442, 72] on span "7813" at bounding box center [438, 74] width 24 height 11
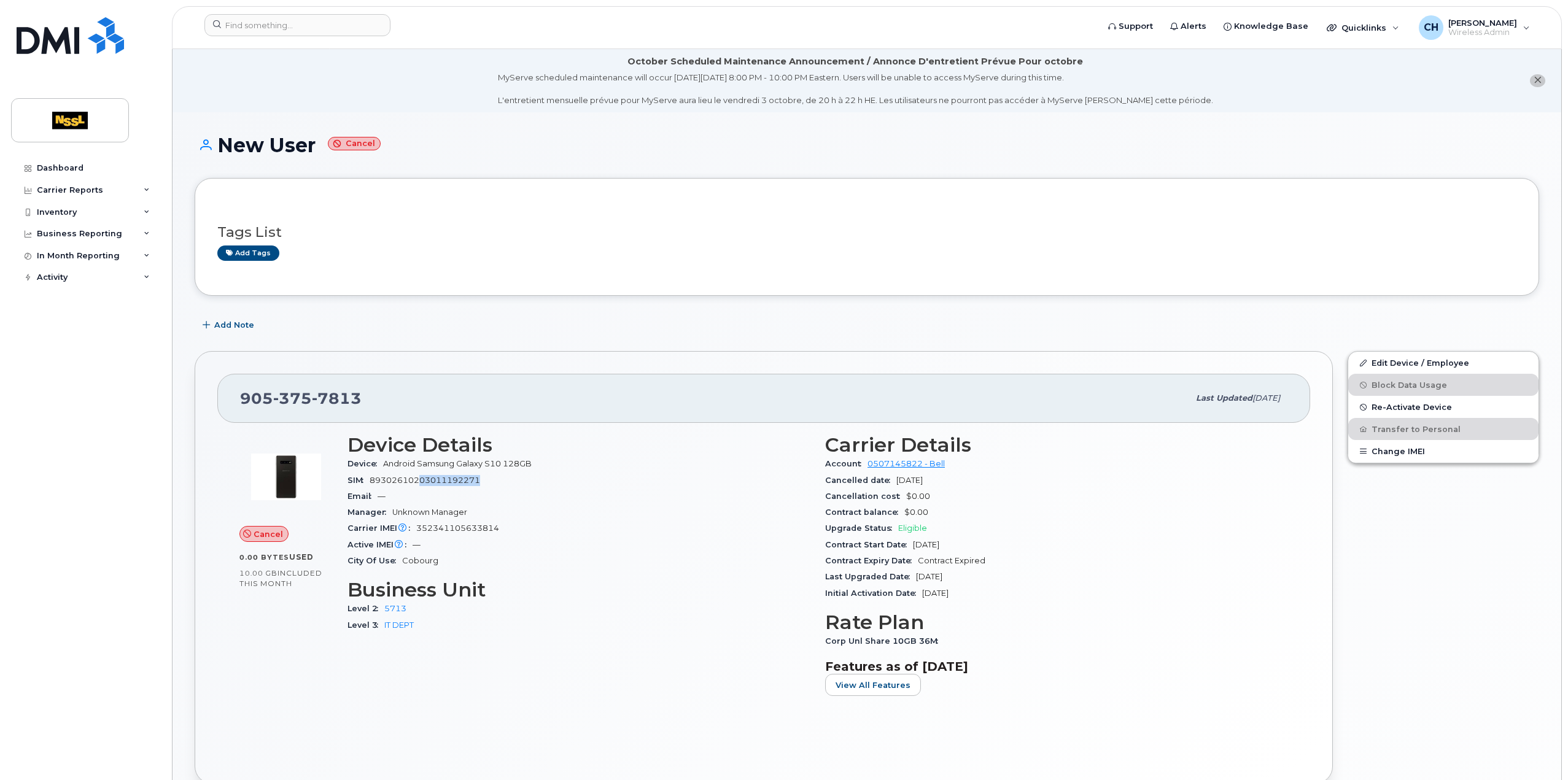
drag, startPoint x: 493, startPoint y: 476, endPoint x: 417, endPoint y: 484, distance: 76.4
click at [417, 484] on div "SIM [TECHNICAL_ID]" at bounding box center [579, 480] width 463 height 16
copy span "03011192271"
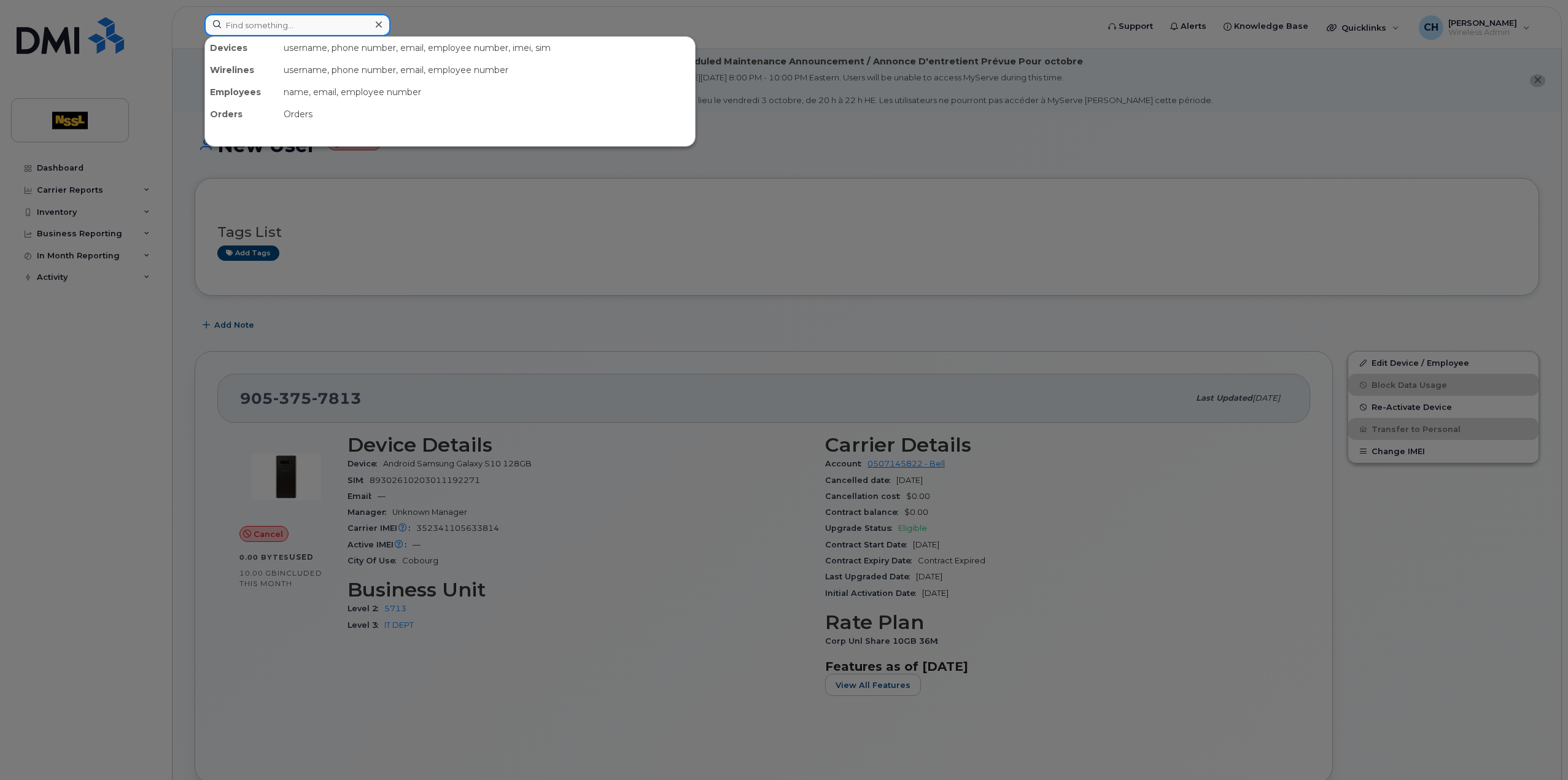
paste input "5142497534"
click at [369, 32] on div "5142497534" at bounding box center [297, 25] width 186 height 22
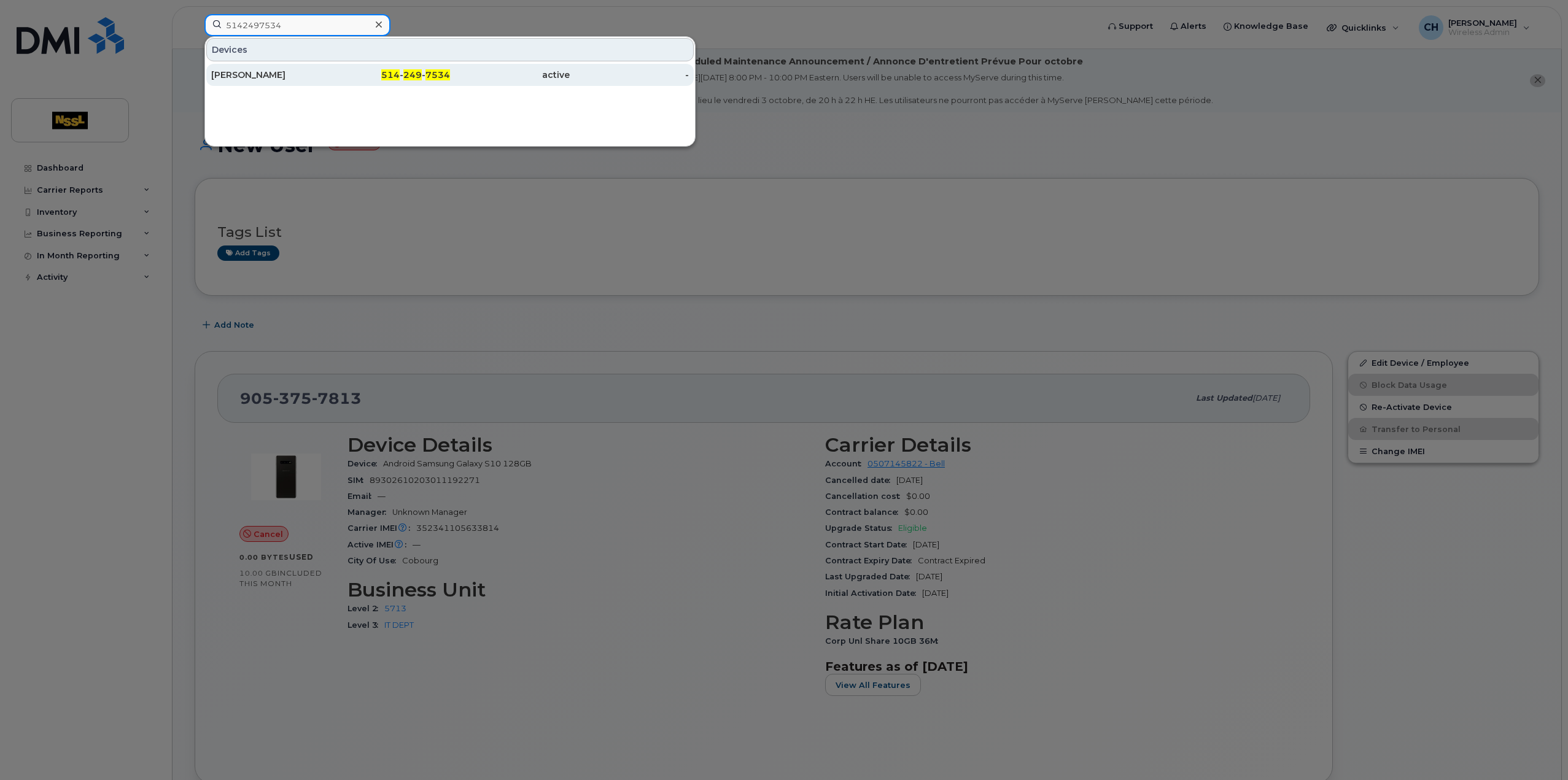
type input "5142497534"
click at [292, 73] on div "[PERSON_NAME]" at bounding box center [271, 75] width 120 height 13
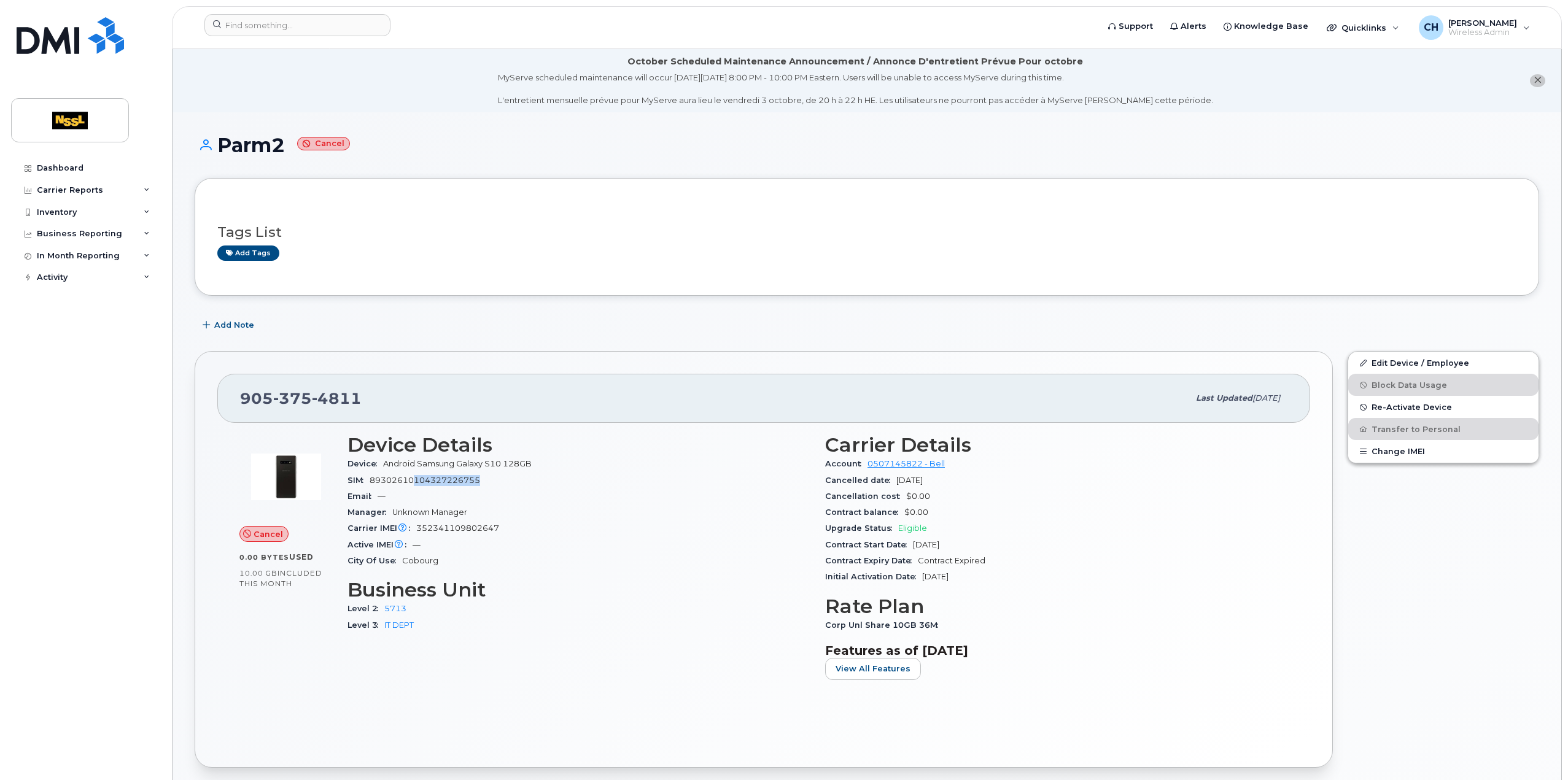
drag, startPoint x: 482, startPoint y: 480, endPoint x: 417, endPoint y: 480, distance: 65.0
click at [417, 480] on div "SIM 89302610104327226755" at bounding box center [579, 480] width 463 height 16
copy span "104327226755"
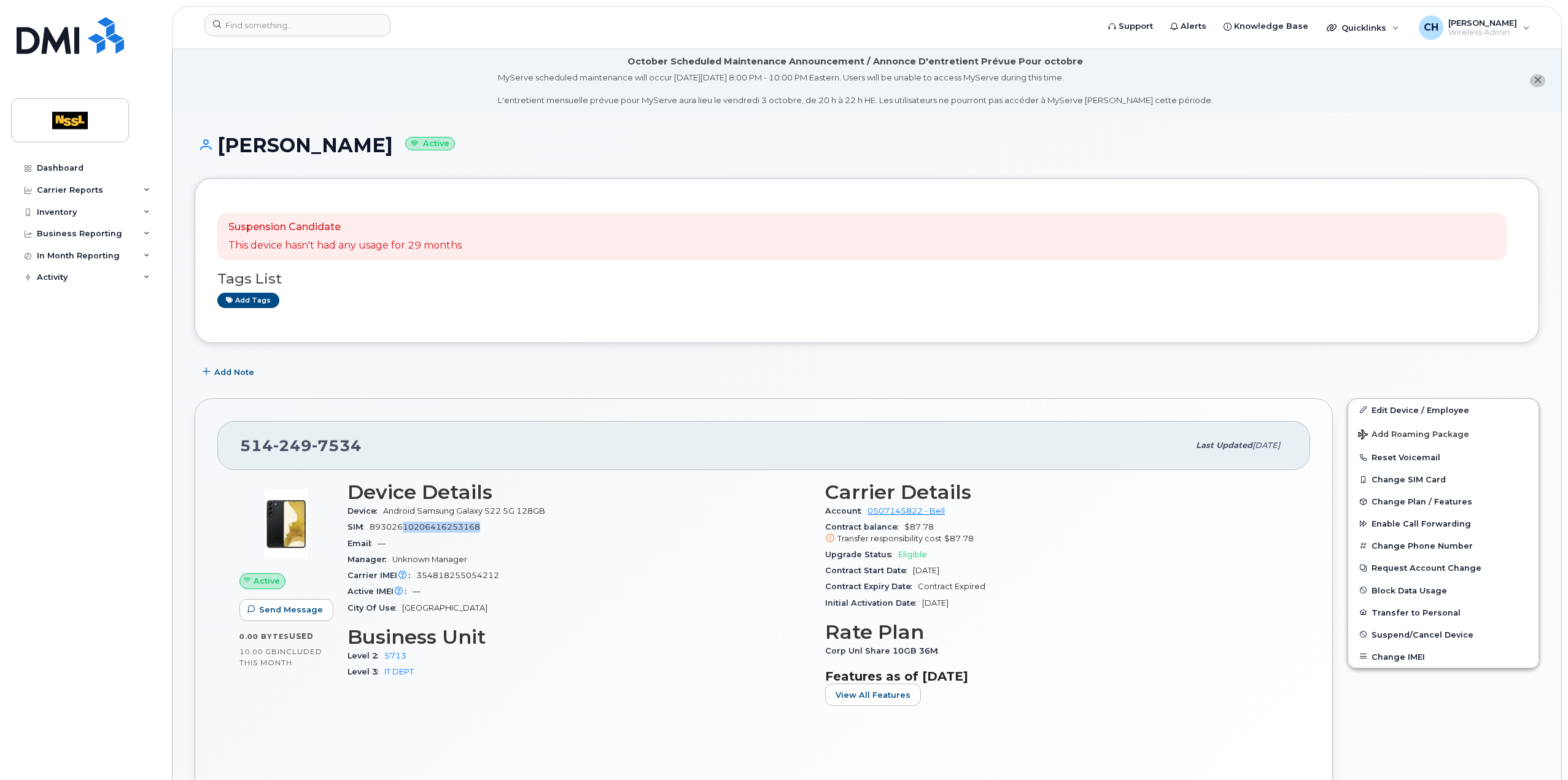
drag, startPoint x: 490, startPoint y: 528, endPoint x: 407, endPoint y: 528, distance: 83.0
click at [407, 528] on div "SIM 89302610206416253168" at bounding box center [579, 527] width 463 height 16
copy span "10206416253168"
click at [293, 31] on input at bounding box center [297, 25] width 186 height 22
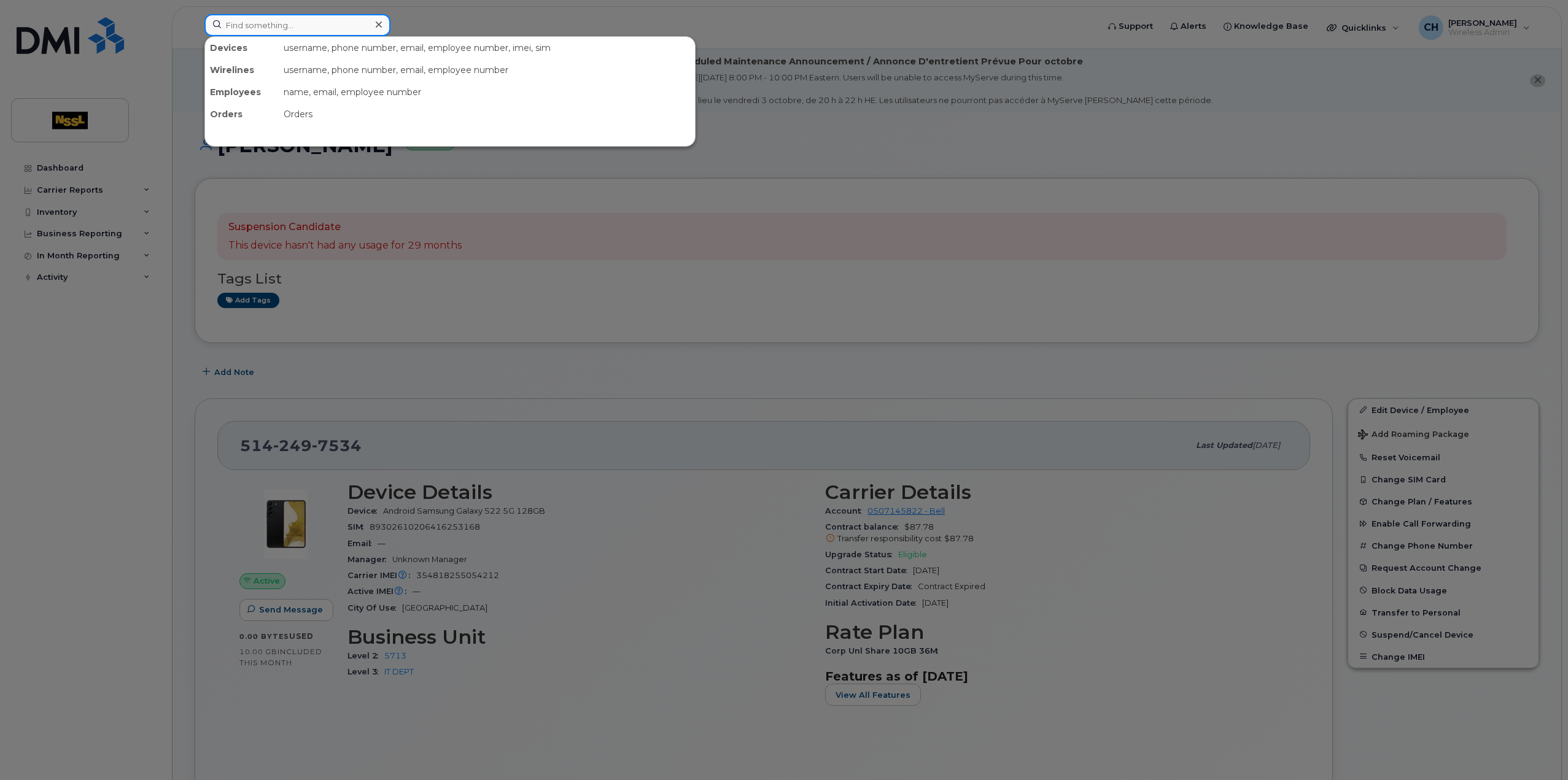
paste input "9053769081"
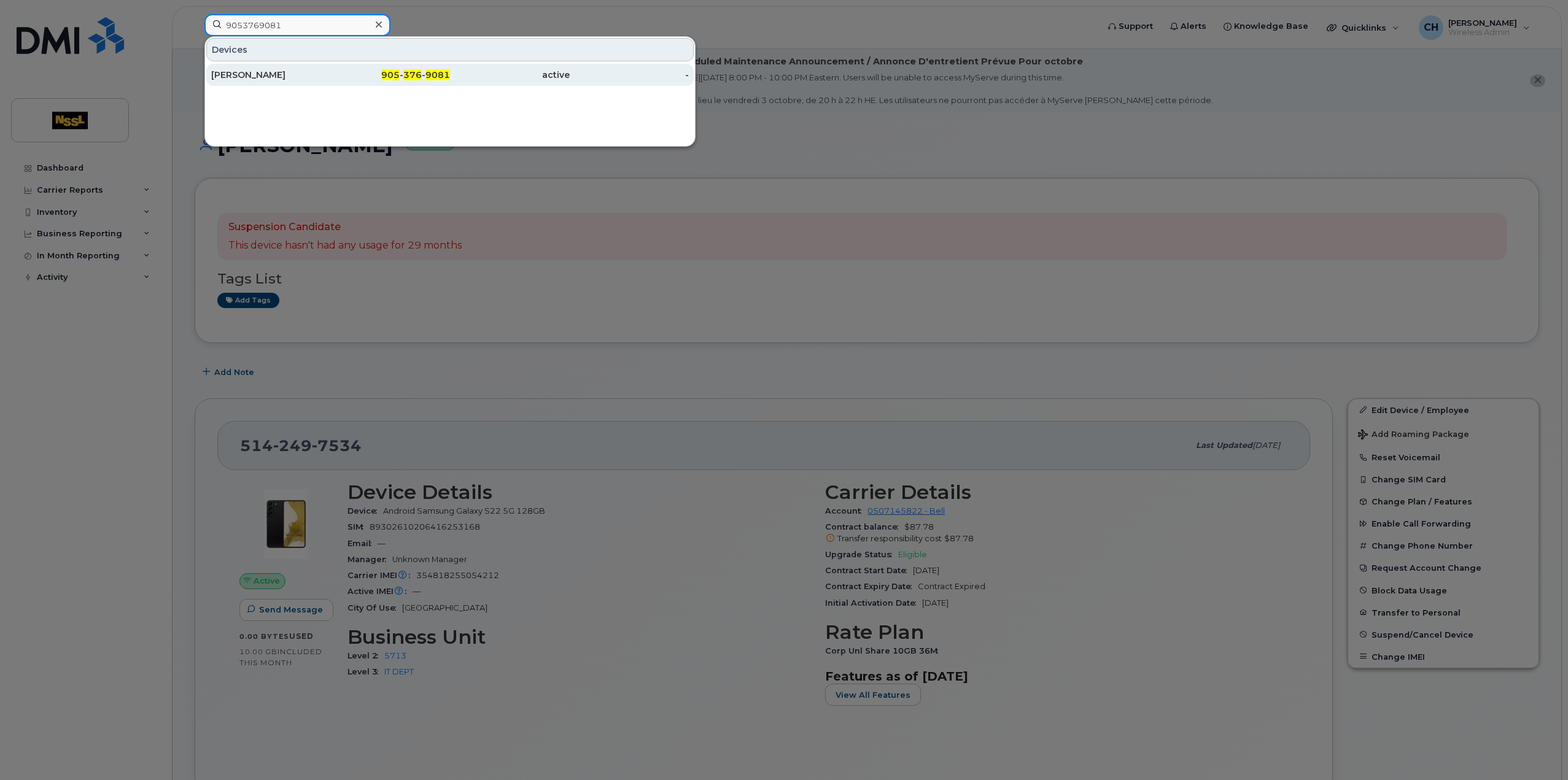
type input "9053769081"
click at [276, 77] on div "[PERSON_NAME]" at bounding box center [271, 75] width 120 height 13
click at [288, 85] on div "[PERSON_NAME]" at bounding box center [271, 75] width 120 height 22
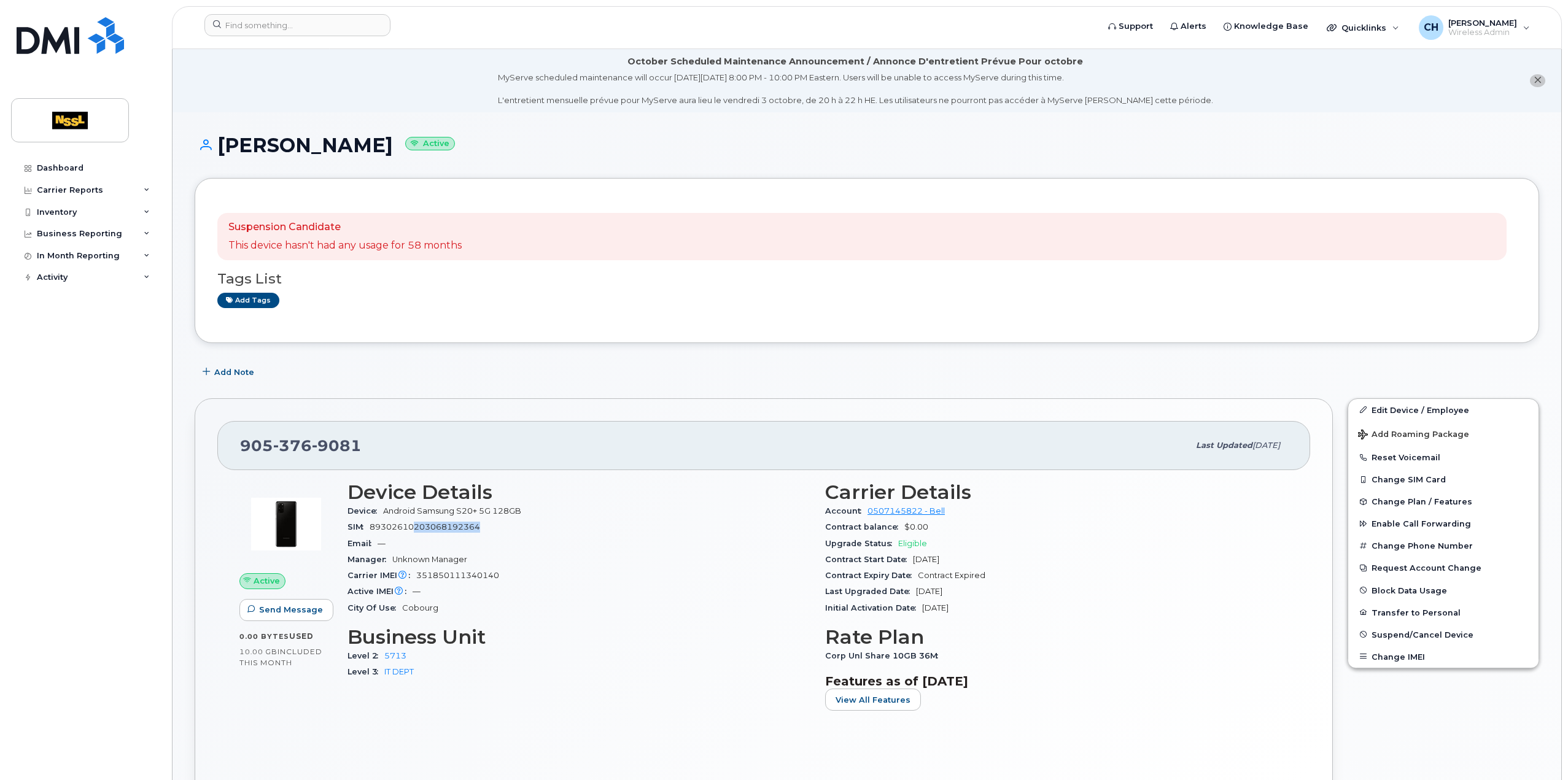
drag, startPoint x: 492, startPoint y: 528, endPoint x: 415, endPoint y: 528, distance: 77.0
click at [415, 528] on div "SIM [TECHNICAL_ID]" at bounding box center [579, 527] width 463 height 16
copy span "203068192364"
click at [257, 35] on div at bounding box center [646, 28] width 905 height 27
click at [259, 28] on input at bounding box center [297, 25] width 186 height 22
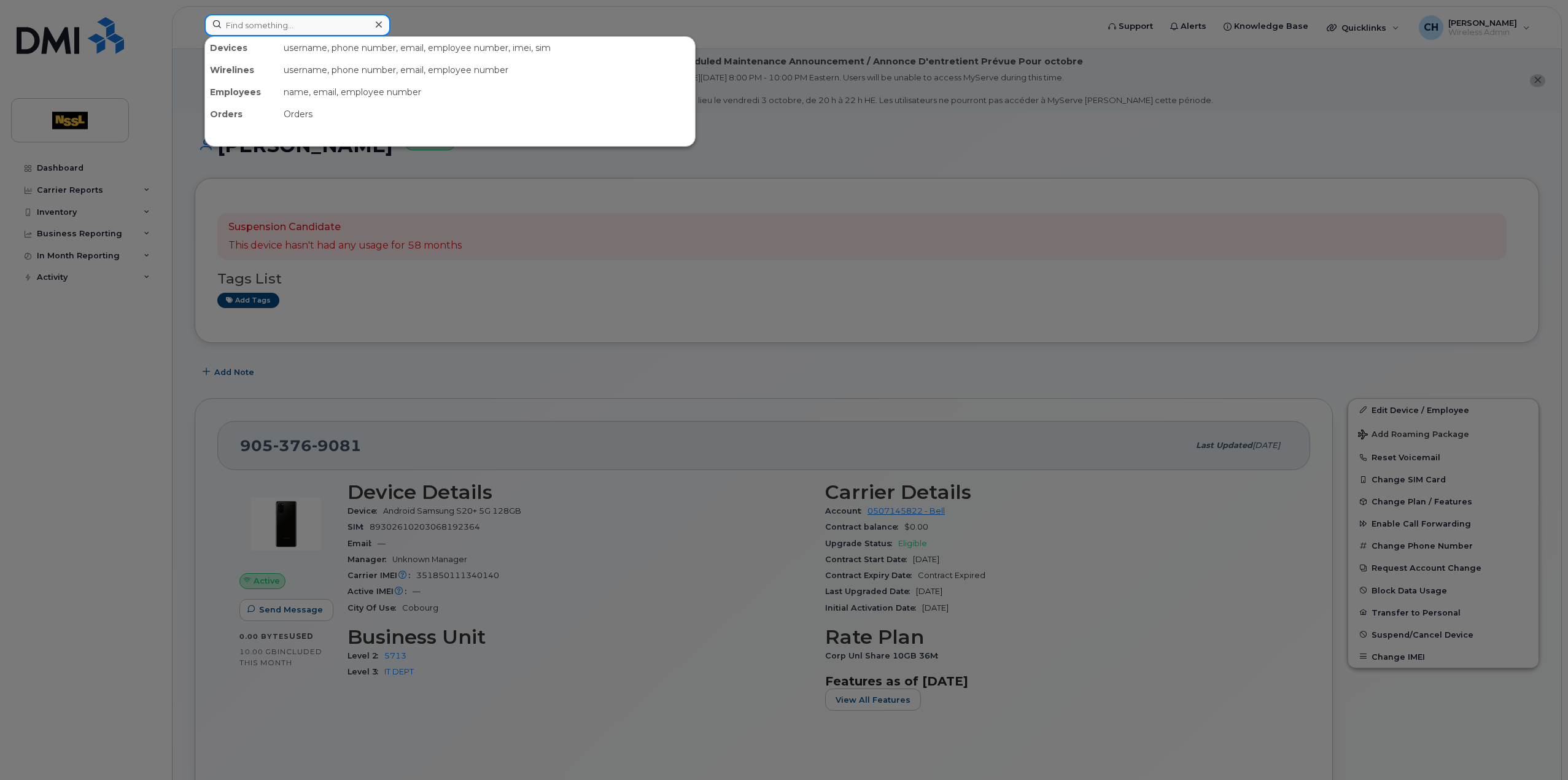
paste input "9053757813"
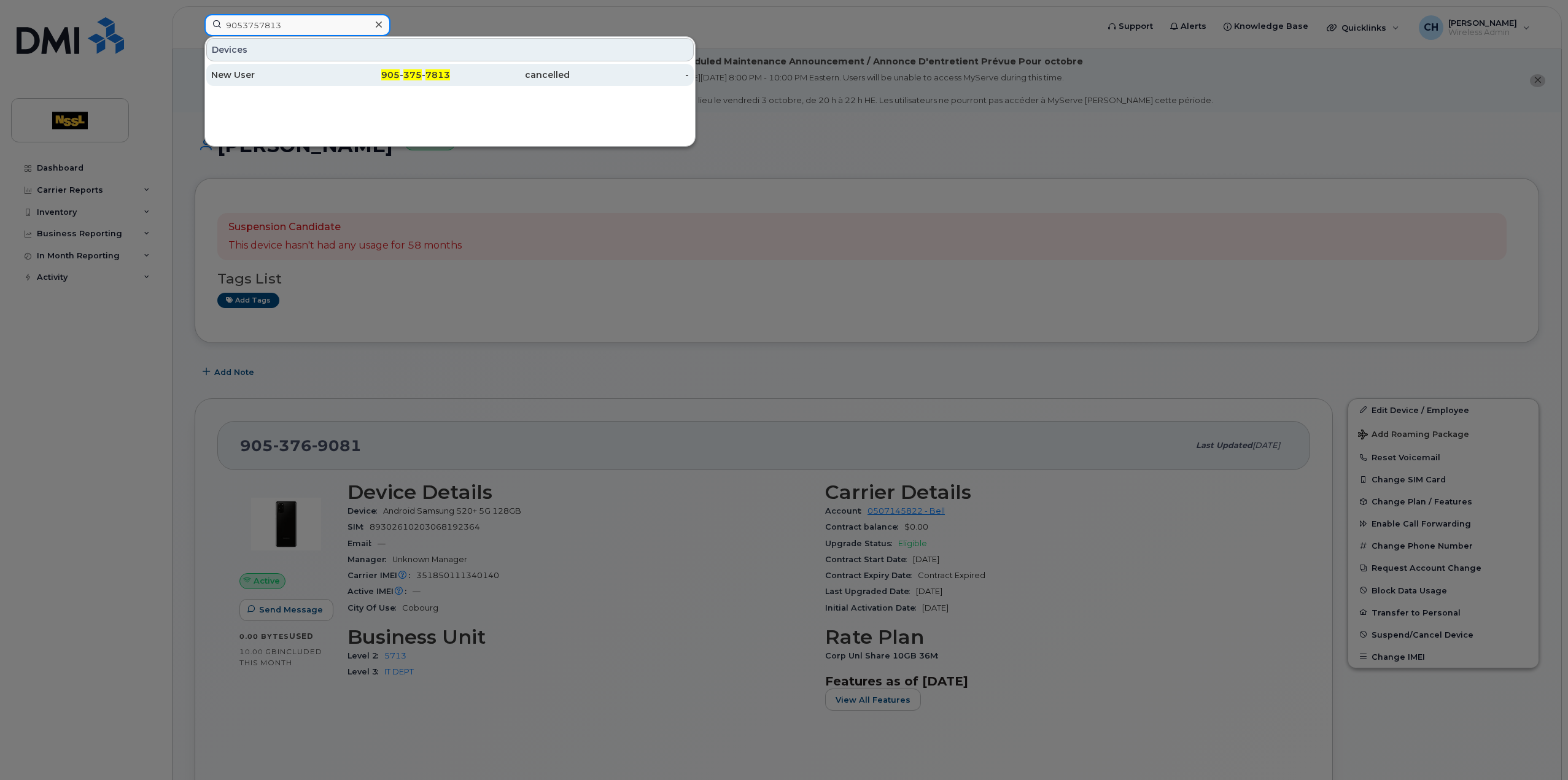
type input "9053757813"
click at [315, 67] on div "New User" at bounding box center [271, 75] width 120 height 22
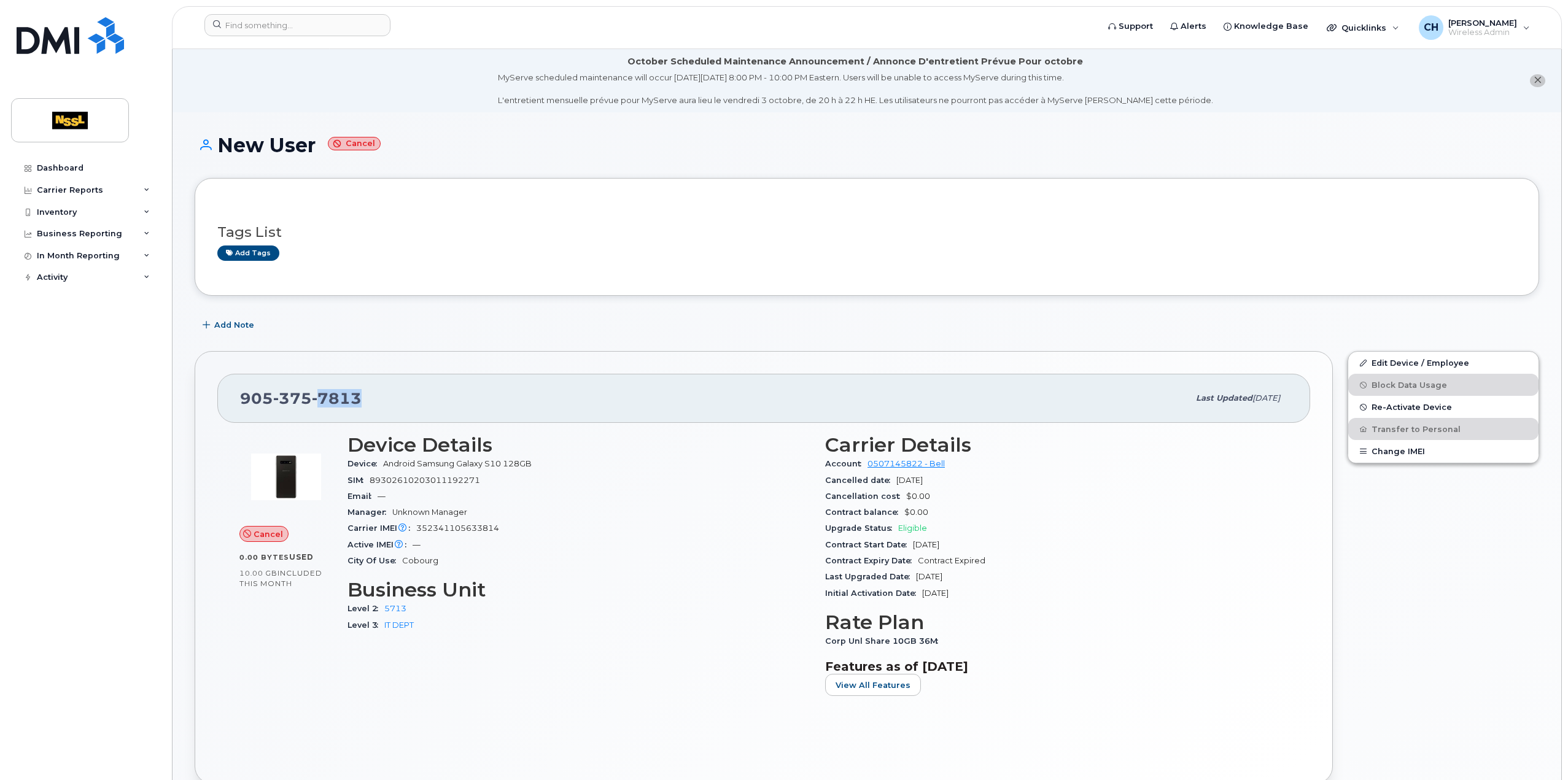
drag, startPoint x: 396, startPoint y: 403, endPoint x: 306, endPoint y: 395, distance: 90.4
click at [306, 395] on div "905 375 7813" at bounding box center [714, 398] width 949 height 26
drag, startPoint x: 473, startPoint y: 480, endPoint x: 426, endPoint y: 478, distance: 47.0
click at [426, 478] on div "SIM 89302610203011192271" at bounding box center [579, 480] width 463 height 16
copy span "3011192271"
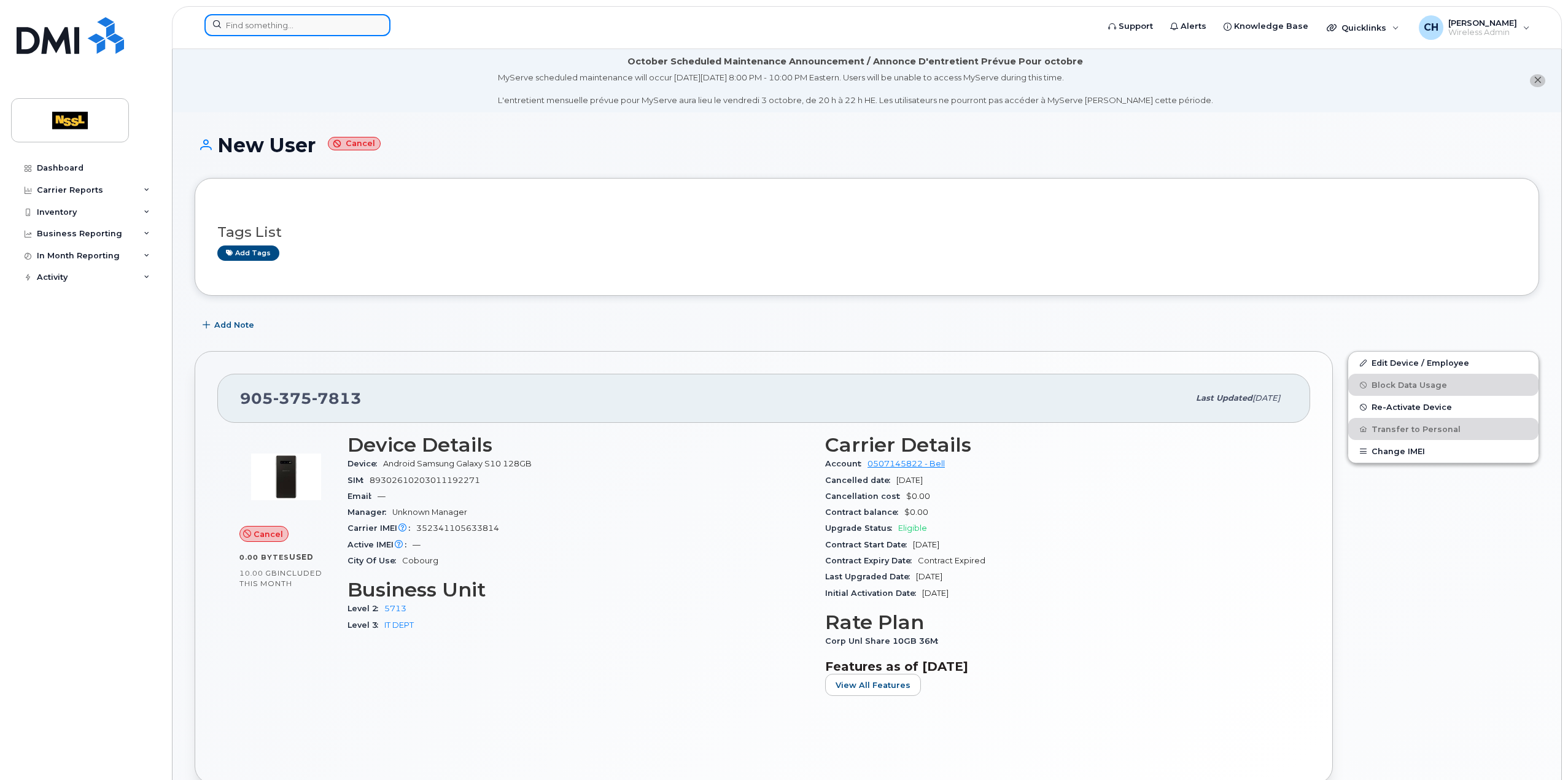
click at [240, 27] on input at bounding box center [297, 25] width 186 height 22
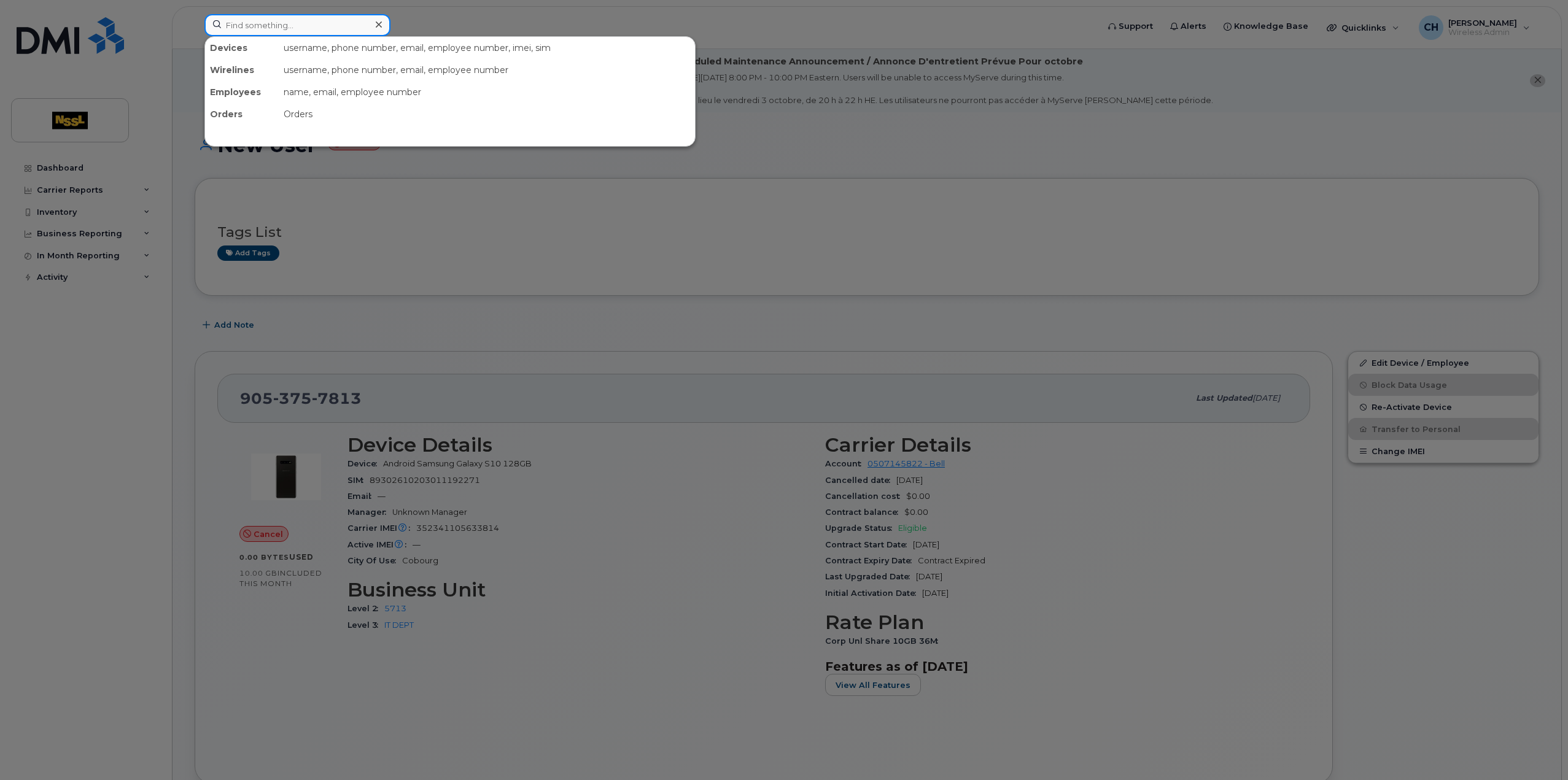
paste input "4162540651"
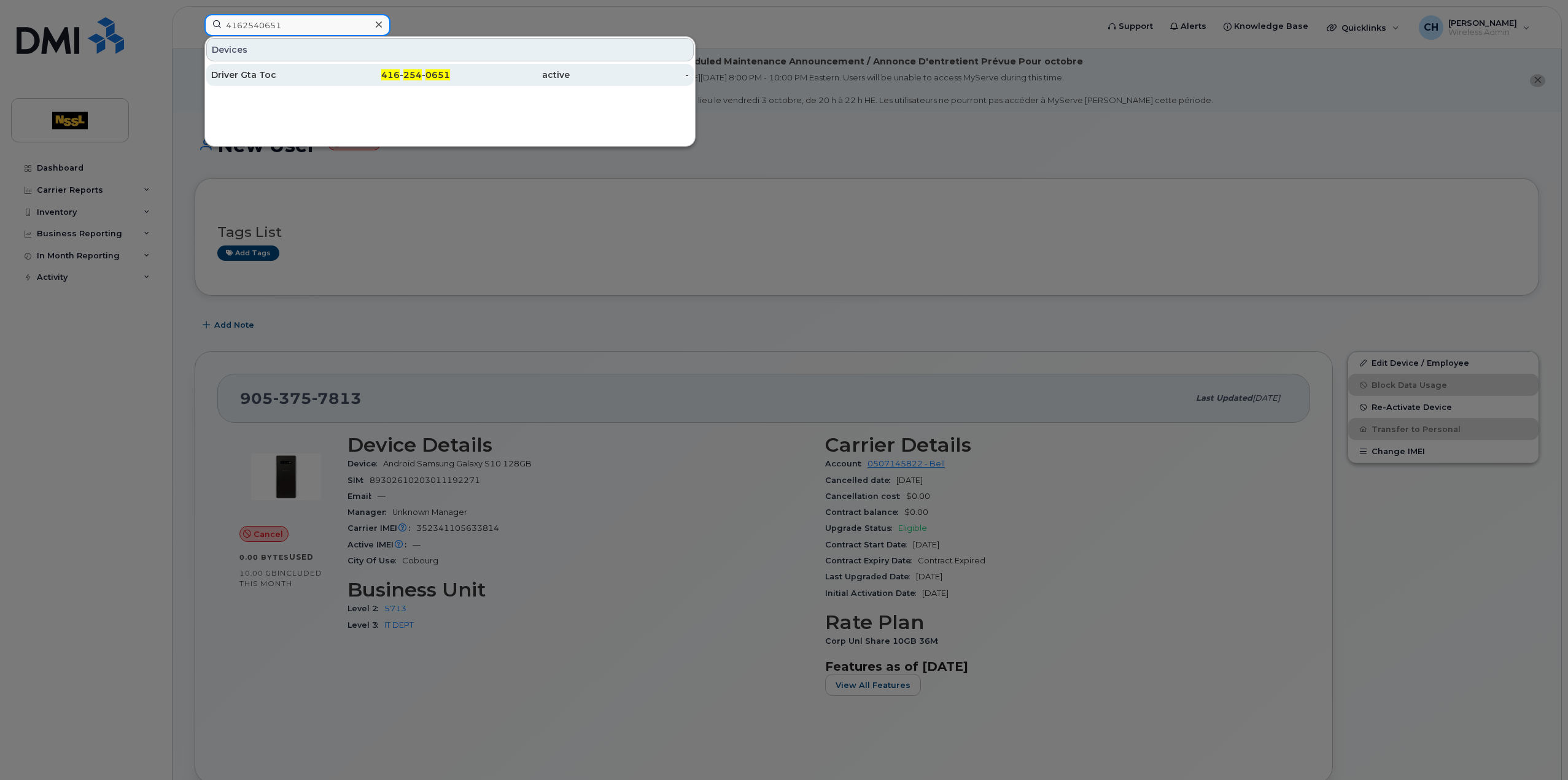
type input "4162540651"
click at [385, 82] on div "416 - 254 - 0651" at bounding box center [391, 75] width 120 height 22
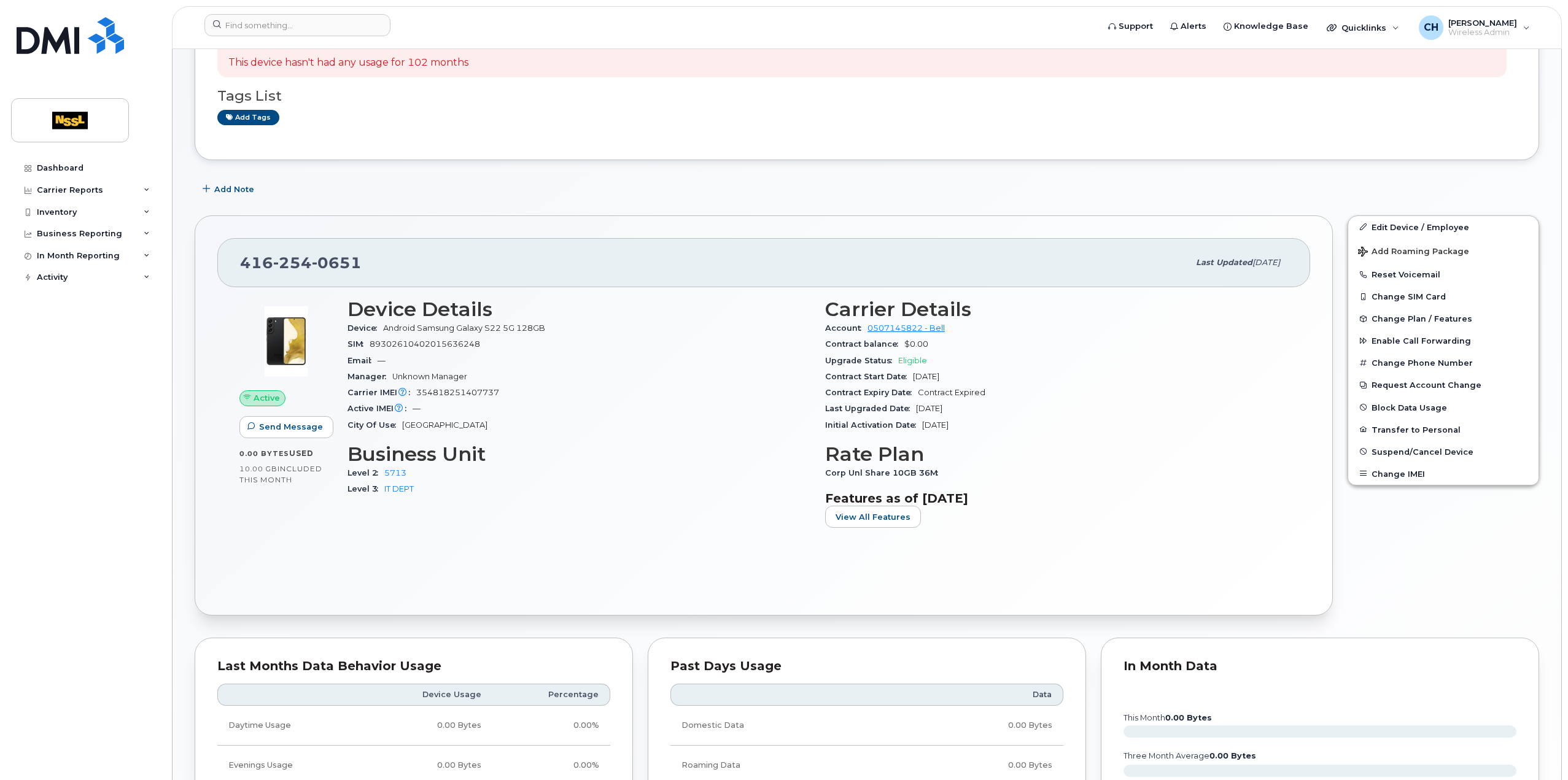
scroll to position [184, 0]
drag, startPoint x: 493, startPoint y: 343, endPoint x: 426, endPoint y: 349, distance: 67.3
click at [426, 349] on div "SIM [TECHNICAL_ID]" at bounding box center [579, 342] width 463 height 16
copy span "2015636248"
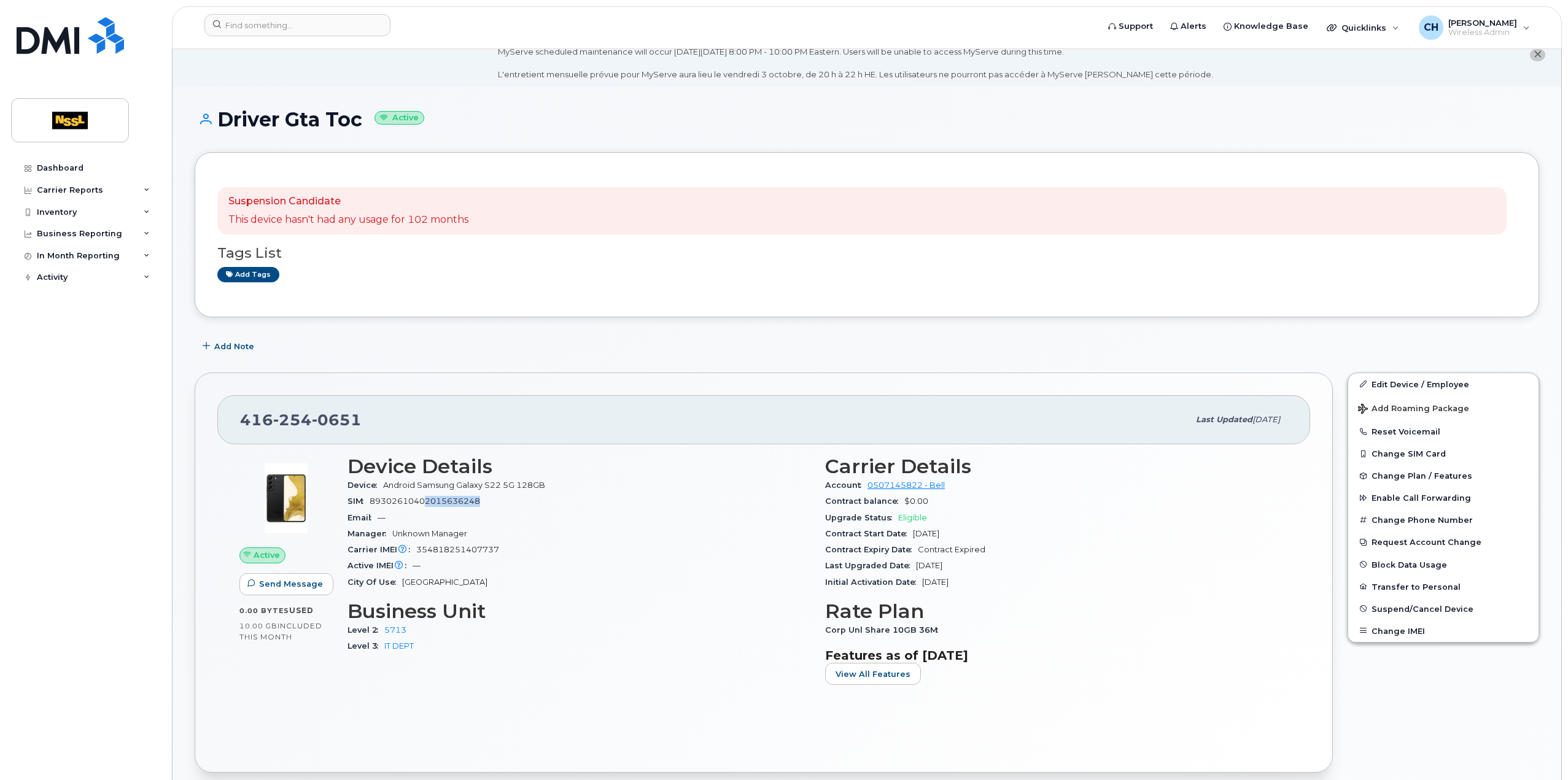
scroll to position [0, 0]
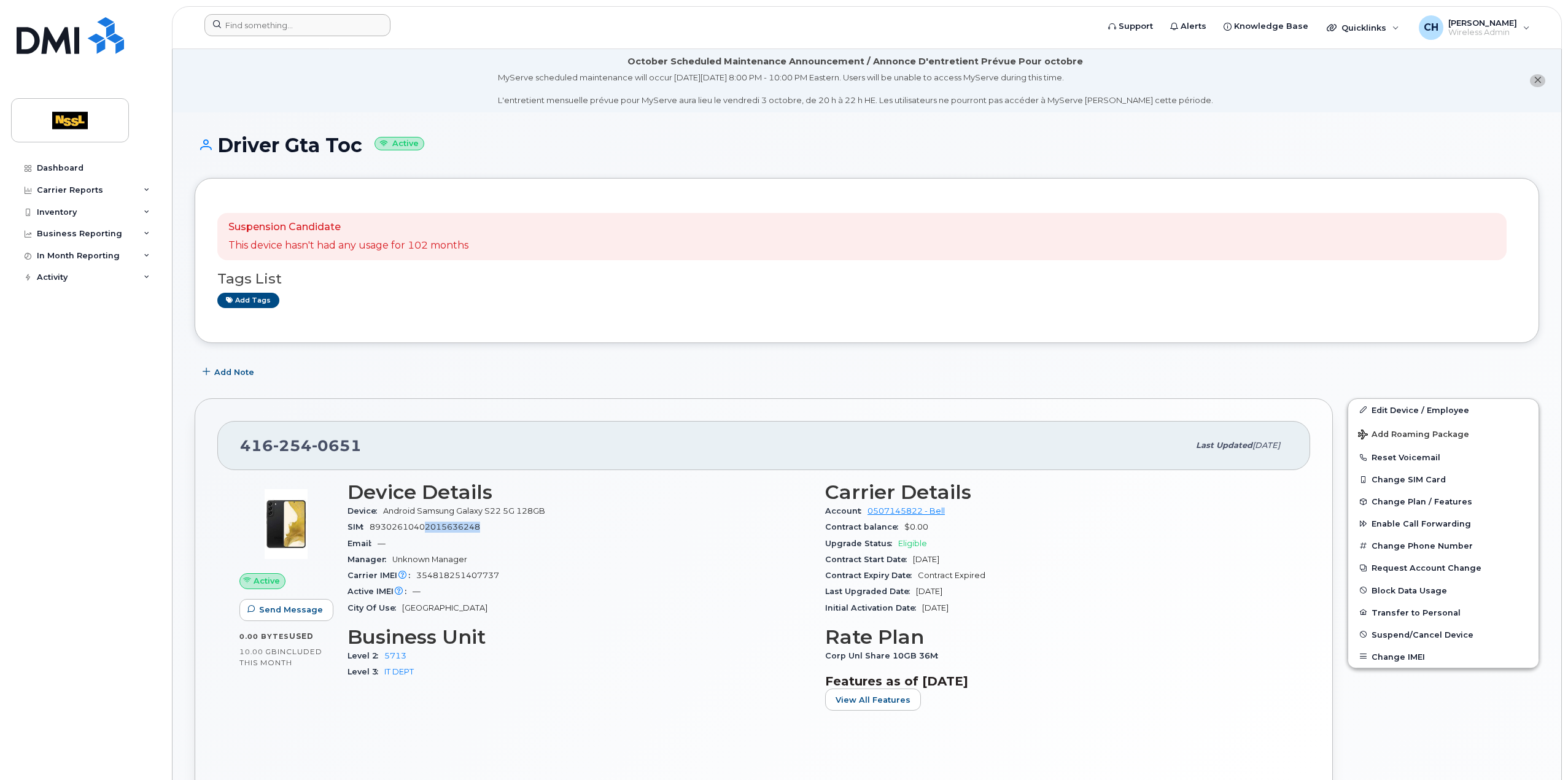
click at [251, 33] on div at bounding box center [646, 28] width 905 height 27
click at [252, 27] on input at bounding box center [297, 25] width 186 height 22
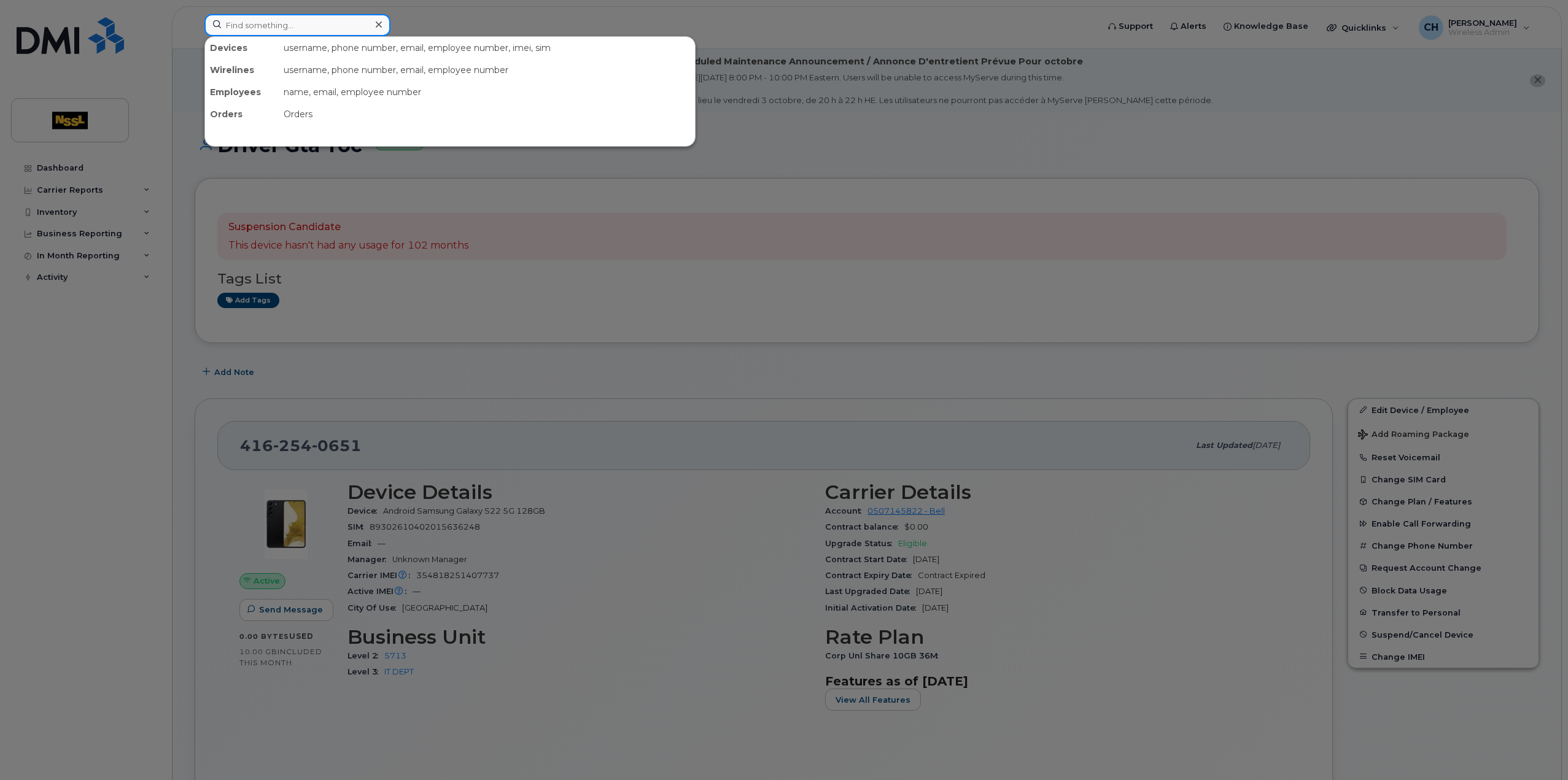
paste input "9053769081"
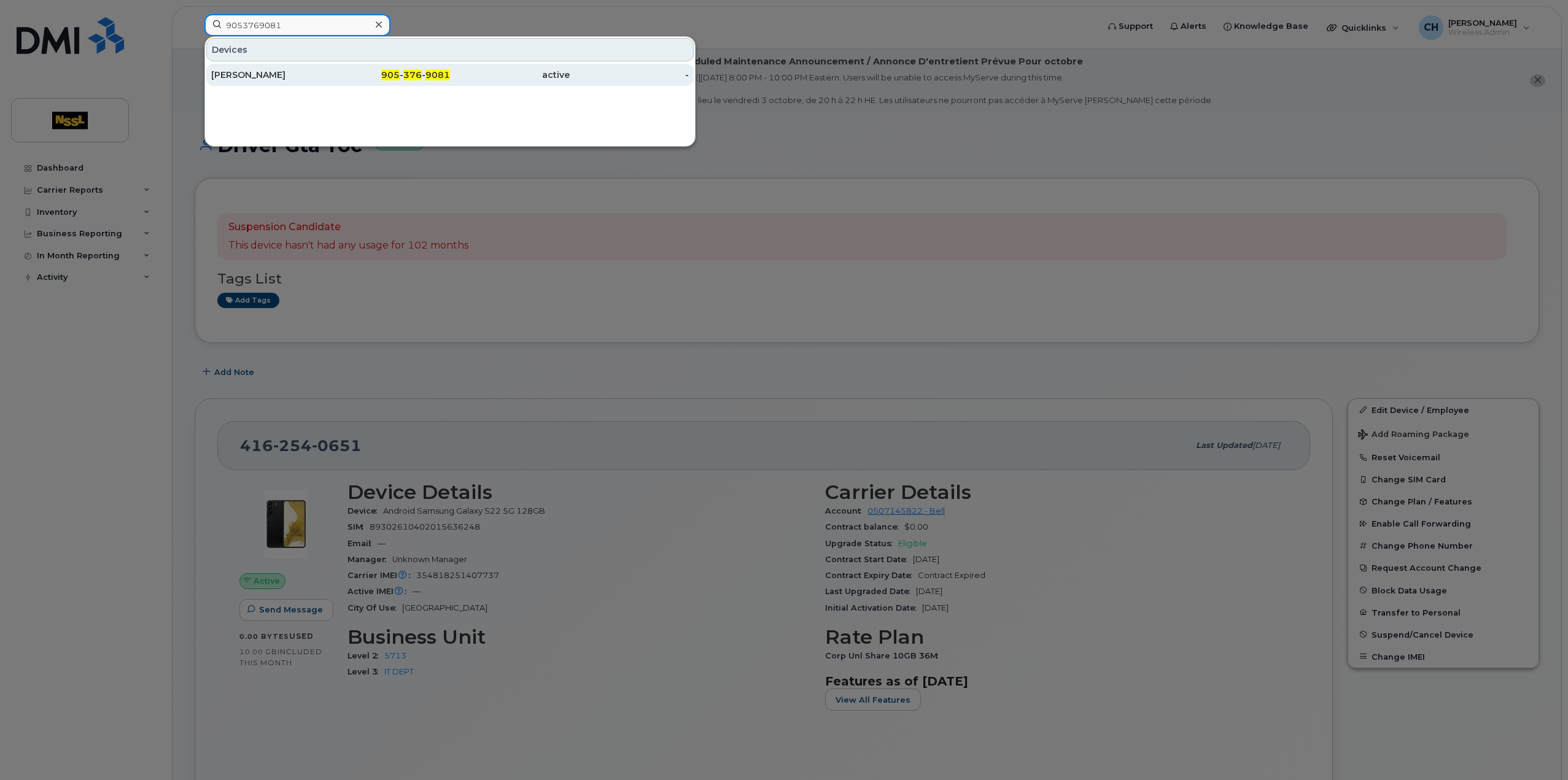
type input "9053769081"
click at [312, 72] on div "[PERSON_NAME]" at bounding box center [271, 75] width 120 height 13
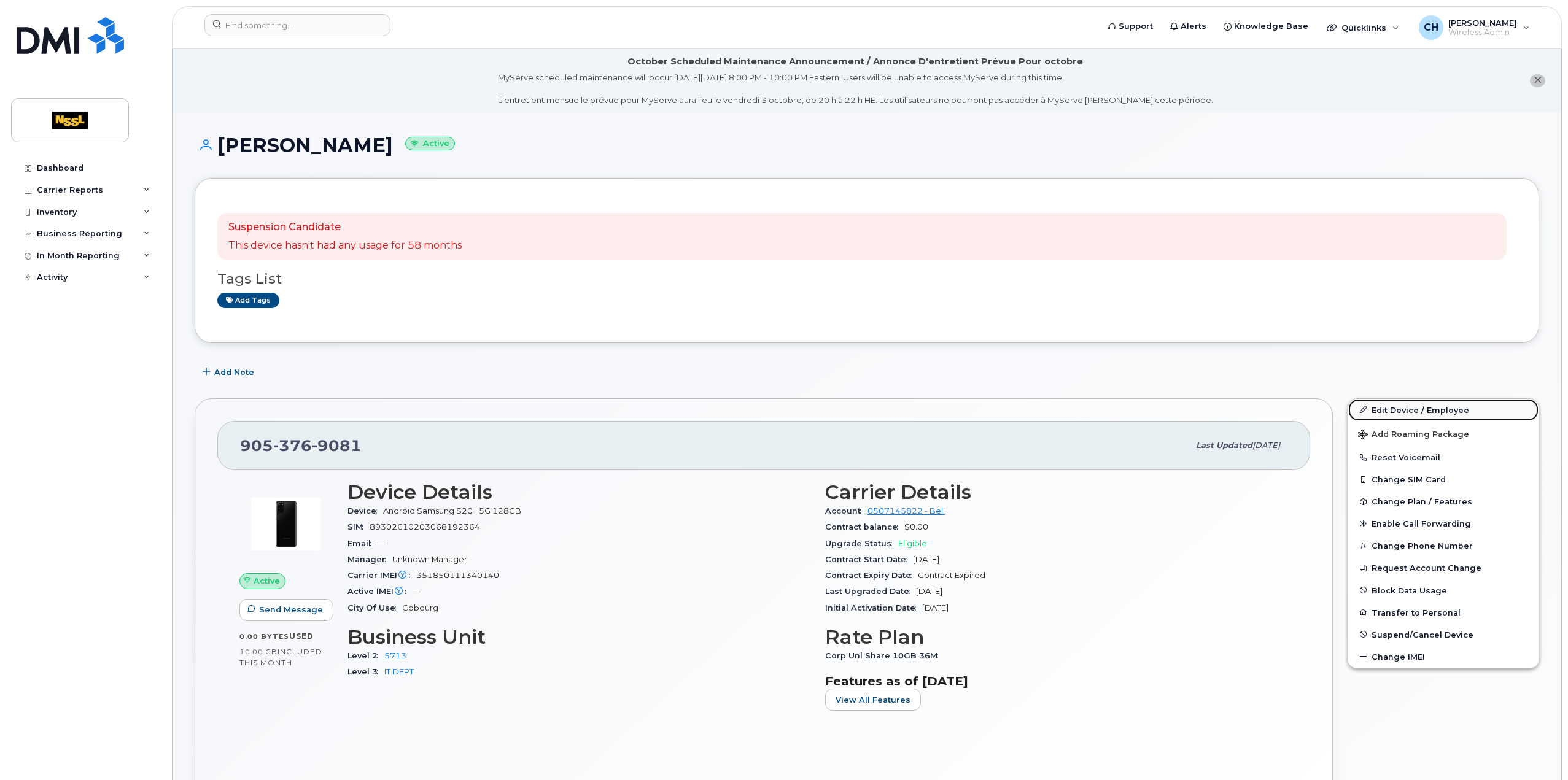
click at [1415, 406] on link "Edit Device / Employee" at bounding box center [1443, 410] width 190 height 22
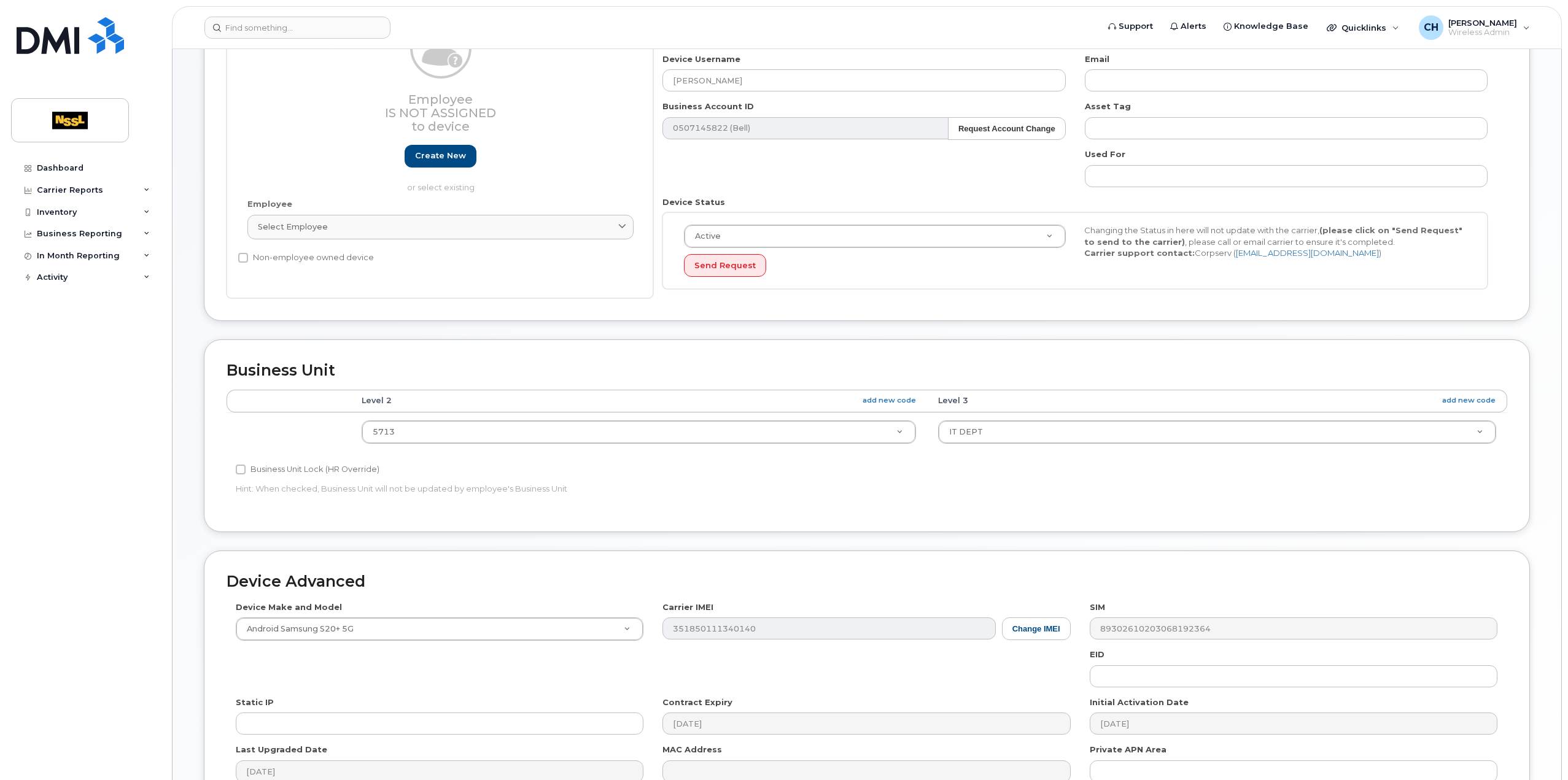
scroll to position [353, 0]
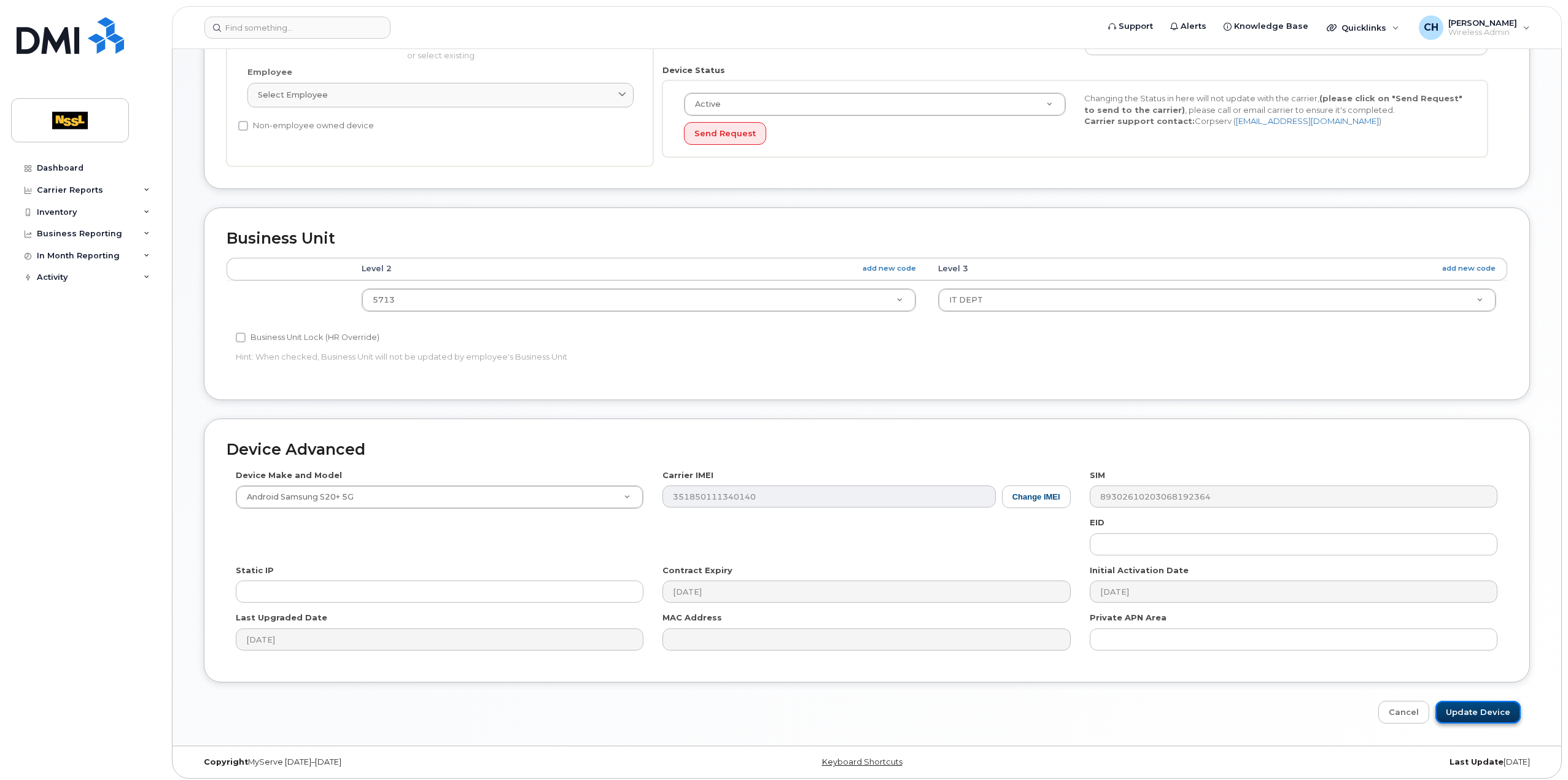
click at [1464, 706] on input "Update Device" at bounding box center [1478, 712] width 85 height 23
type input "Saving..."
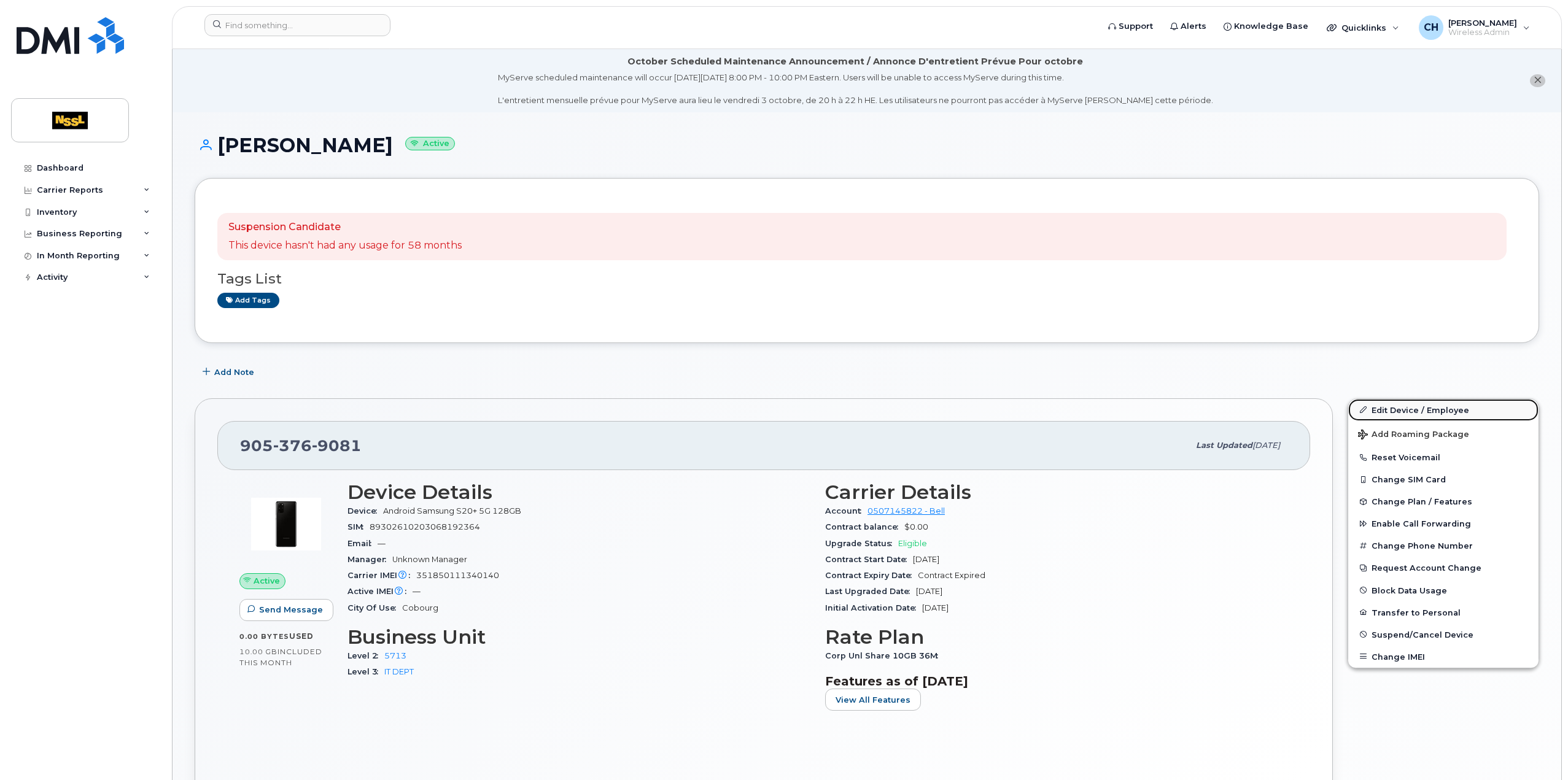
click at [1409, 414] on link "Edit Device / Employee" at bounding box center [1443, 410] width 190 height 22
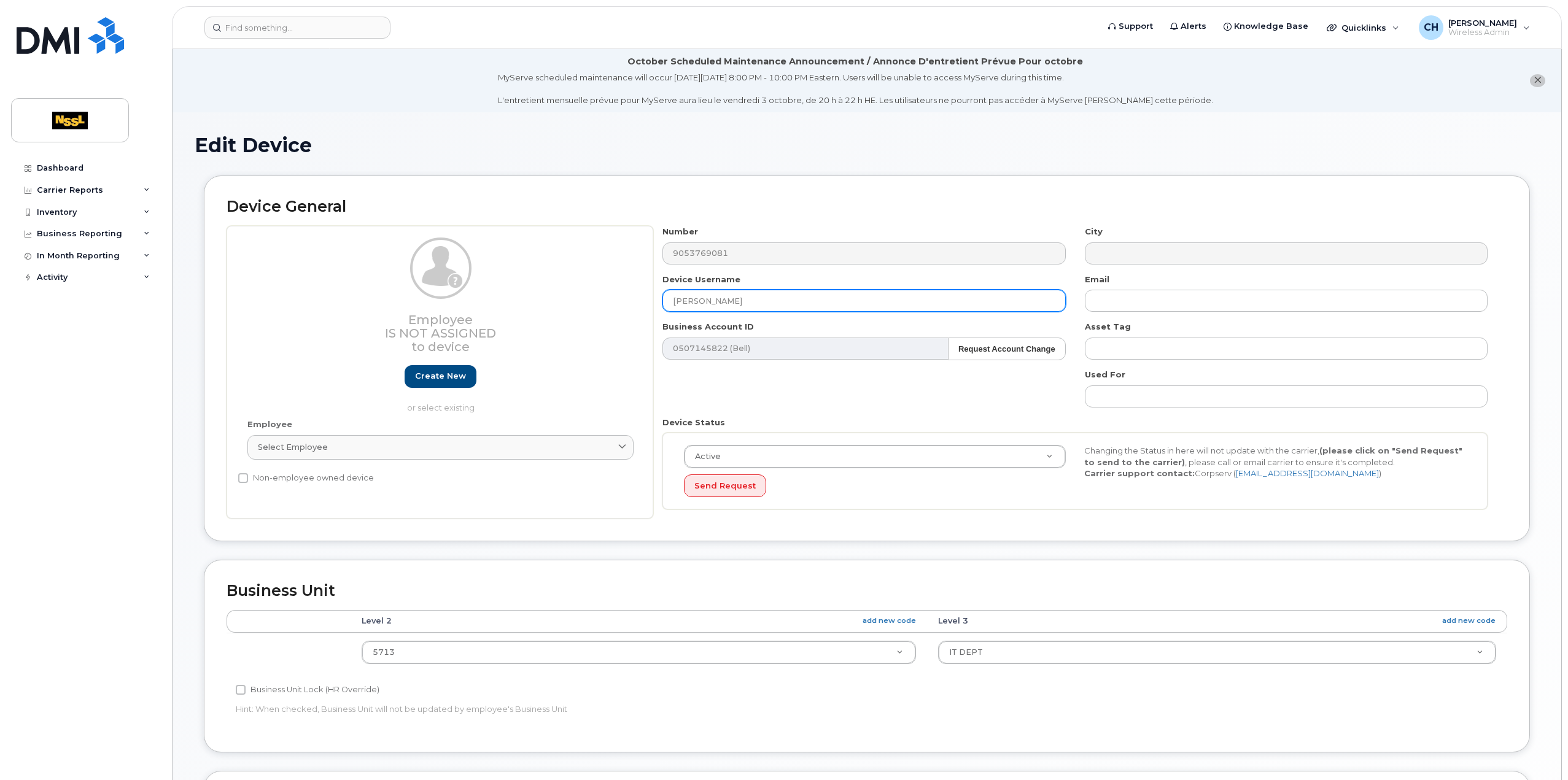
drag, startPoint x: 712, startPoint y: 299, endPoint x: 580, endPoint y: 294, distance: 132.1
click at [581, 295] on div "Employee Is not assigned to device Create new or select existing Employee Selec…" at bounding box center [867, 372] width 1281 height 293
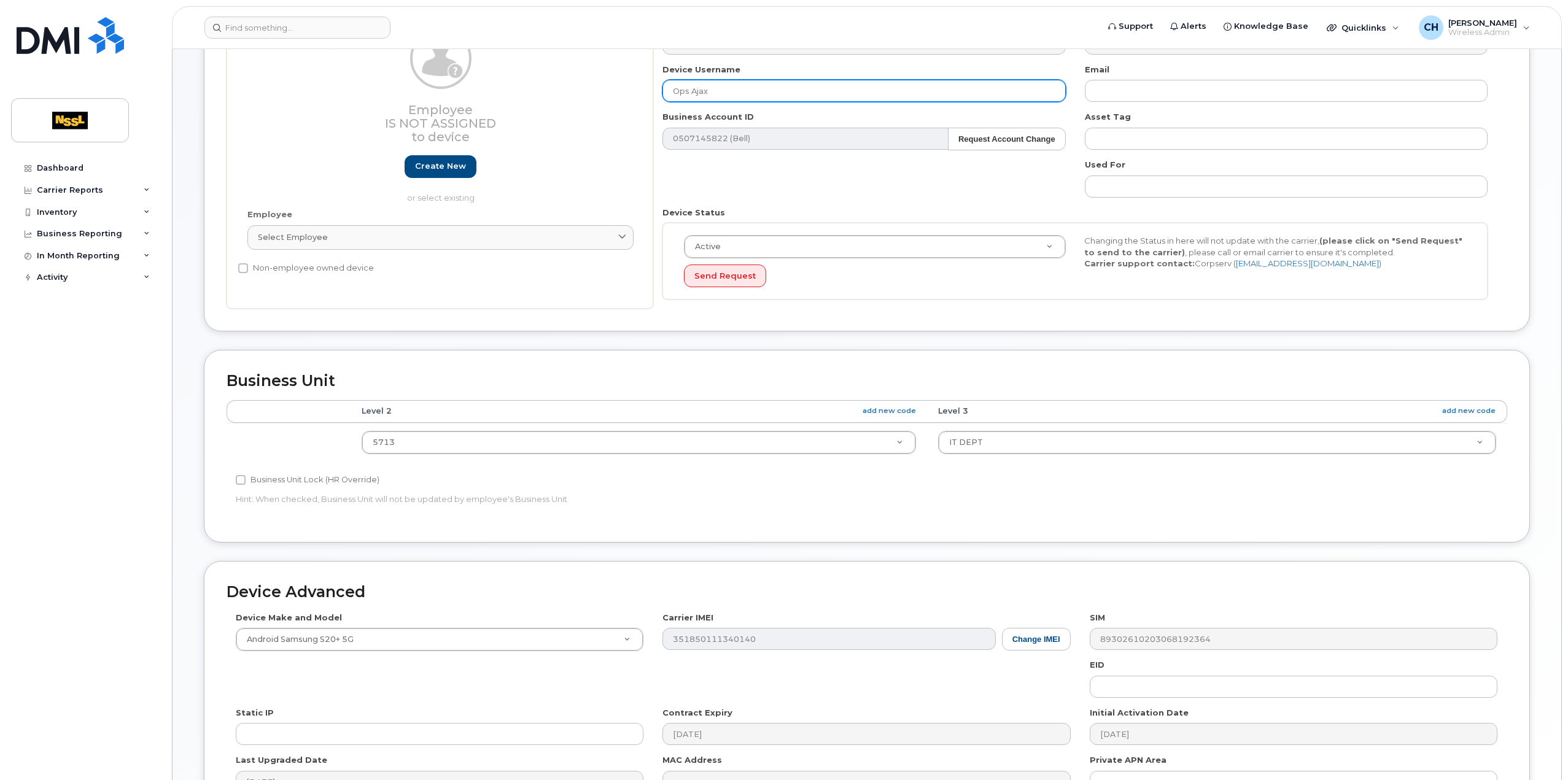
scroll to position [353, 0]
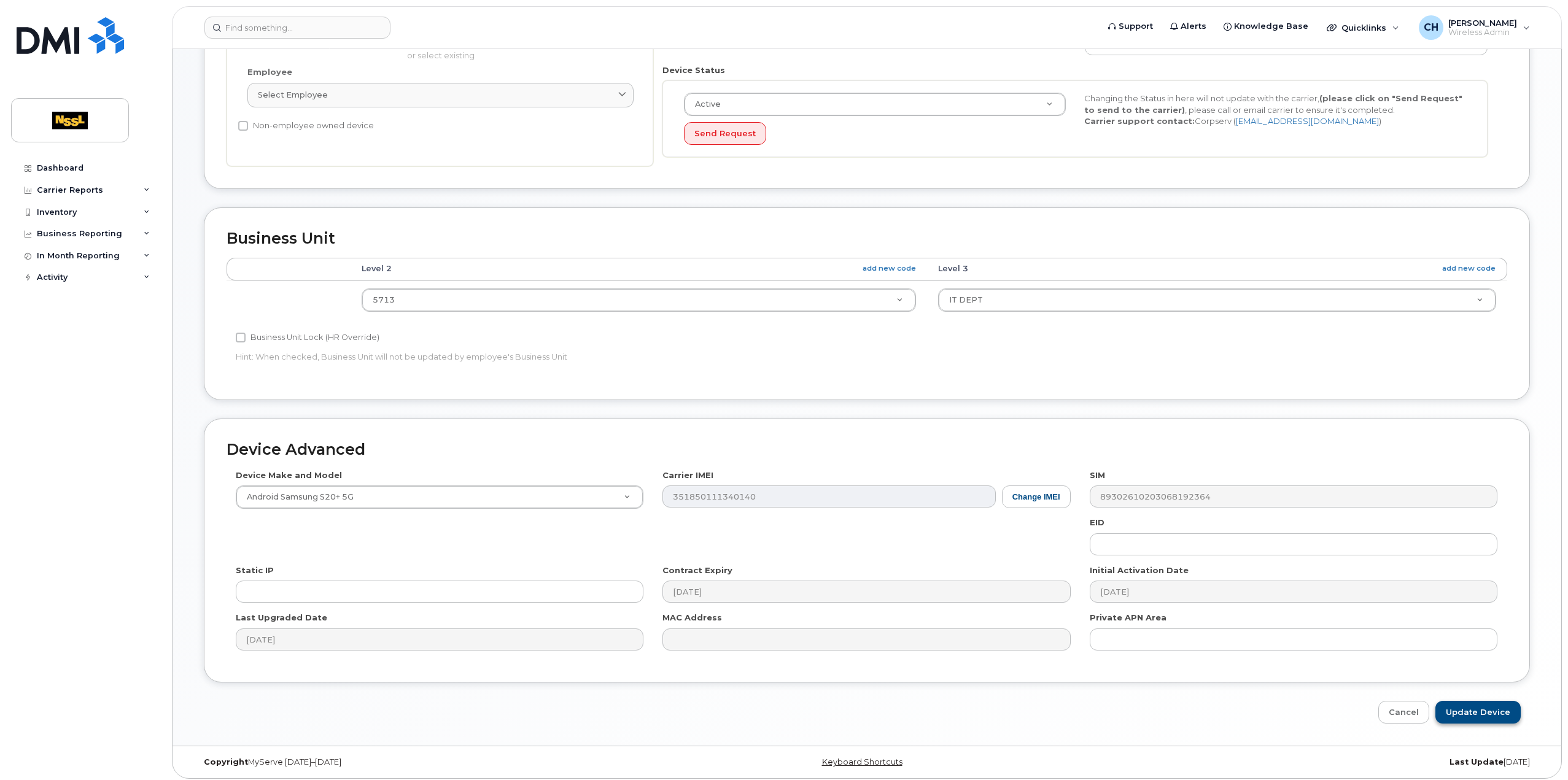
type input "Ops Ajax"
click at [1491, 712] on input "Update Device" at bounding box center [1478, 712] width 85 height 23
type input "Saving..."
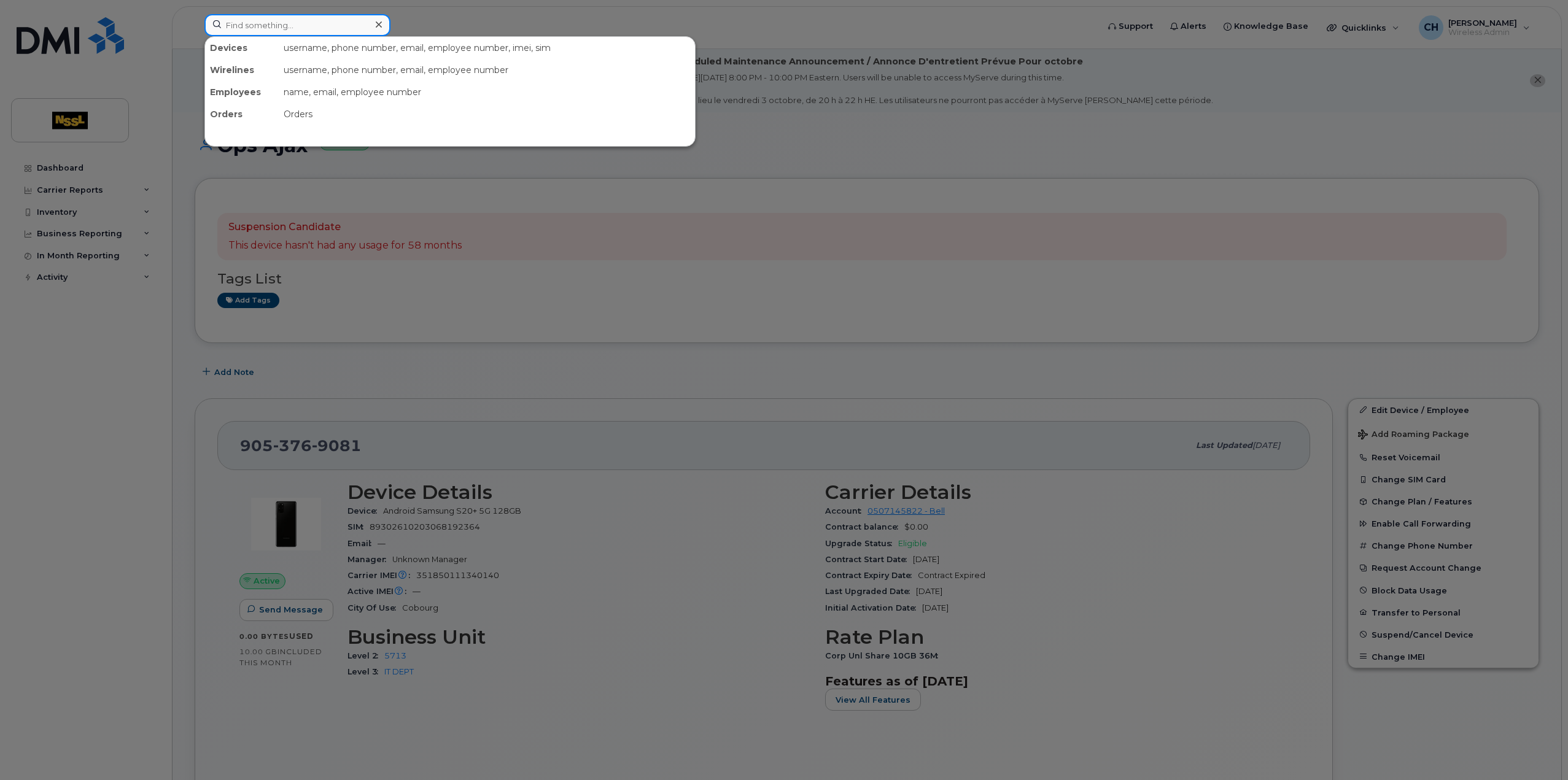
click at [276, 35] on input at bounding box center [297, 25] width 186 height 22
paste input "4162540651"
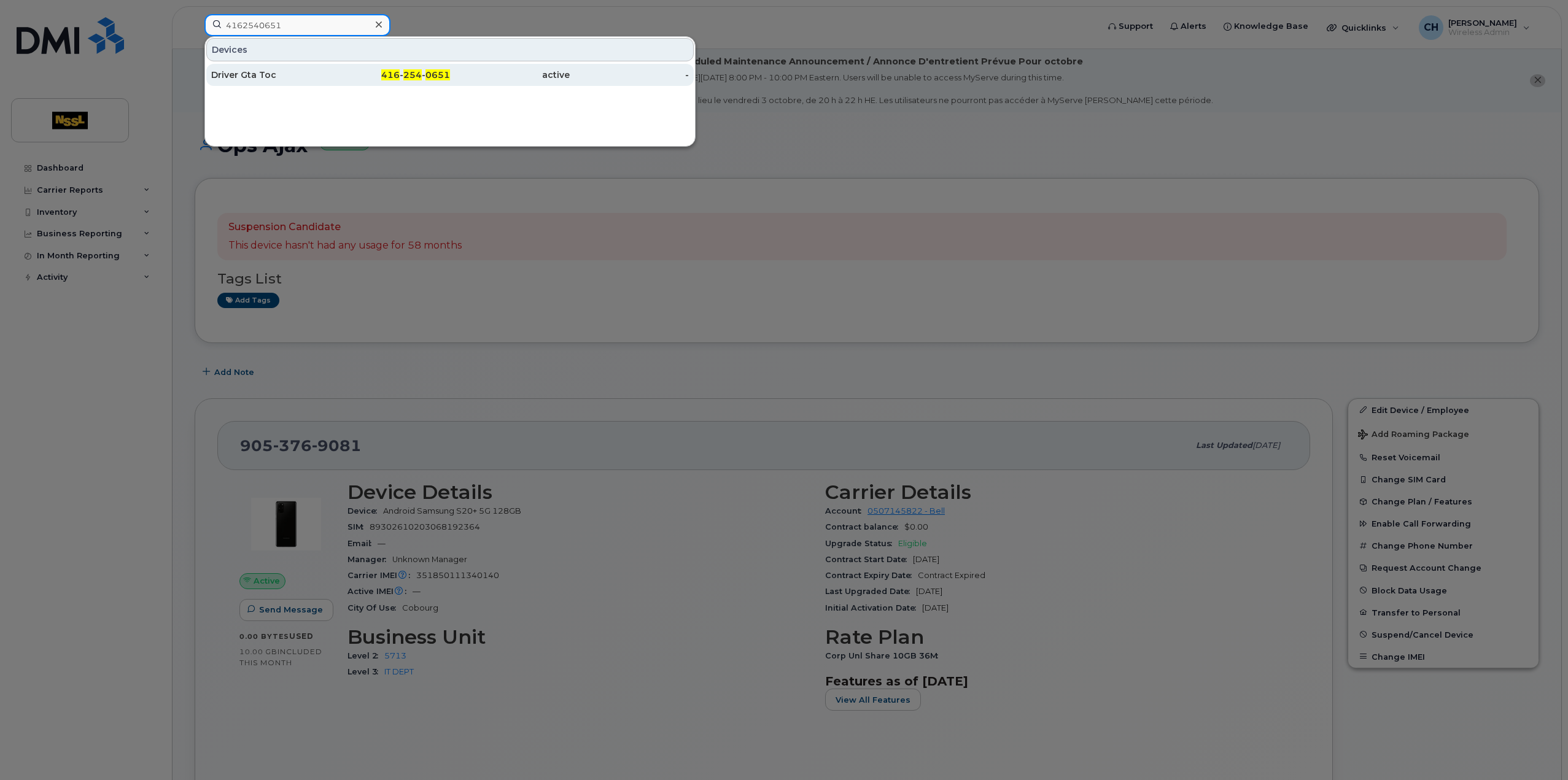
type input "4162540651"
click at [296, 77] on div "Driver Gta Toc" at bounding box center [271, 75] width 120 height 13
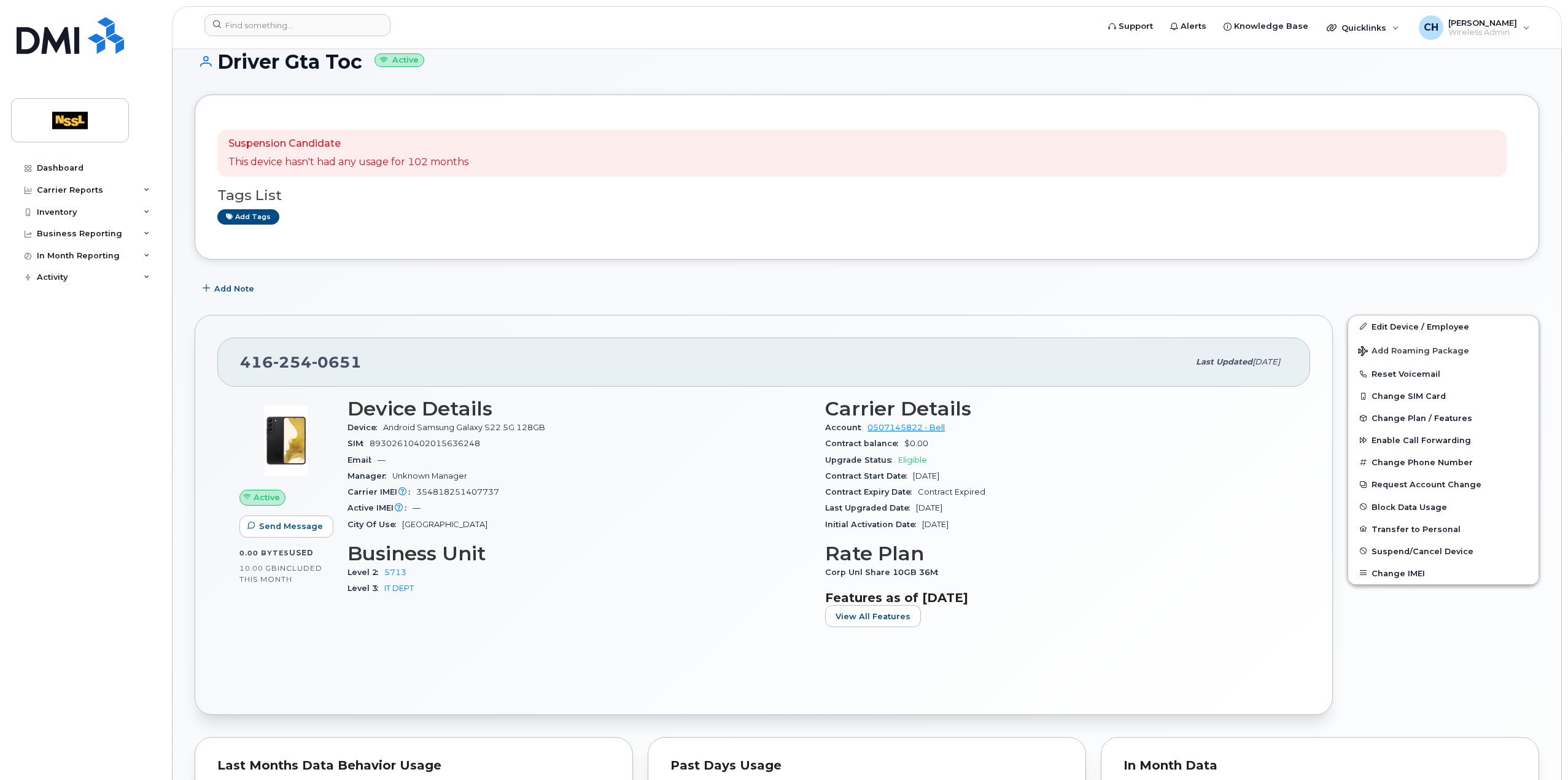
scroll to position [123, 0]
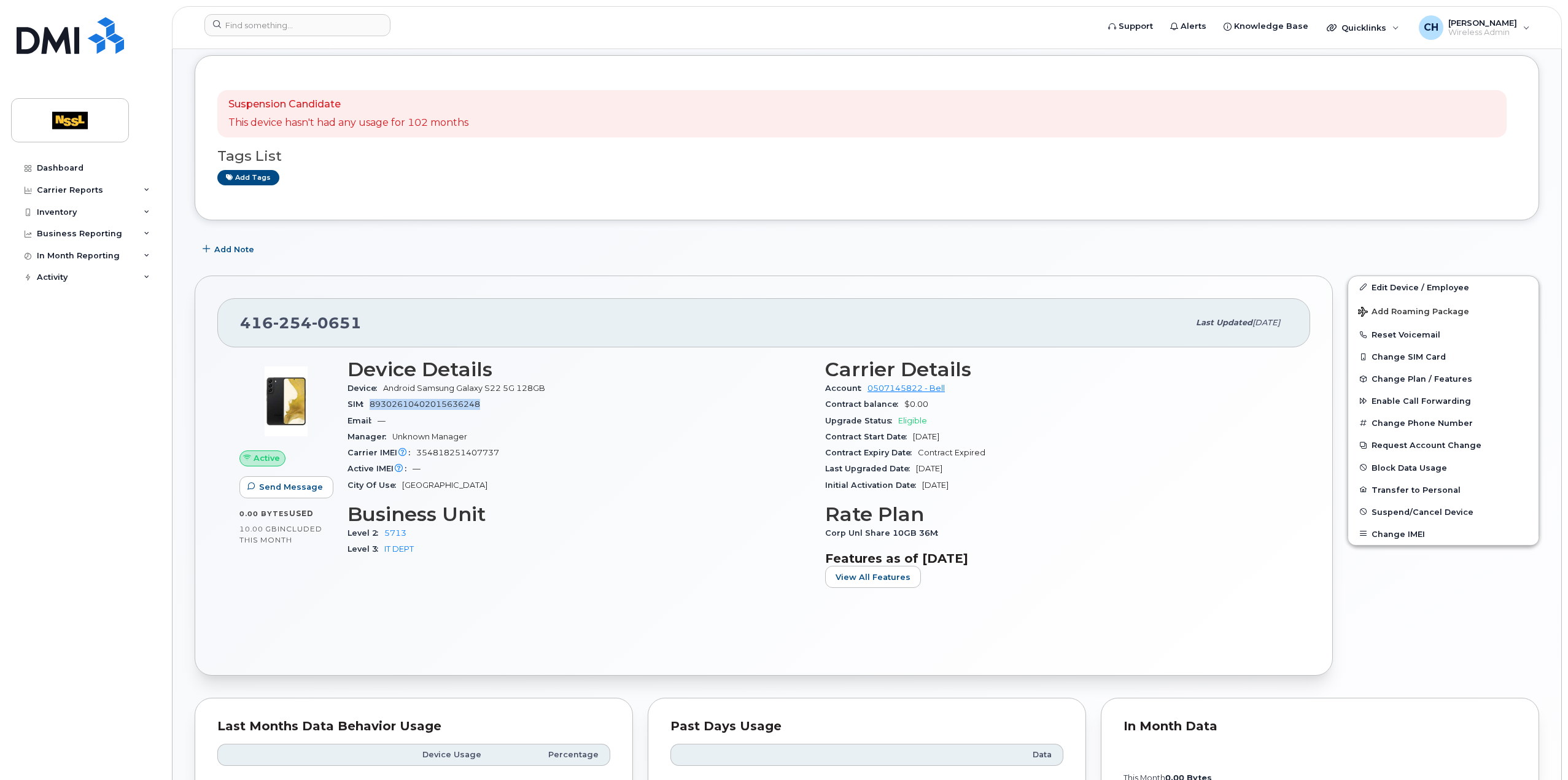
drag, startPoint x: 455, startPoint y: 407, endPoint x: 372, endPoint y: 407, distance: 83.0
click at [372, 407] on div "SIM [TECHNICAL_ID]" at bounding box center [579, 404] width 463 height 16
copy span "89302610402015636248"
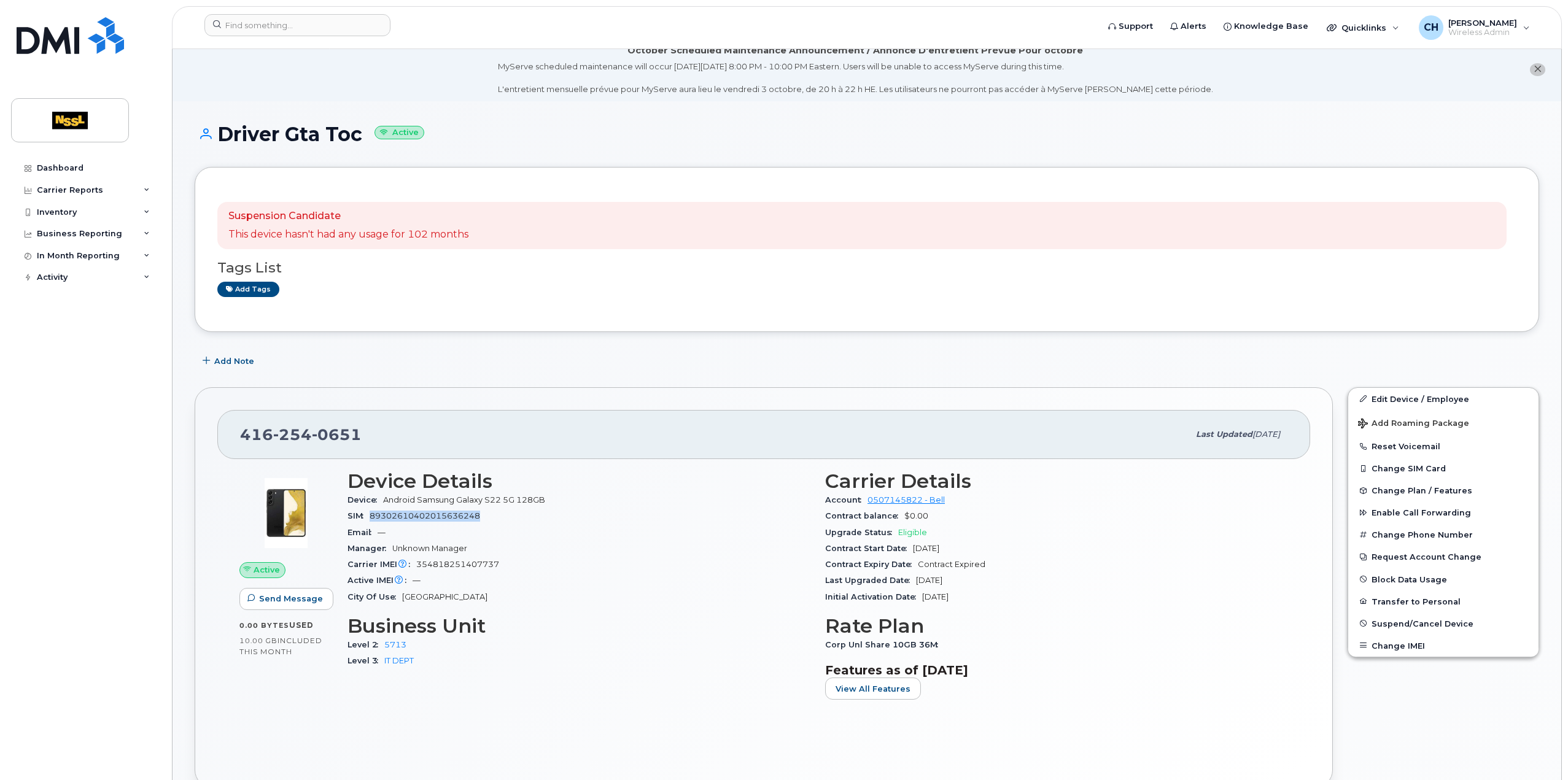
scroll to position [0, 0]
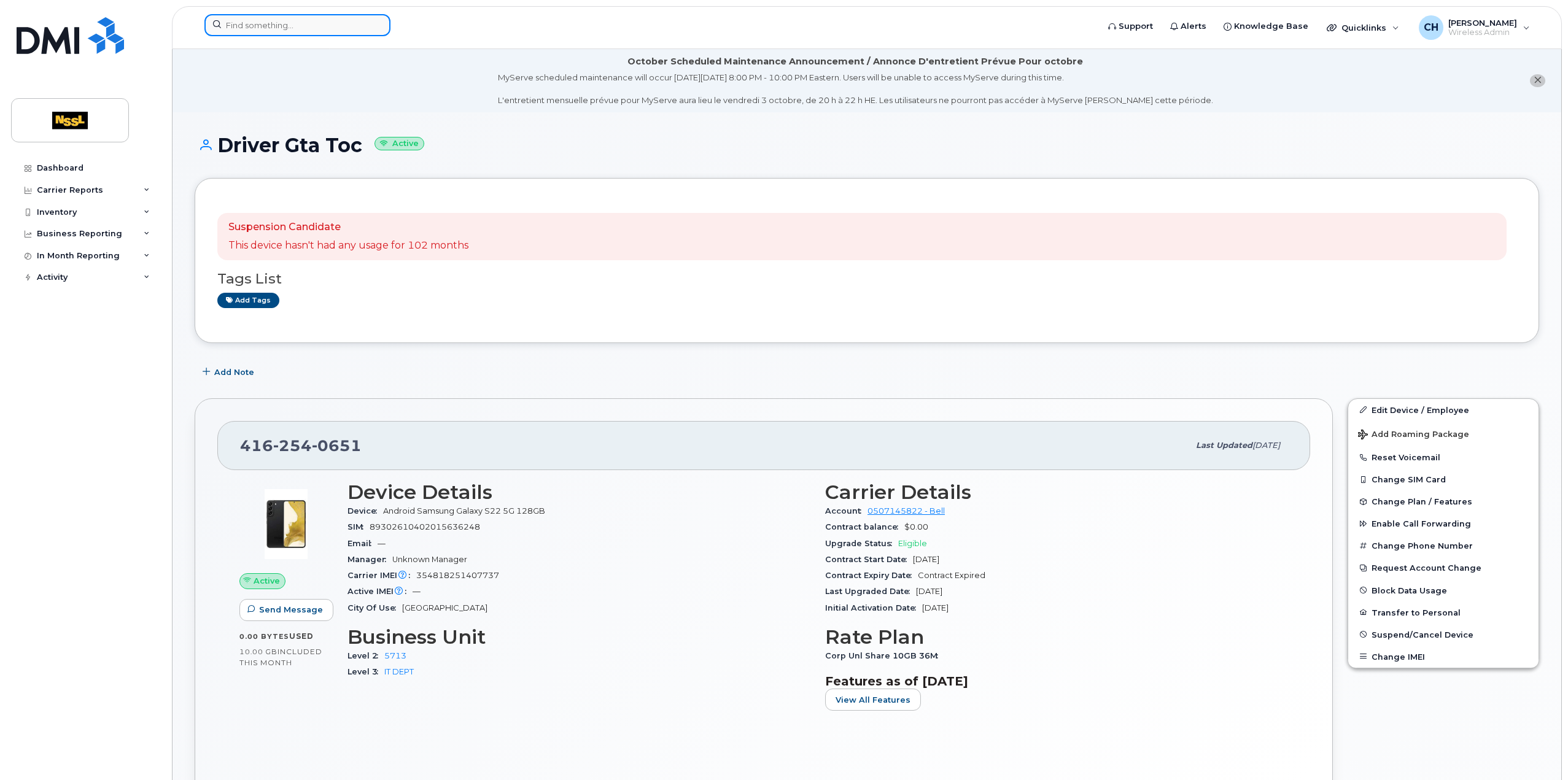
click at [301, 24] on input at bounding box center [297, 25] width 186 height 22
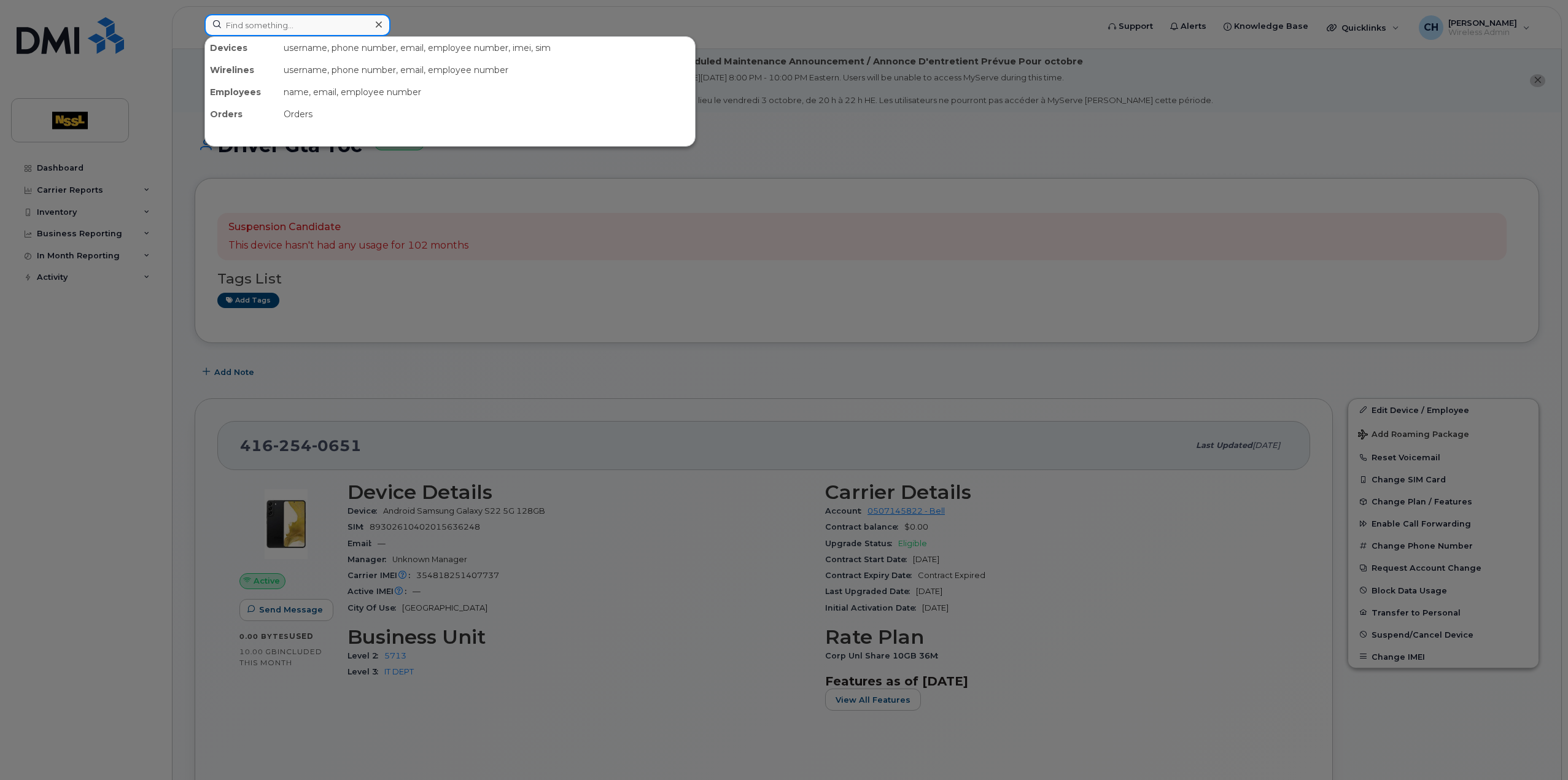
paste input "4162540651"
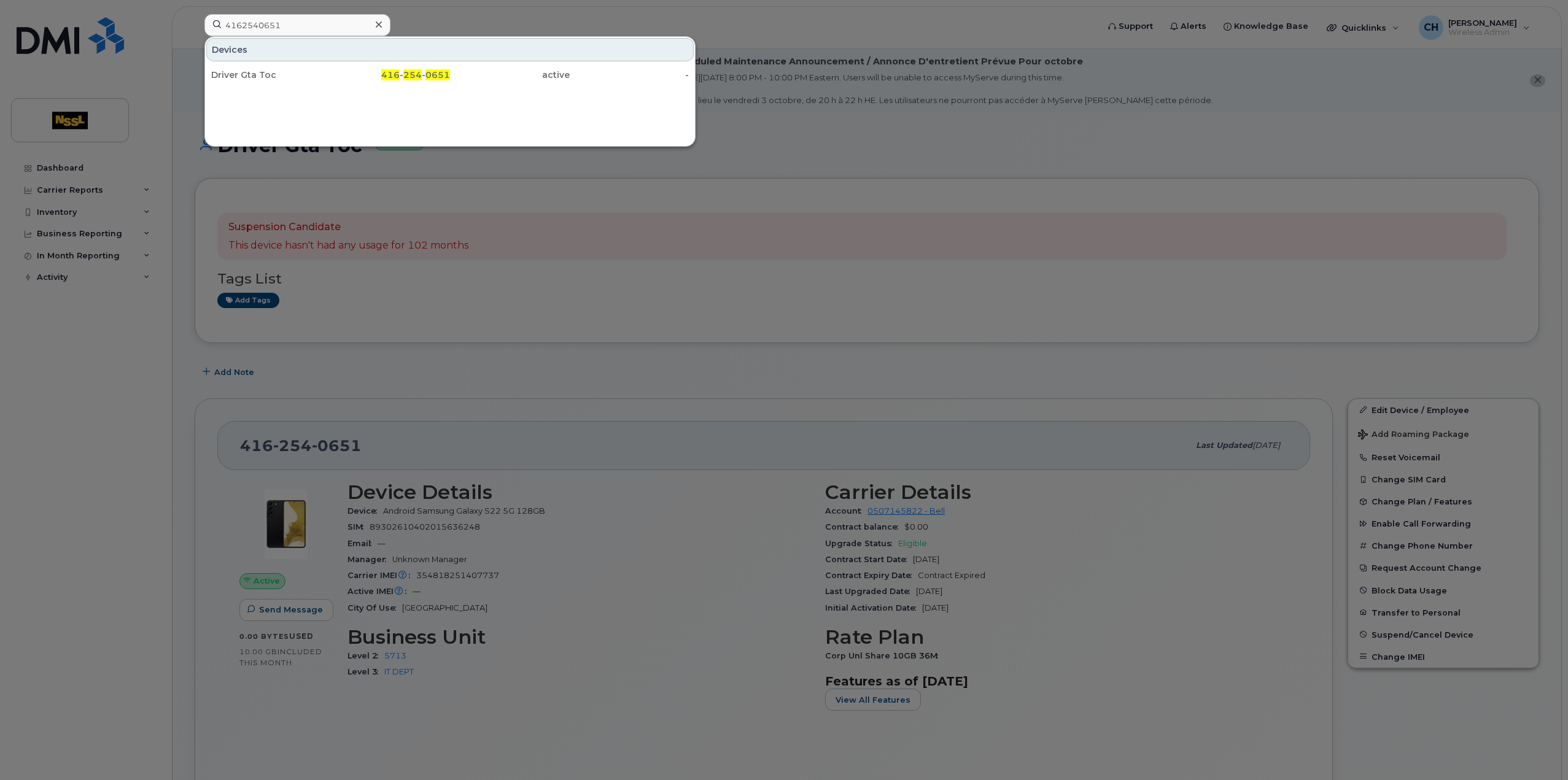
click at [640, 314] on div at bounding box center [784, 390] width 1568 height 780
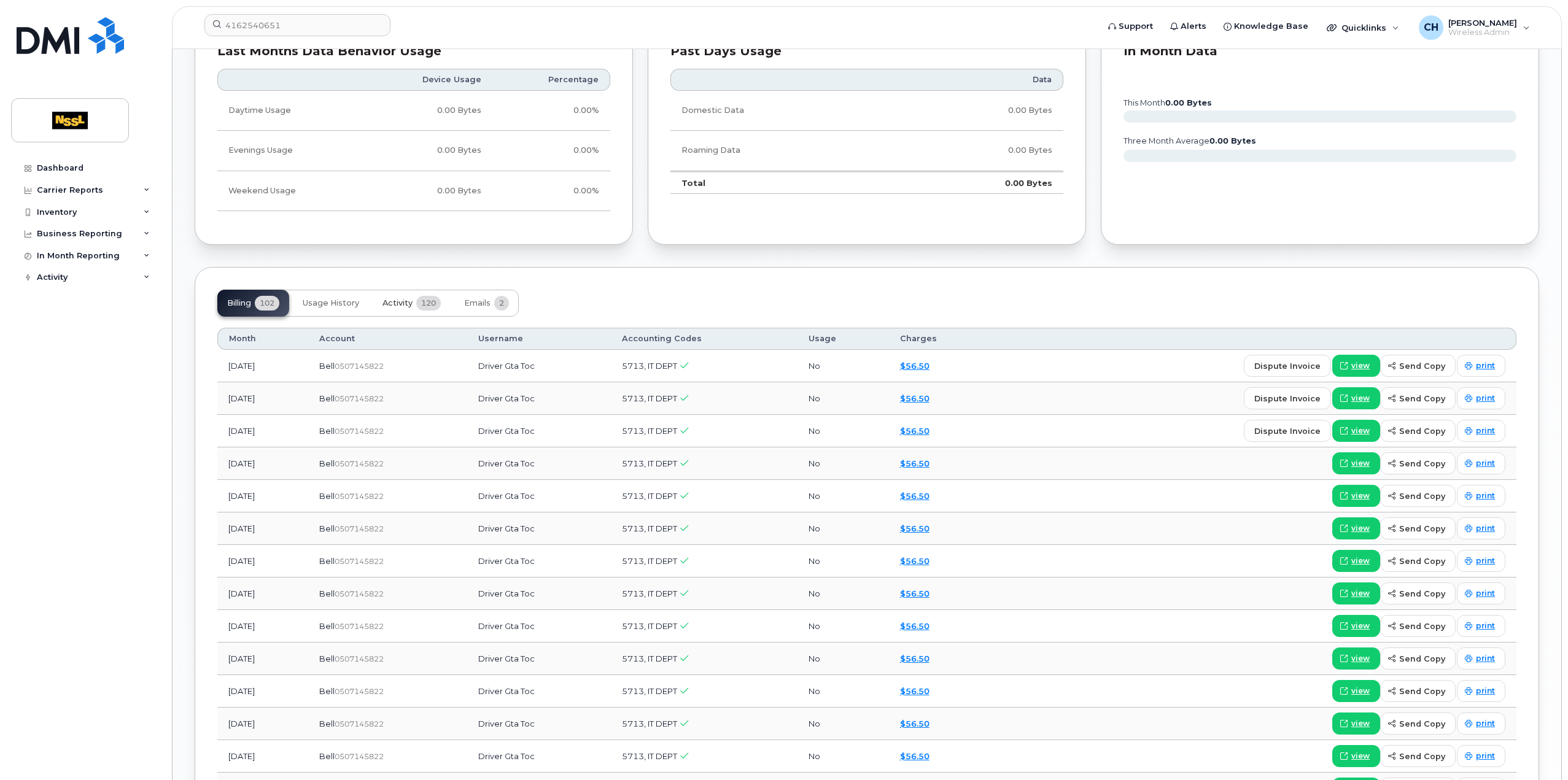
click at [409, 293] on button "Activity 120" at bounding box center [412, 303] width 78 height 27
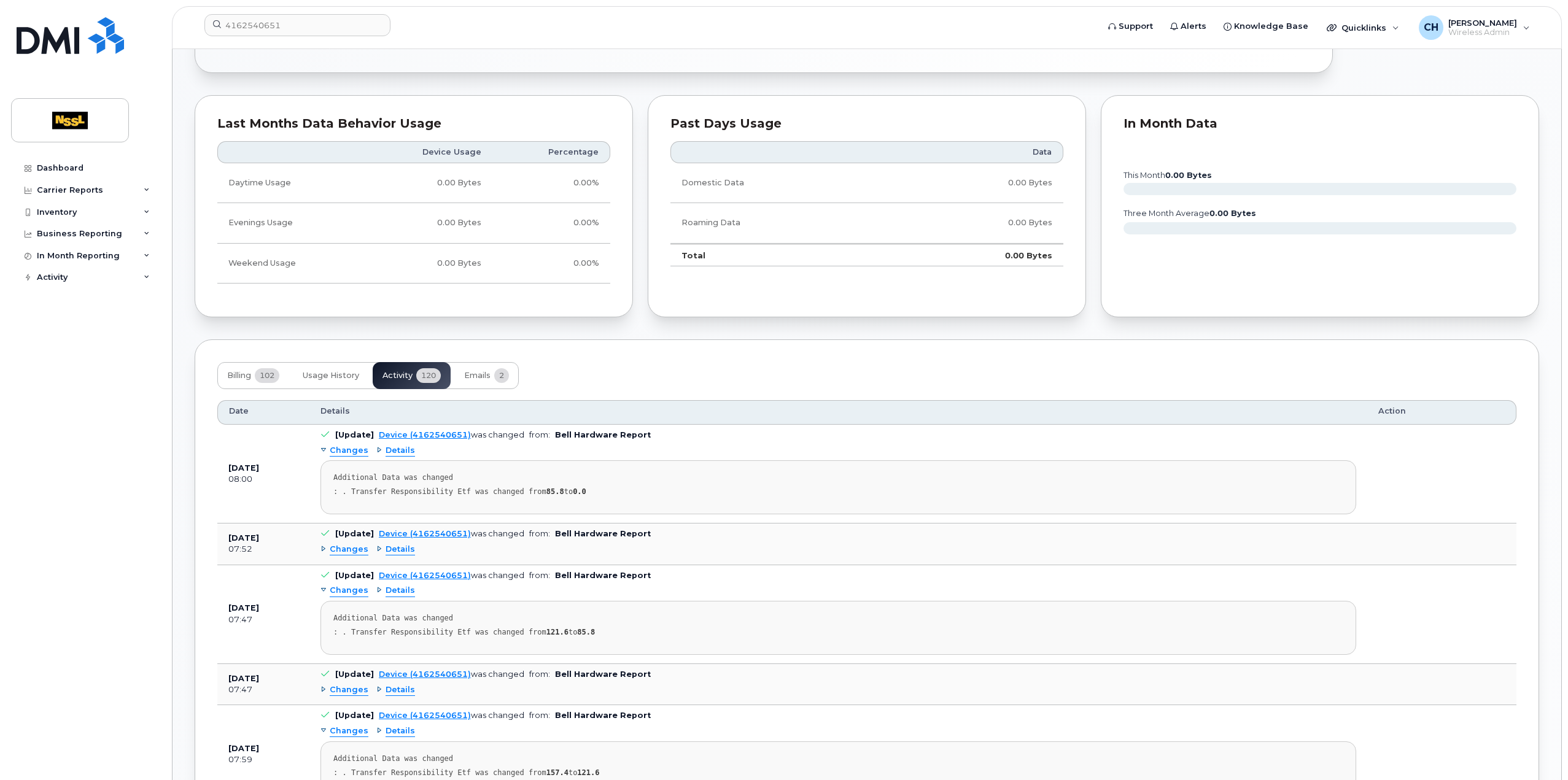
scroll to position [737, 0]
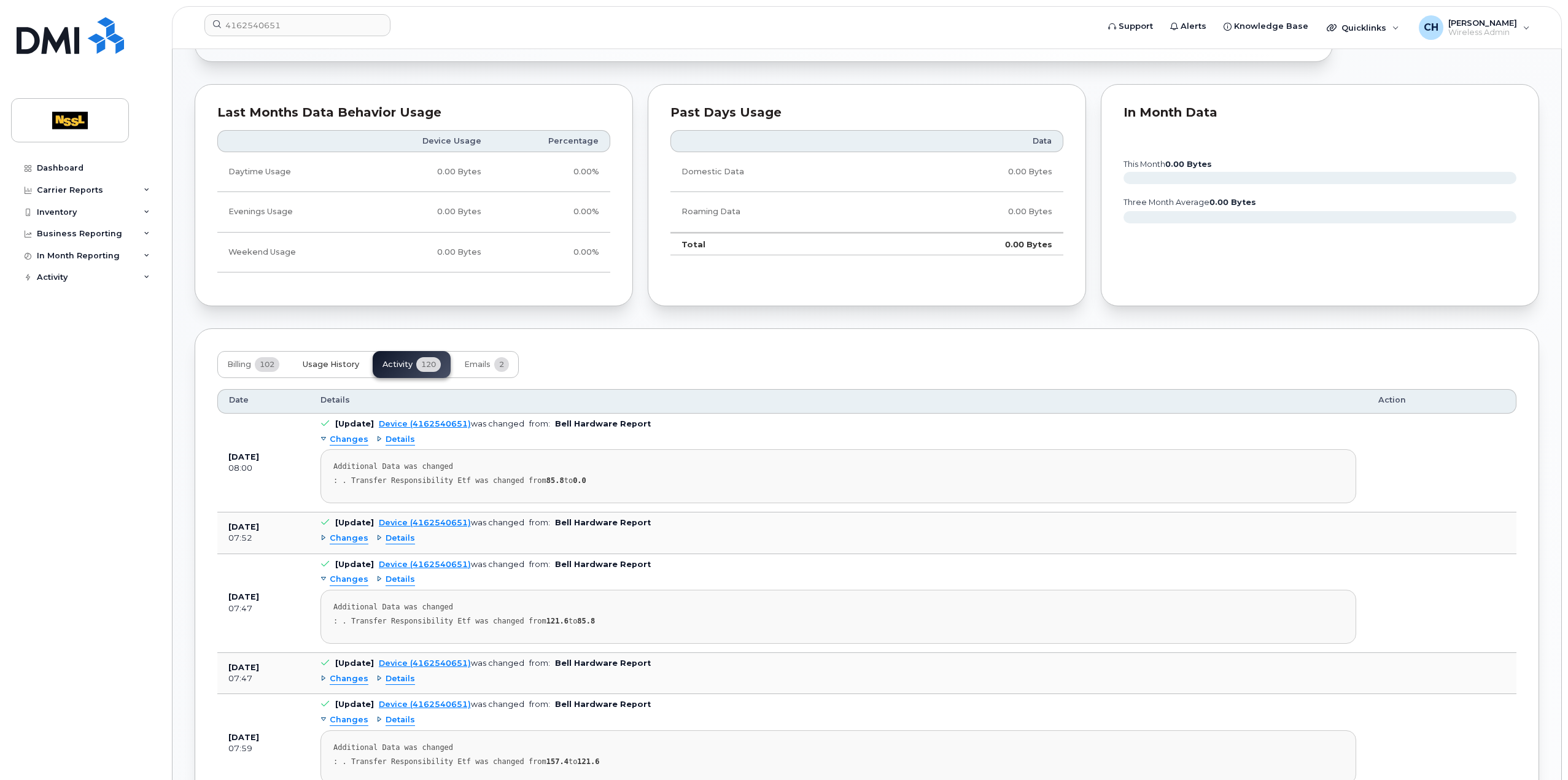
click at [318, 360] on span "Usage History" at bounding box center [331, 365] width 56 height 10
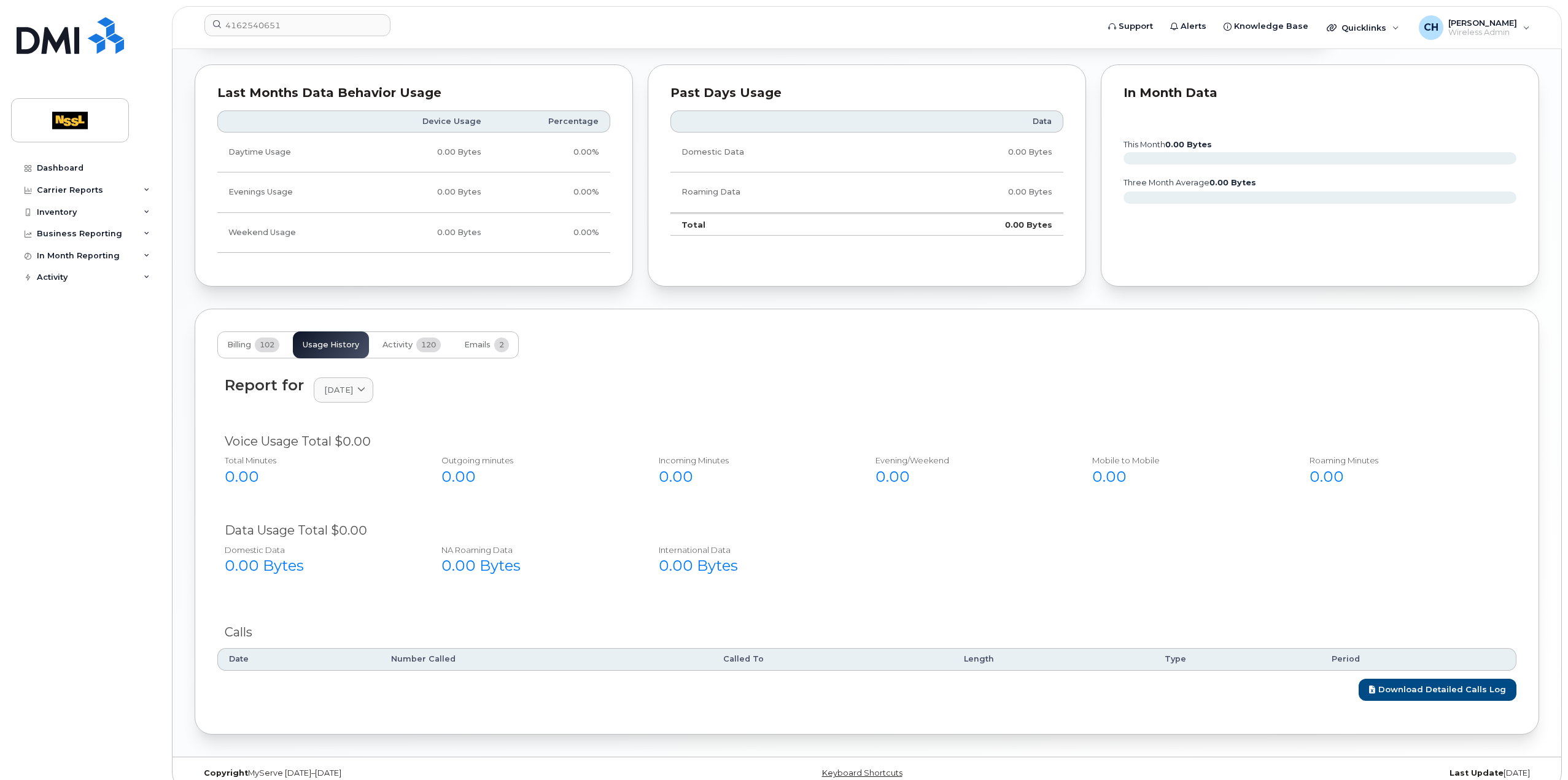
scroll to position [767, 0]
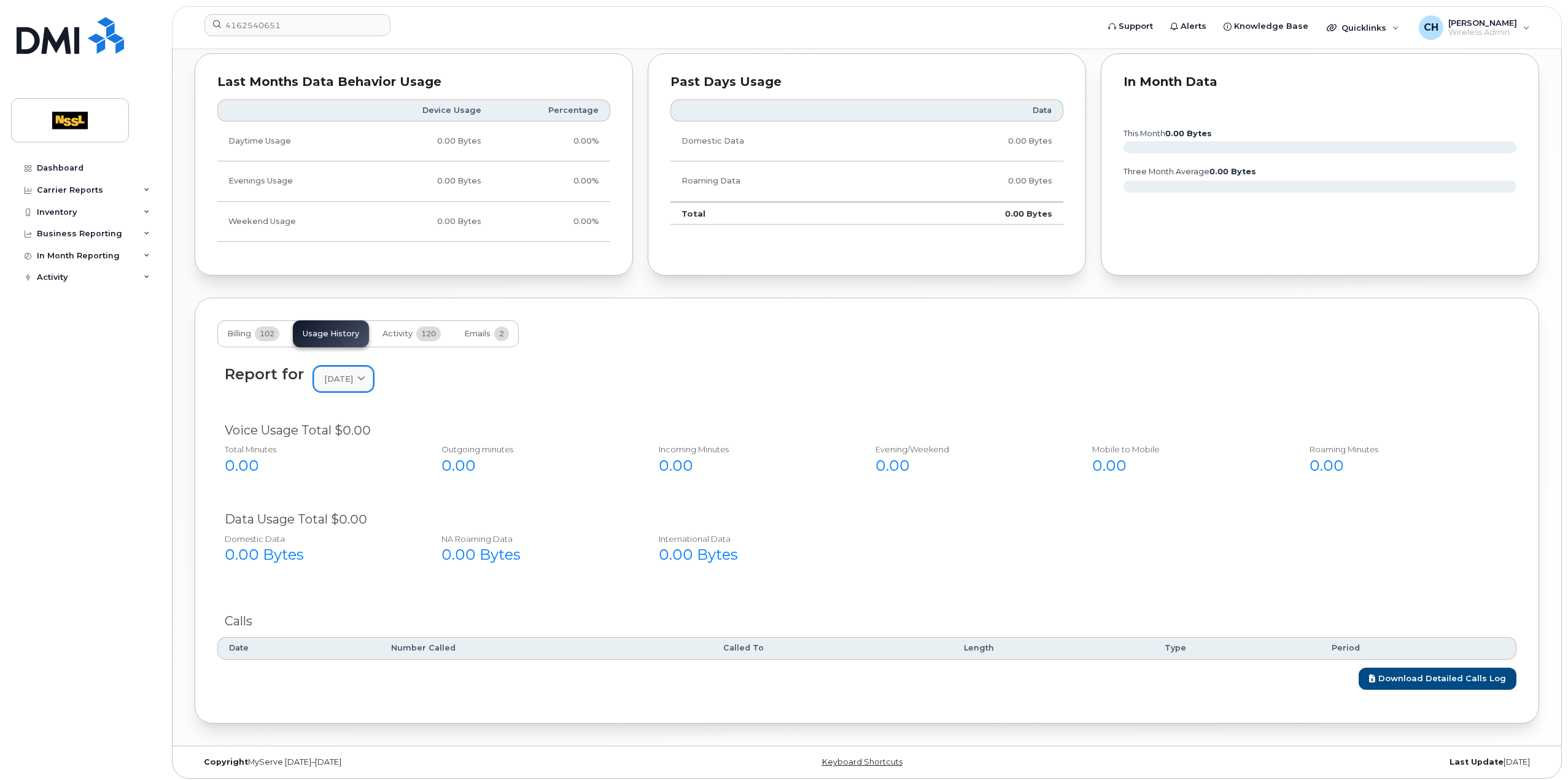
click at [353, 374] on span "[DATE]" at bounding box center [338, 379] width 29 height 12
click at [371, 485] on div "August" at bounding box center [372, 484] width 112 height 20
click at [353, 375] on span "[DATE]" at bounding box center [338, 379] width 29 height 12
click at [338, 498] on div "July" at bounding box center [372, 504] width 112 height 20
click at [339, 378] on span "[DATE]" at bounding box center [338, 379] width 29 height 12
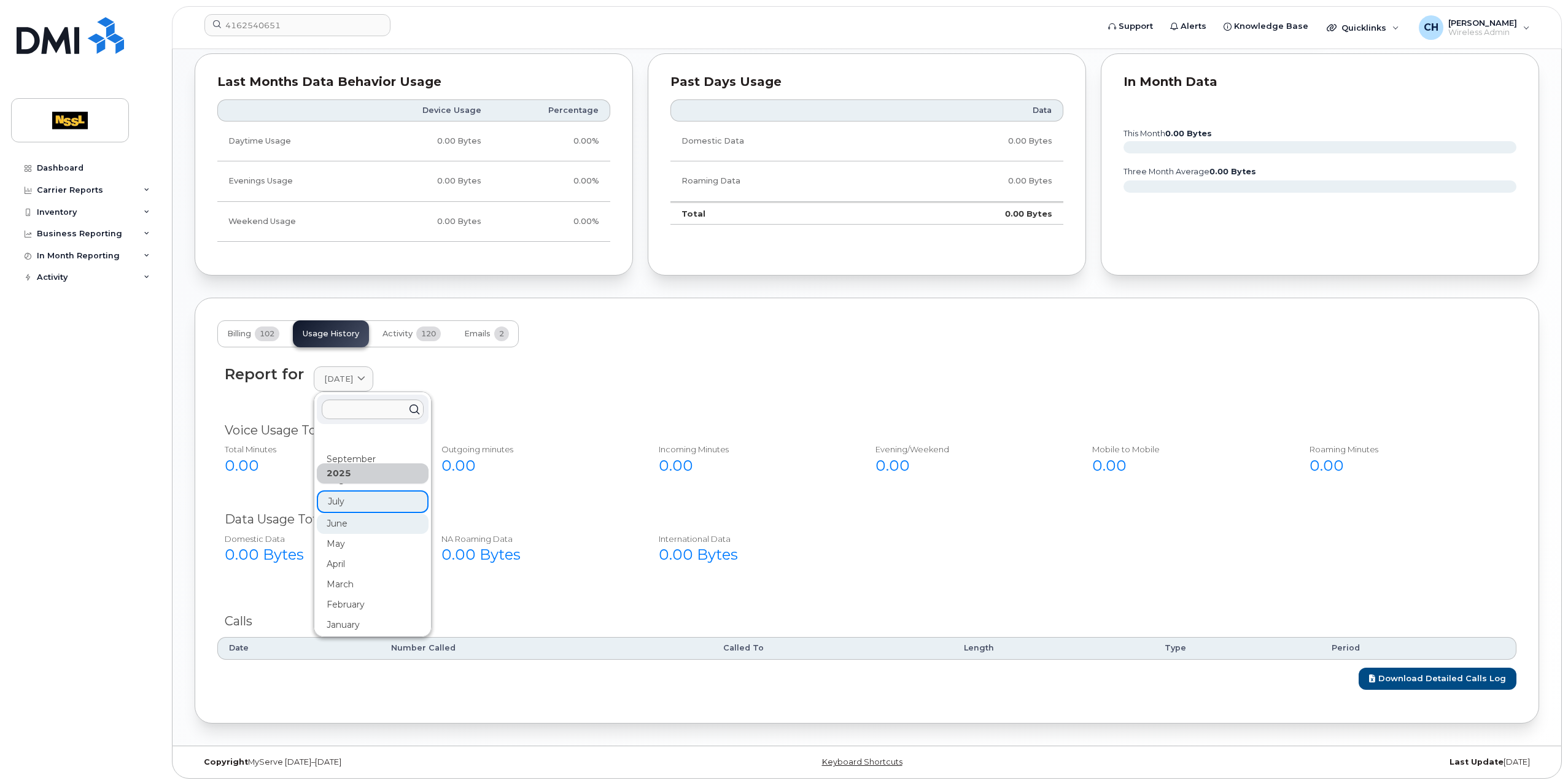
click at [328, 523] on div "June" at bounding box center [372, 524] width 112 height 20
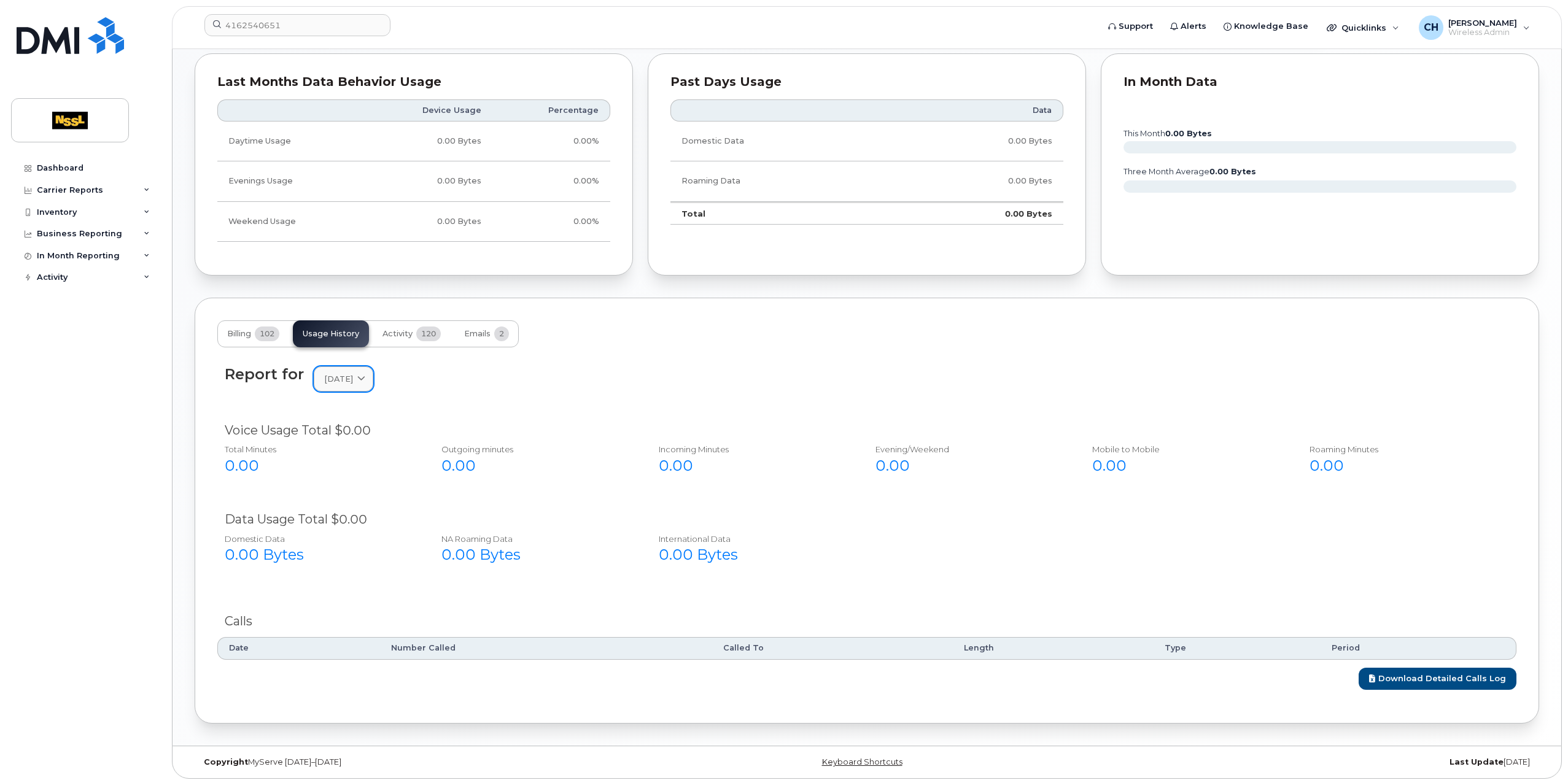
click at [353, 374] on span "[DATE]" at bounding box center [338, 379] width 29 height 12
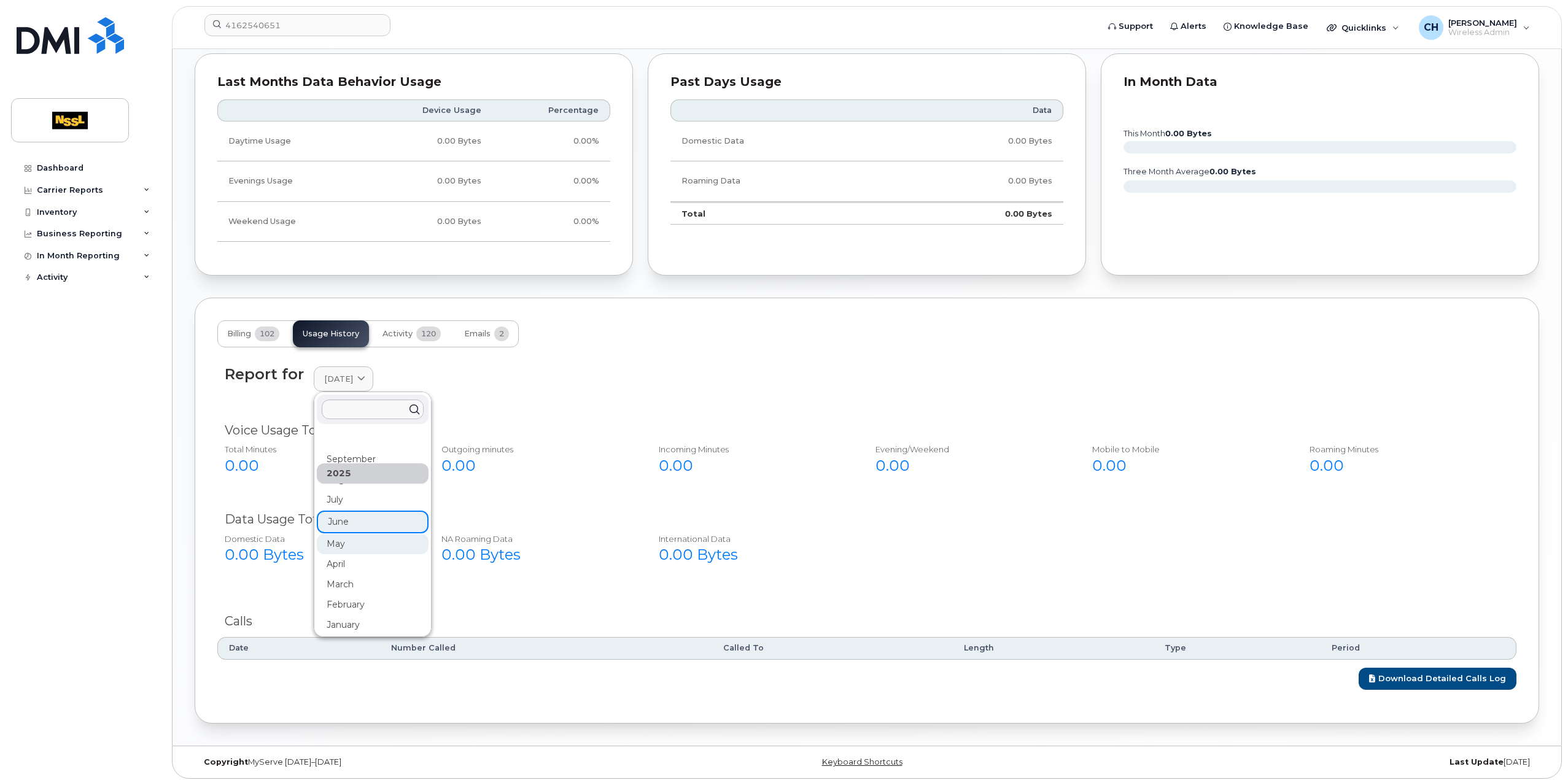
click at [353, 544] on div "May" at bounding box center [372, 544] width 112 height 20
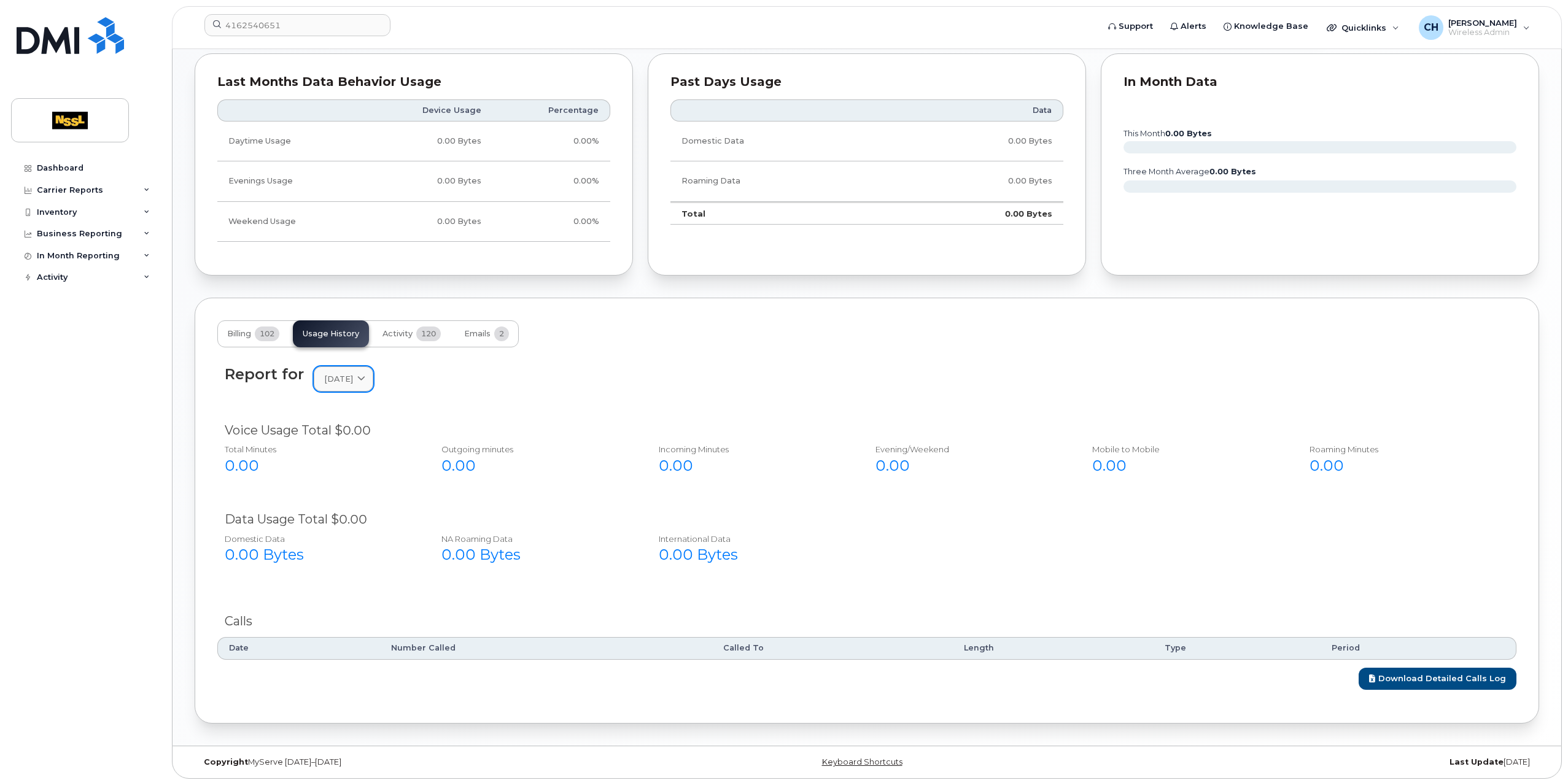
click at [353, 376] on span "[DATE]" at bounding box center [338, 379] width 29 height 12
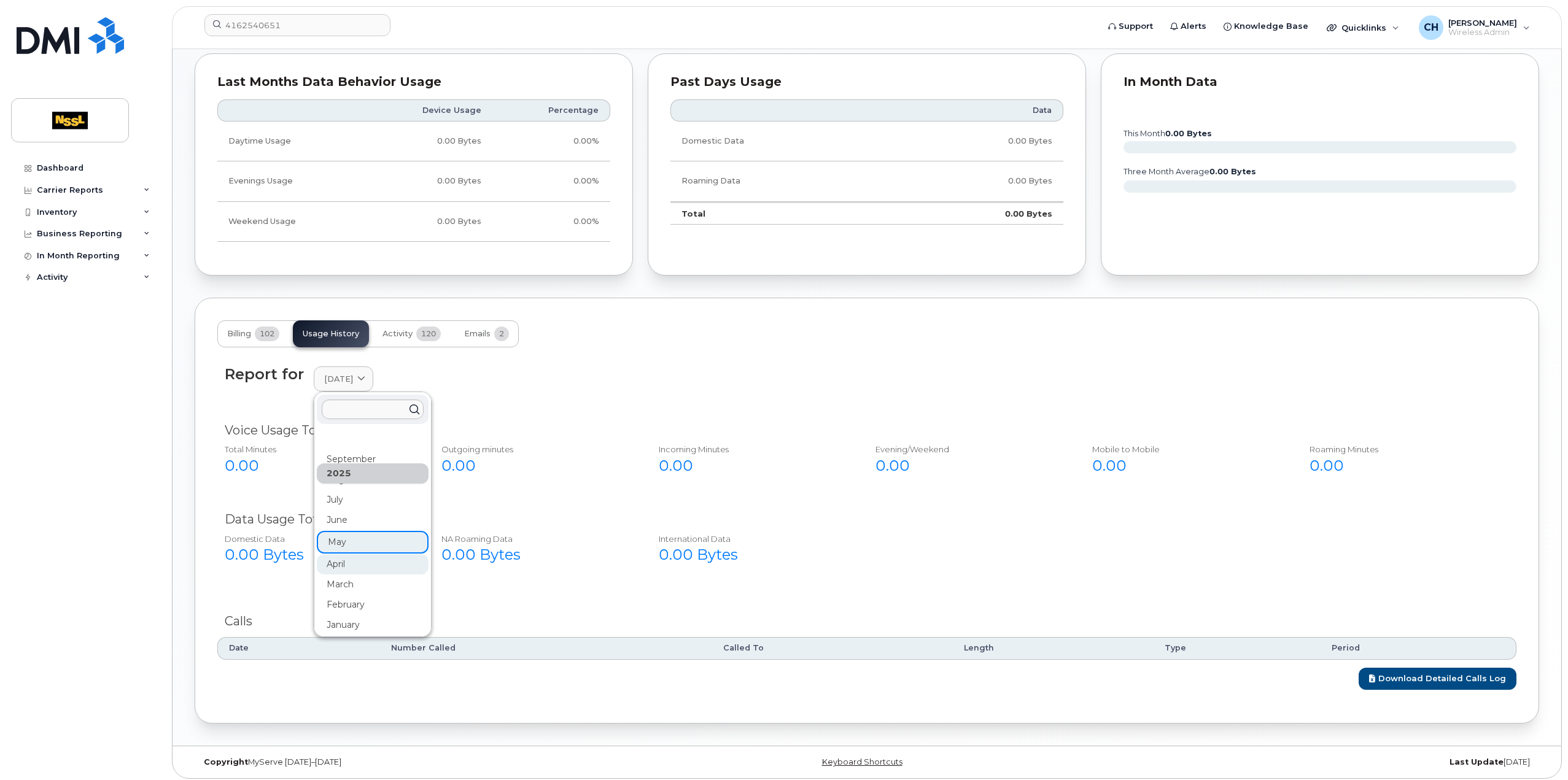
click at [346, 555] on div "April" at bounding box center [372, 565] width 112 height 20
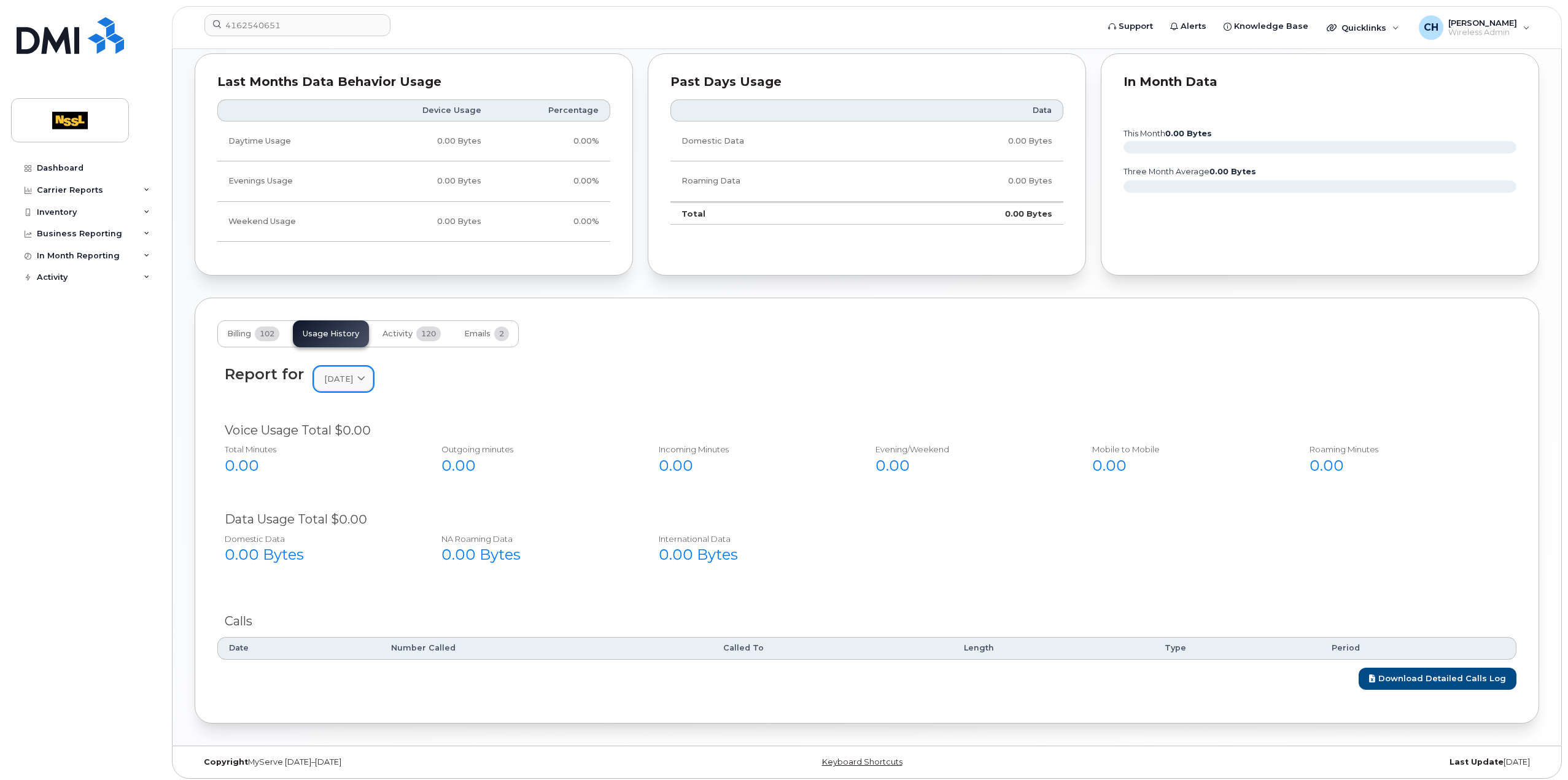
click at [342, 380] on span "[DATE]" at bounding box center [338, 379] width 29 height 12
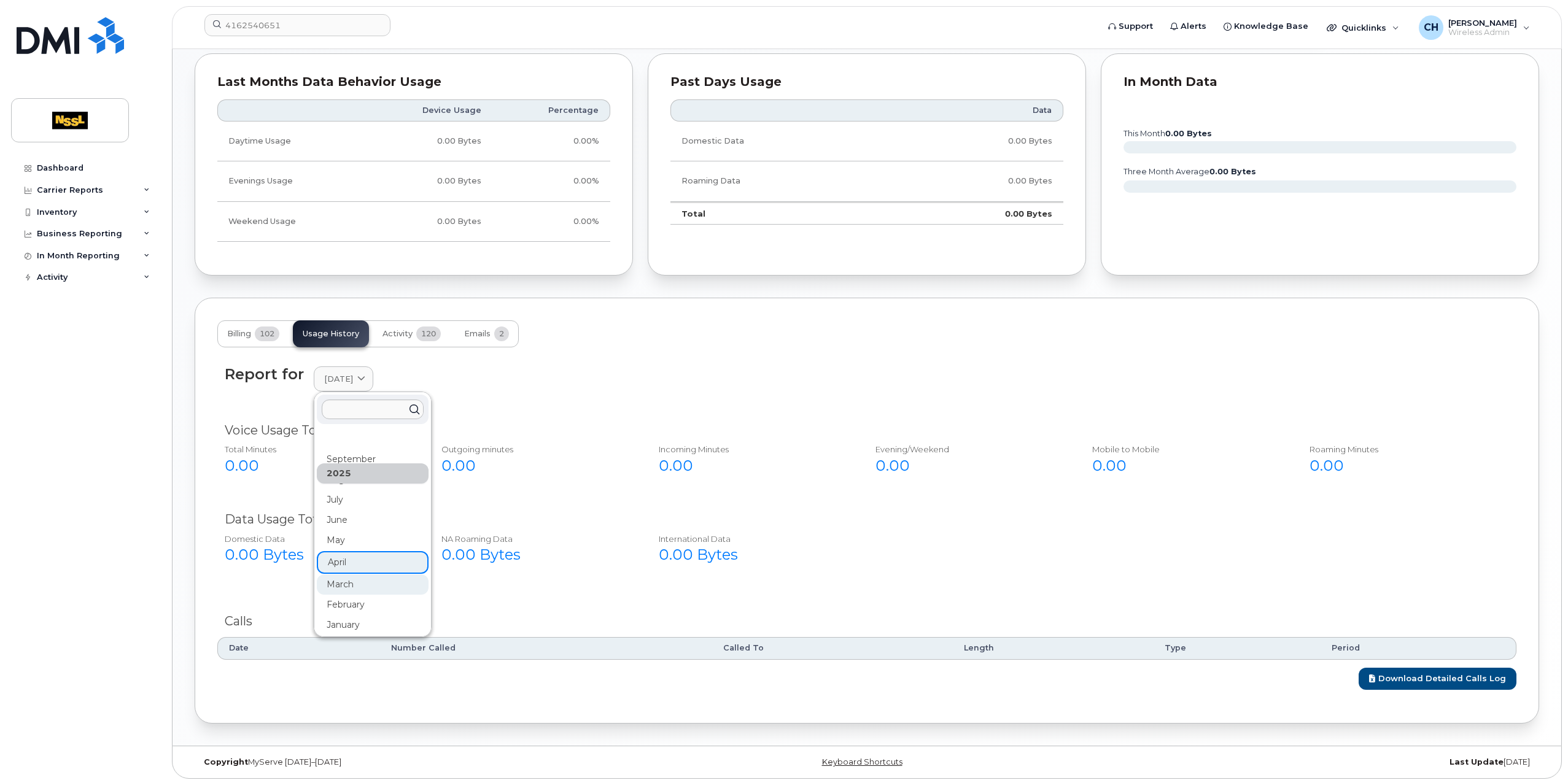
click at [343, 585] on div "March" at bounding box center [372, 585] width 112 height 20
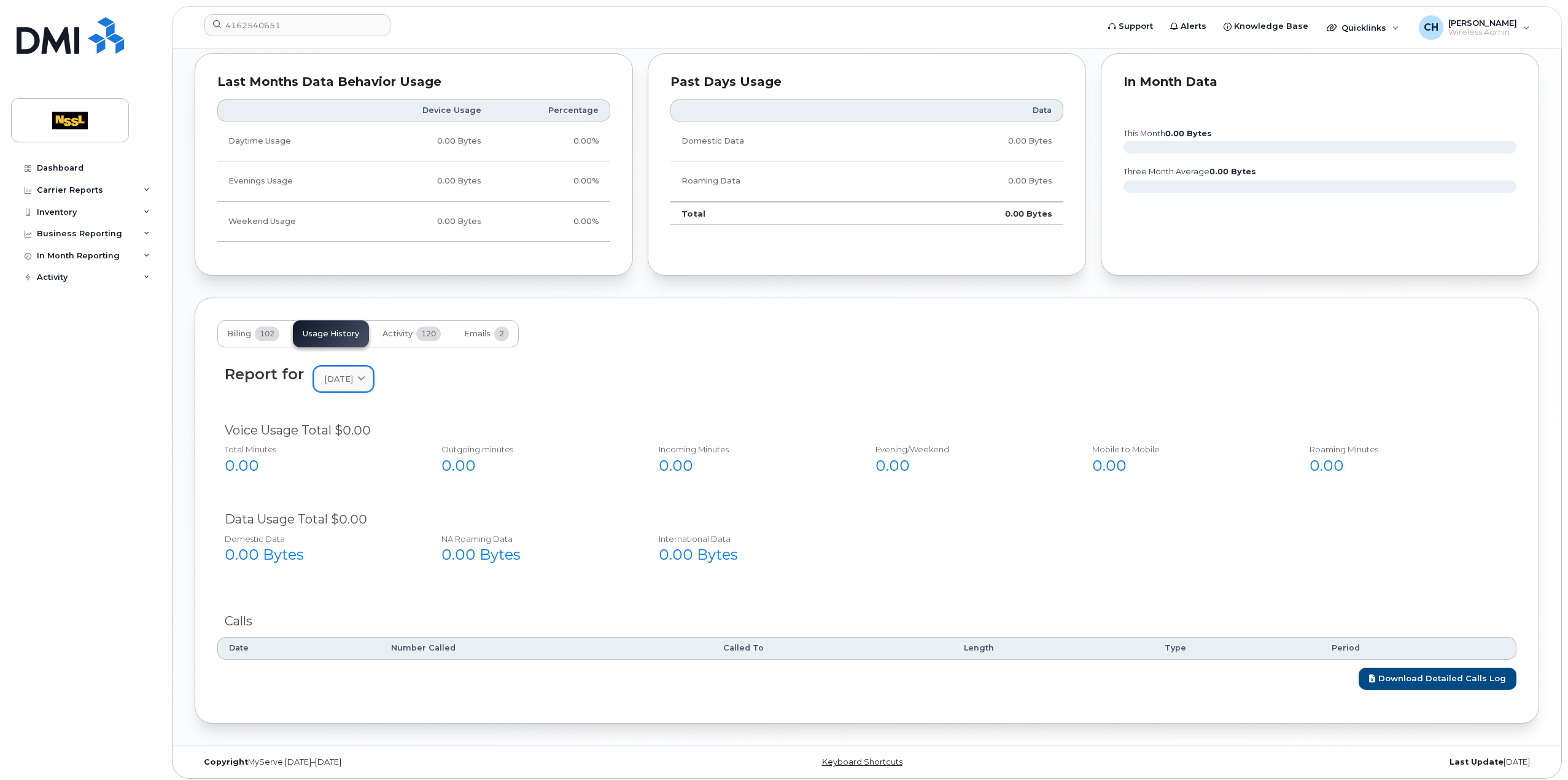
click at [349, 376] on span "March 2025" at bounding box center [338, 379] width 29 height 12
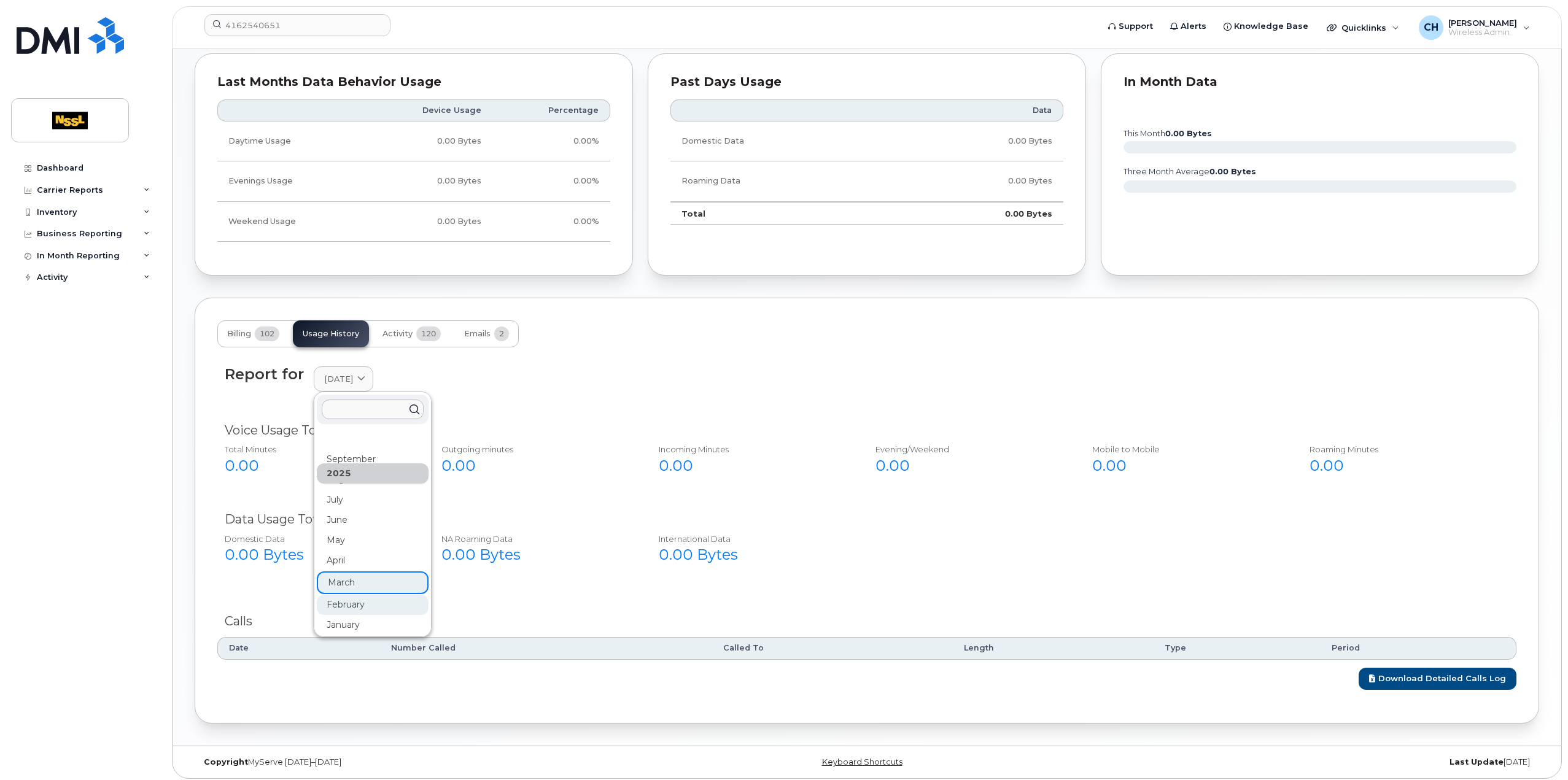
click at [353, 596] on div "February" at bounding box center [372, 605] width 112 height 20
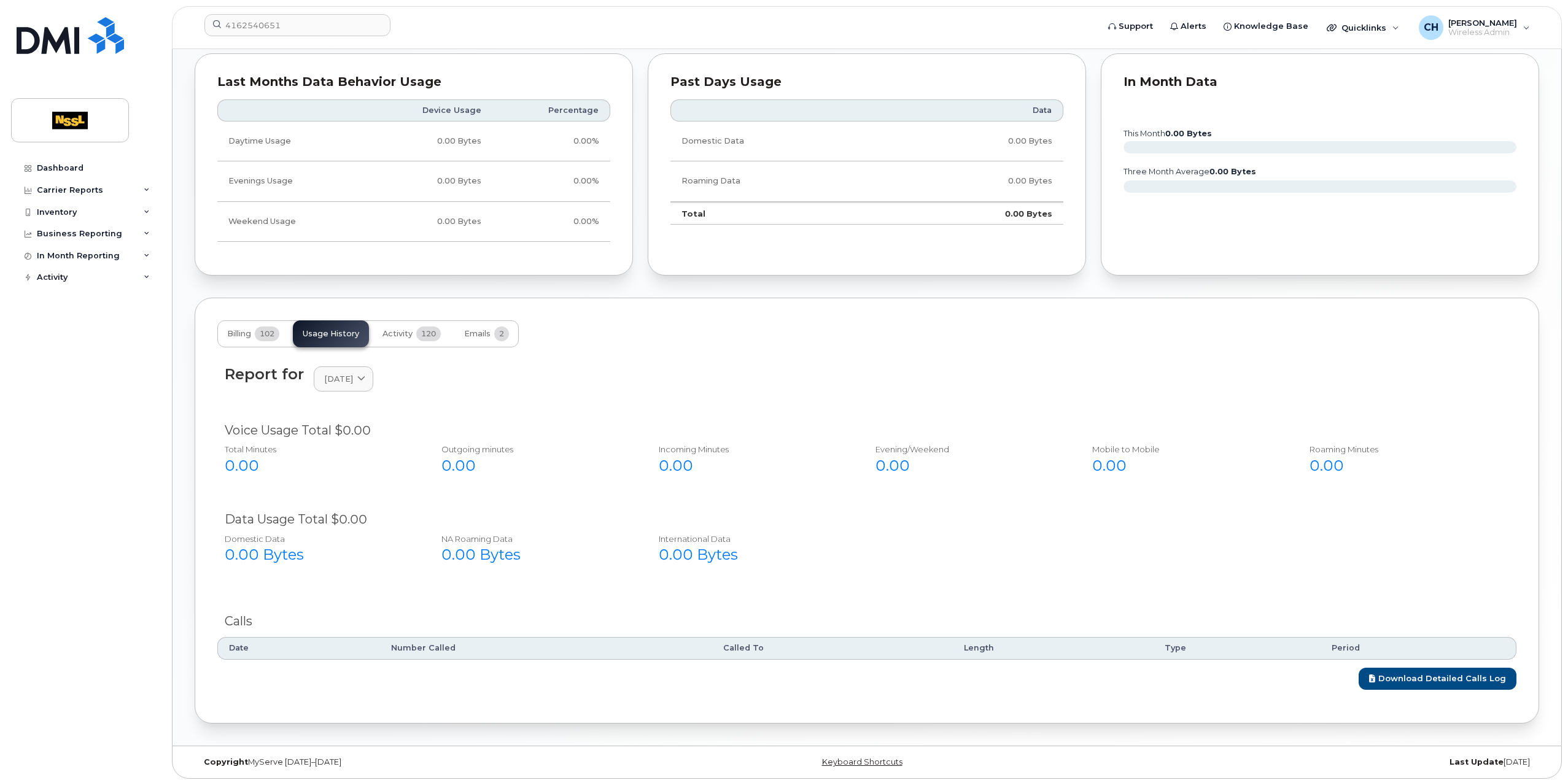
click at [366, 385] on link "February 2025" at bounding box center [343, 379] width 60 height 25
click at [352, 617] on div "January" at bounding box center [372, 625] width 112 height 20
click at [409, 329] on span "Activity" at bounding box center [398, 334] width 30 height 10
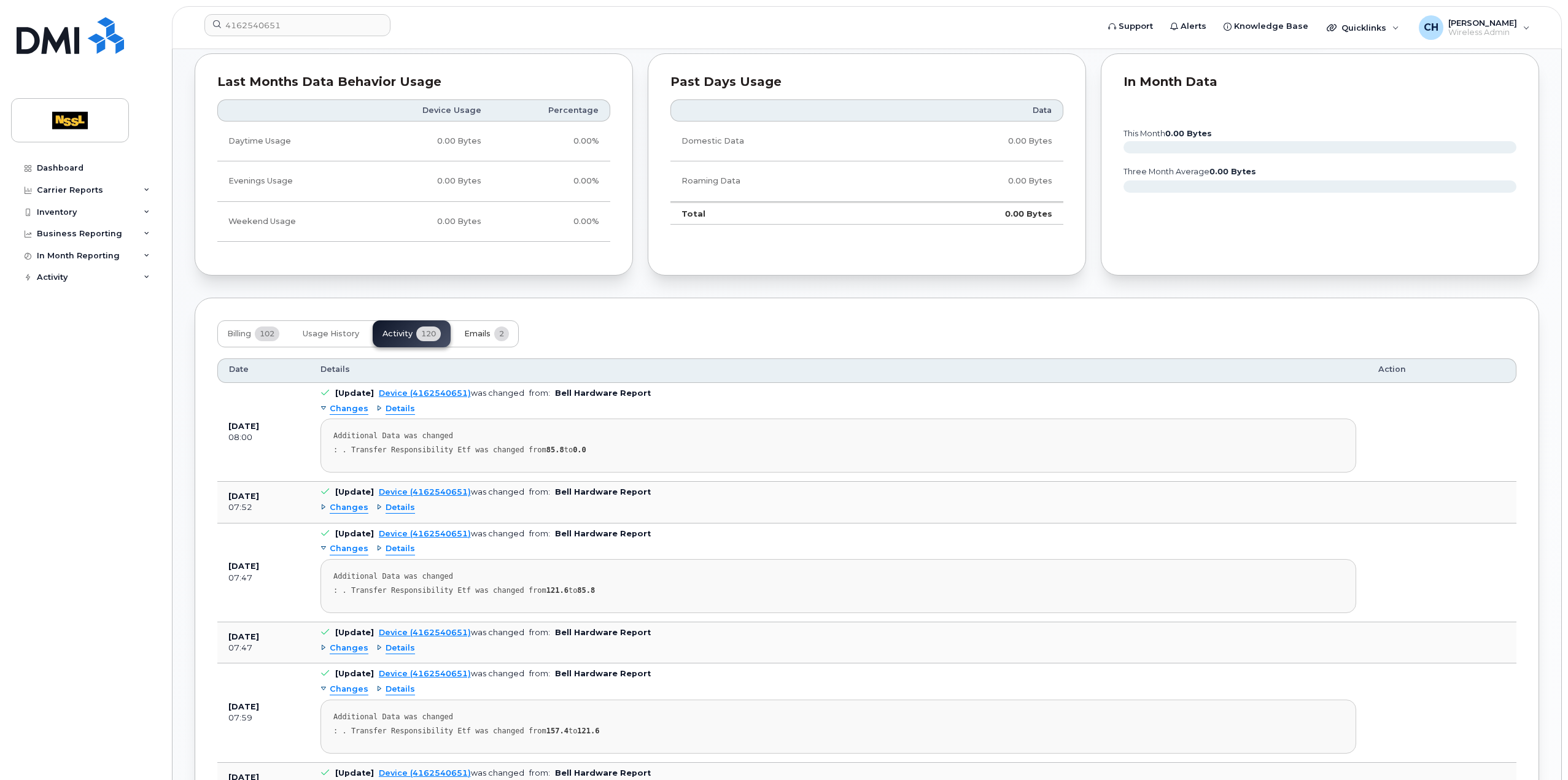
click at [474, 330] on span "Emails" at bounding box center [477, 334] width 26 height 10
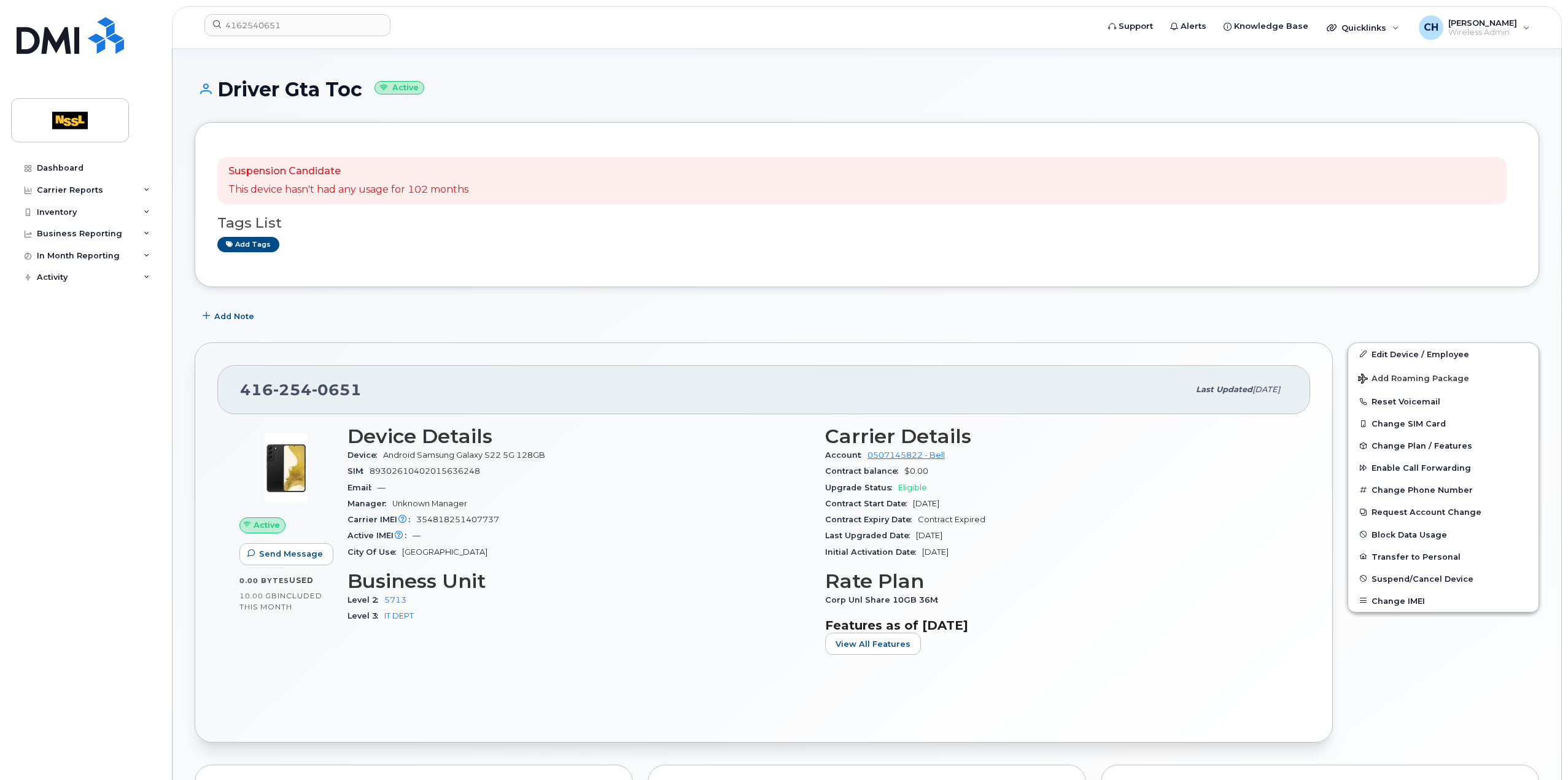
scroll to position [0, 0]
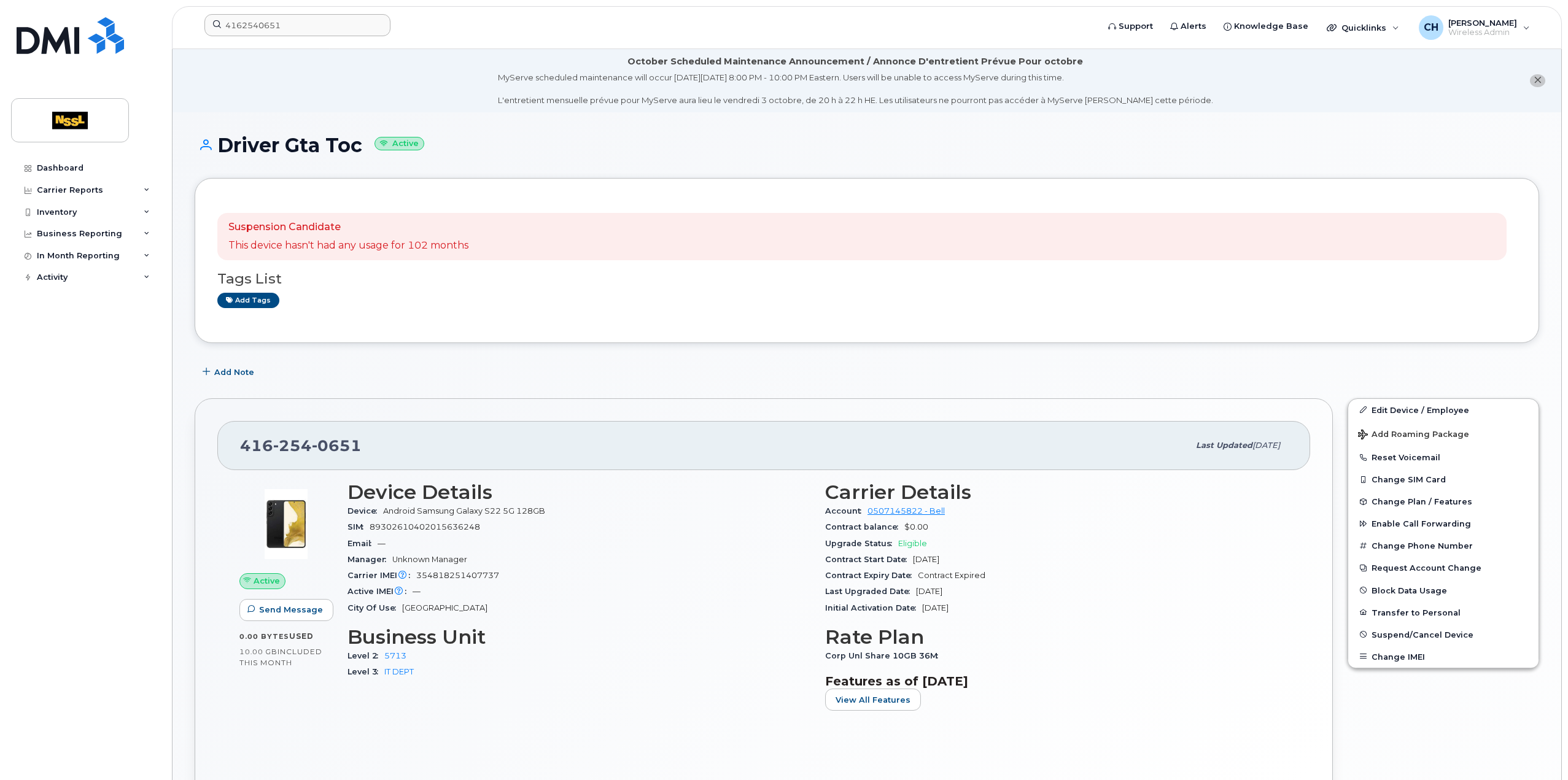
drag, startPoint x: 312, startPoint y: 10, endPoint x: 316, endPoint y: 17, distance: 8.1
click at [312, 10] on header "4162540651 Support Alerts Knowledge Base Quicklinks Suspend / Cancel Device Cha…" at bounding box center [867, 27] width 1390 height 43
click at [318, 22] on input "4162540651" at bounding box center [297, 25] width 186 height 22
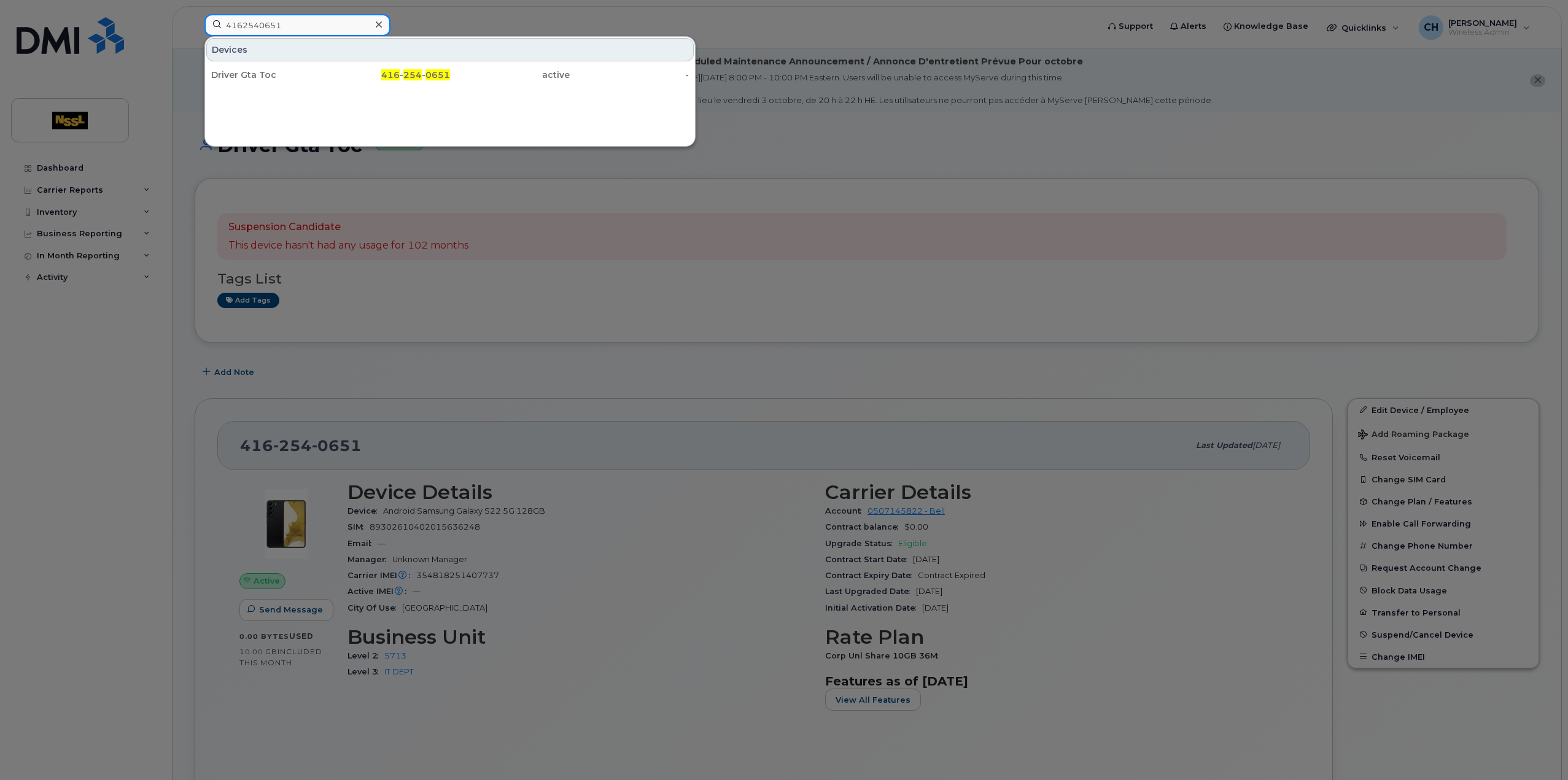
paste input "2892152220"
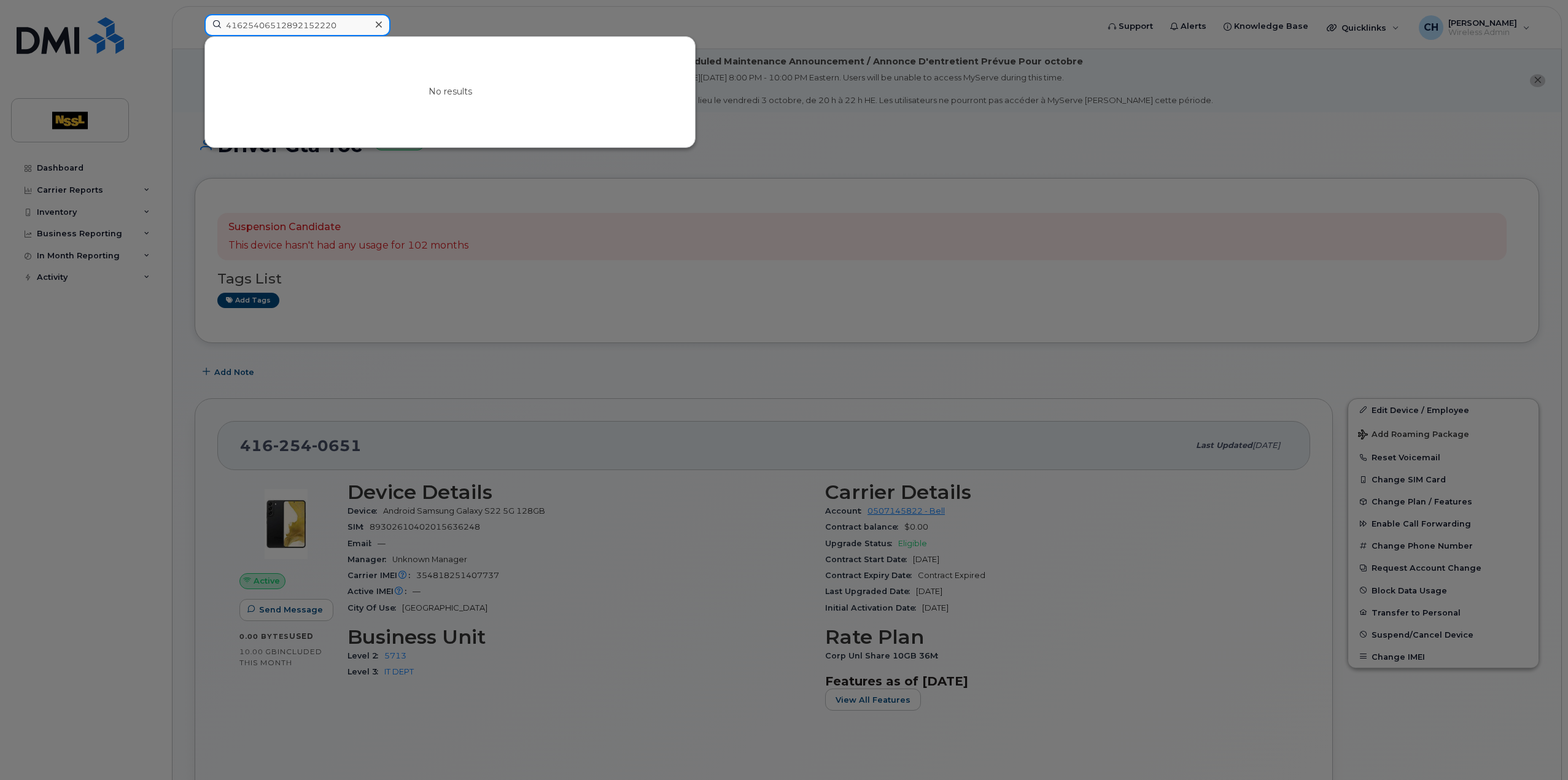
drag, startPoint x: 288, startPoint y: 28, endPoint x: 131, endPoint y: 17, distance: 157.4
click at [194, 17] on div "41625406512892152220 No results" at bounding box center [646, 28] width 905 height 27
paste input
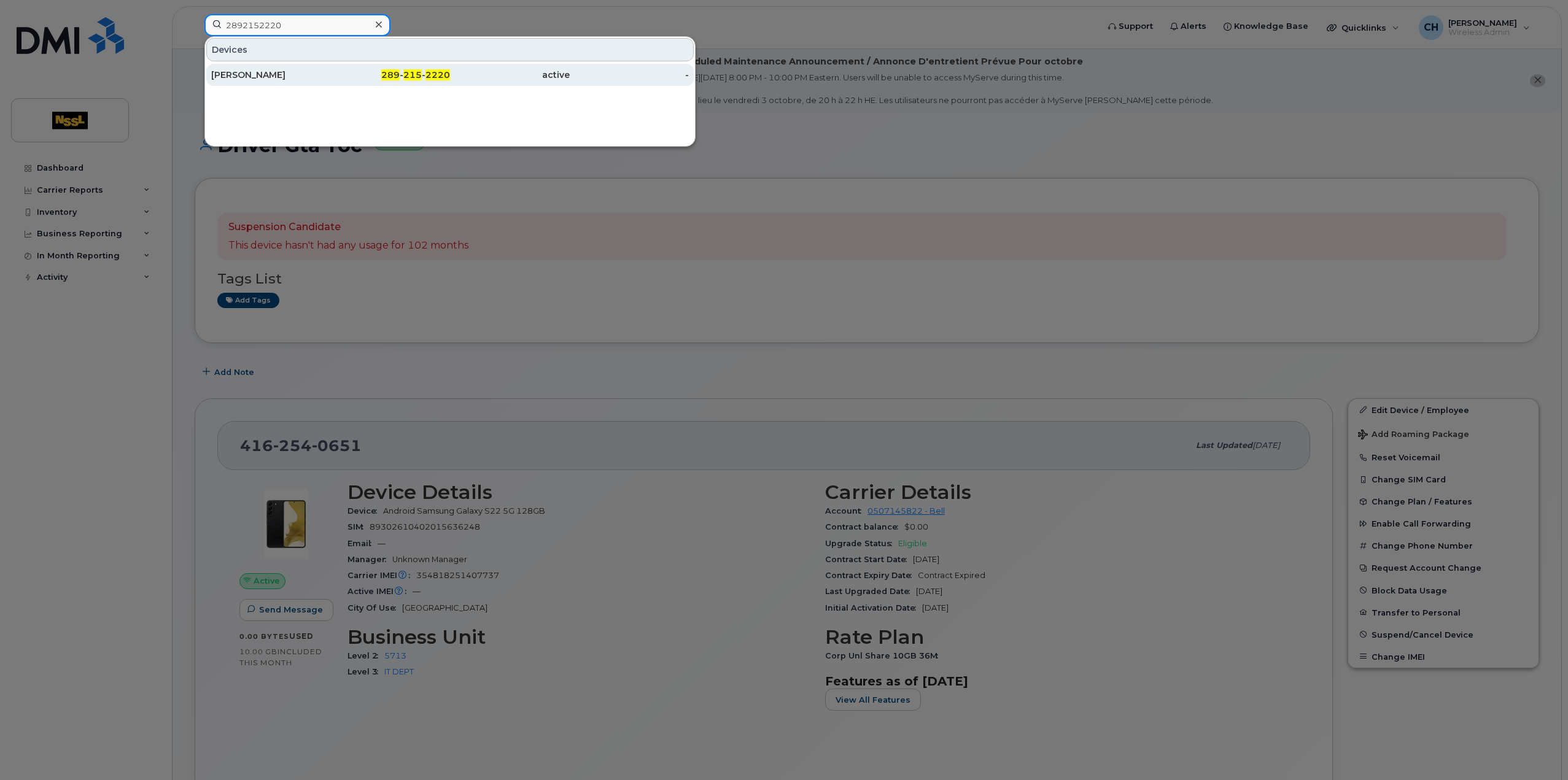
type input "2892152220"
click at [230, 76] on div "[PERSON_NAME]" at bounding box center [271, 75] width 120 height 13
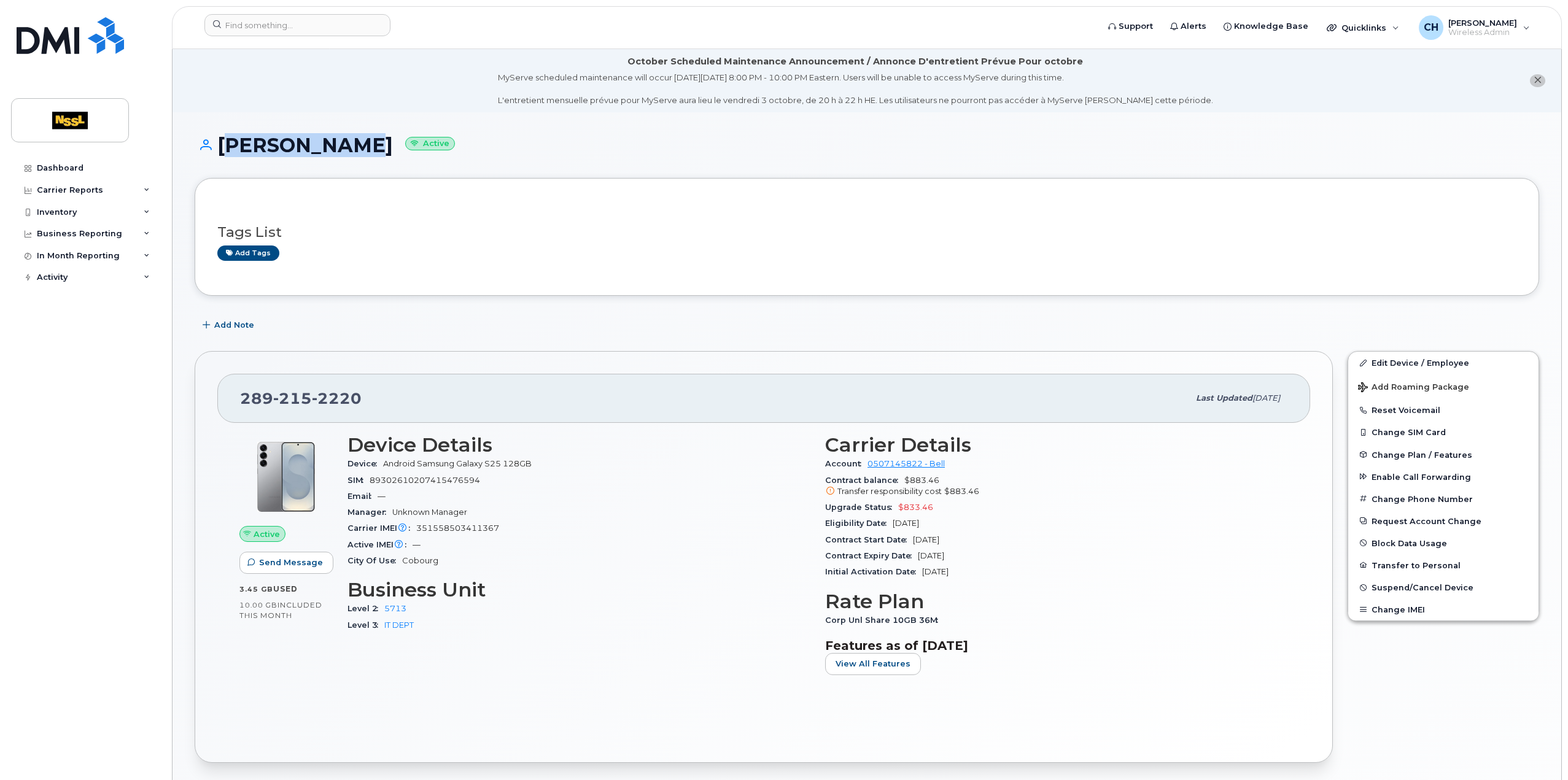
copy h1 "[PERSON_NAME]"
drag, startPoint x: 355, startPoint y: 151, endPoint x: 221, endPoint y: 157, distance: 134.1
click at [221, 157] on div "[PERSON_NAME] Active" at bounding box center [867, 157] width 1345 height 44
